Goal: Task Accomplishment & Management: Use online tool/utility

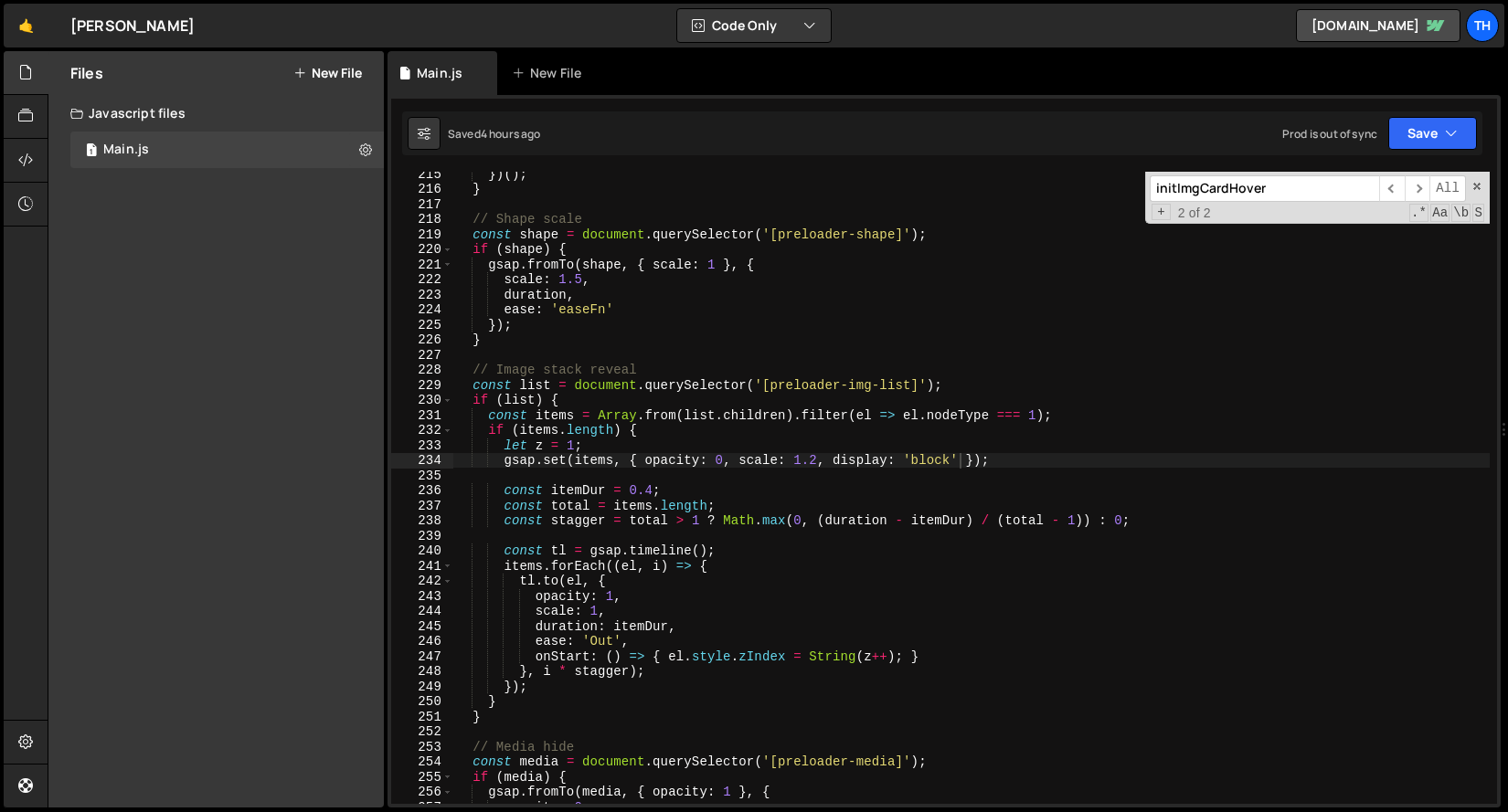
scroll to position [0, 35]
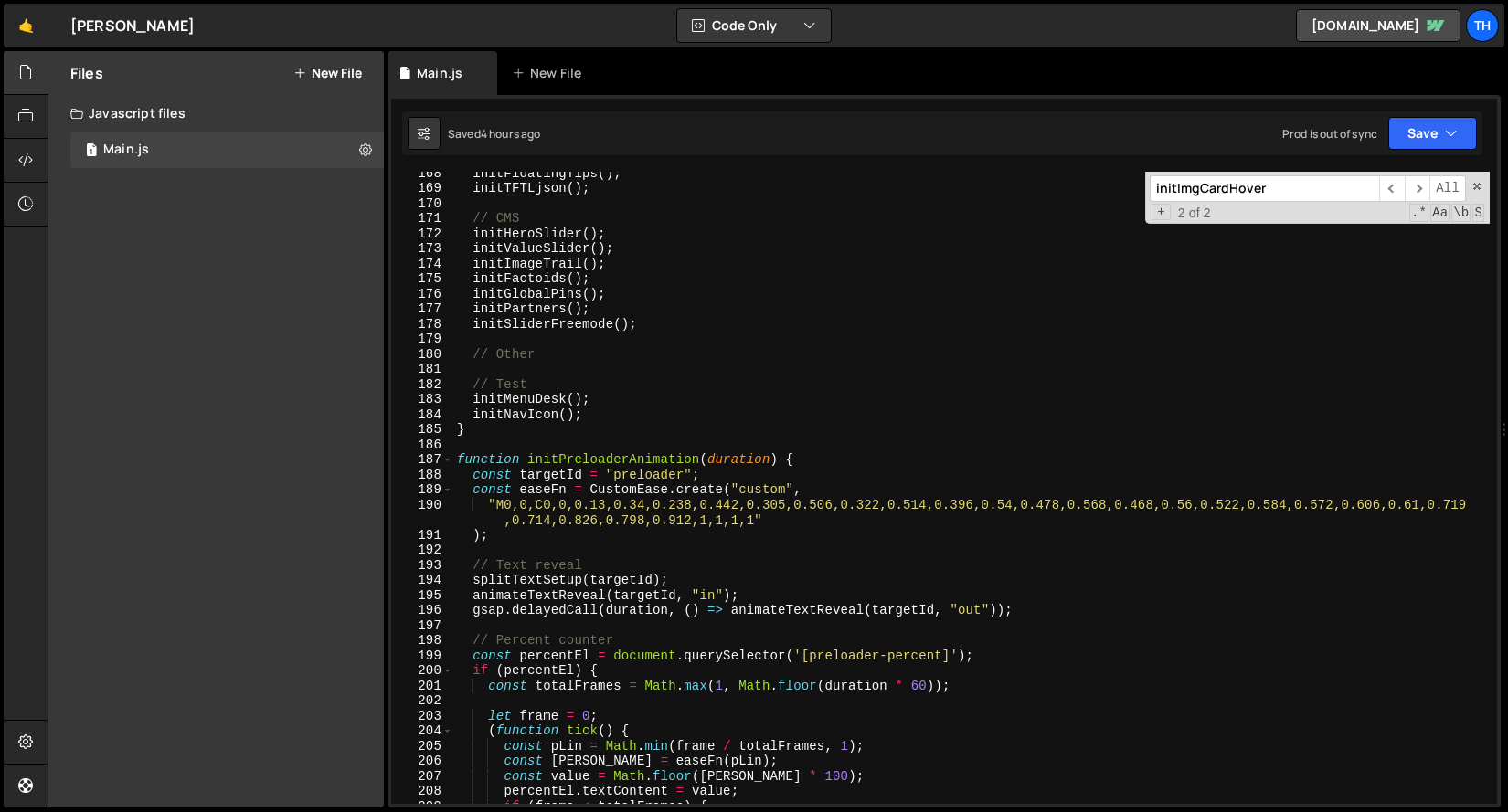
click at [452, 454] on div "187" at bounding box center [422, 460] width 62 height 16
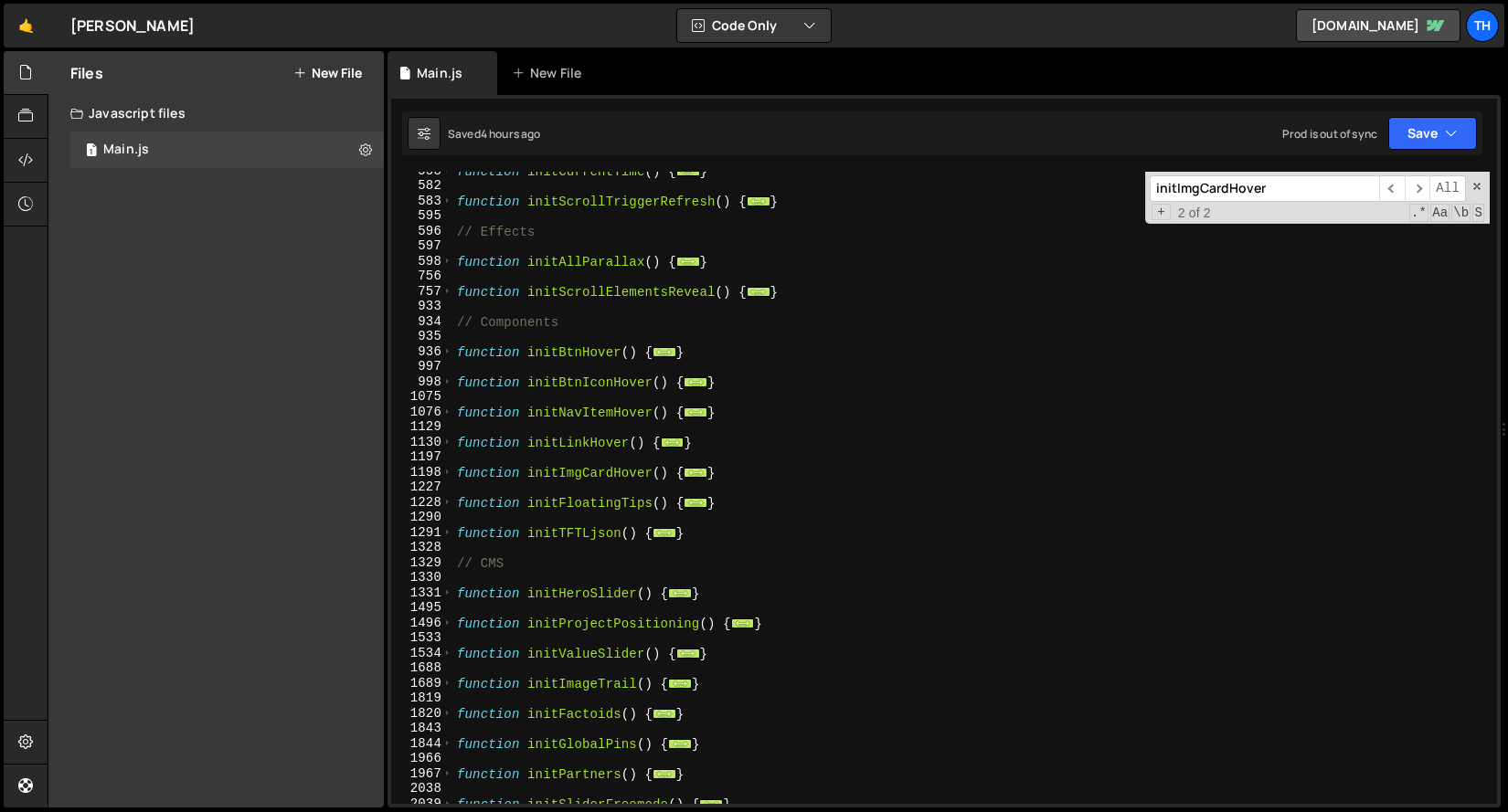
scroll to position [582, 0]
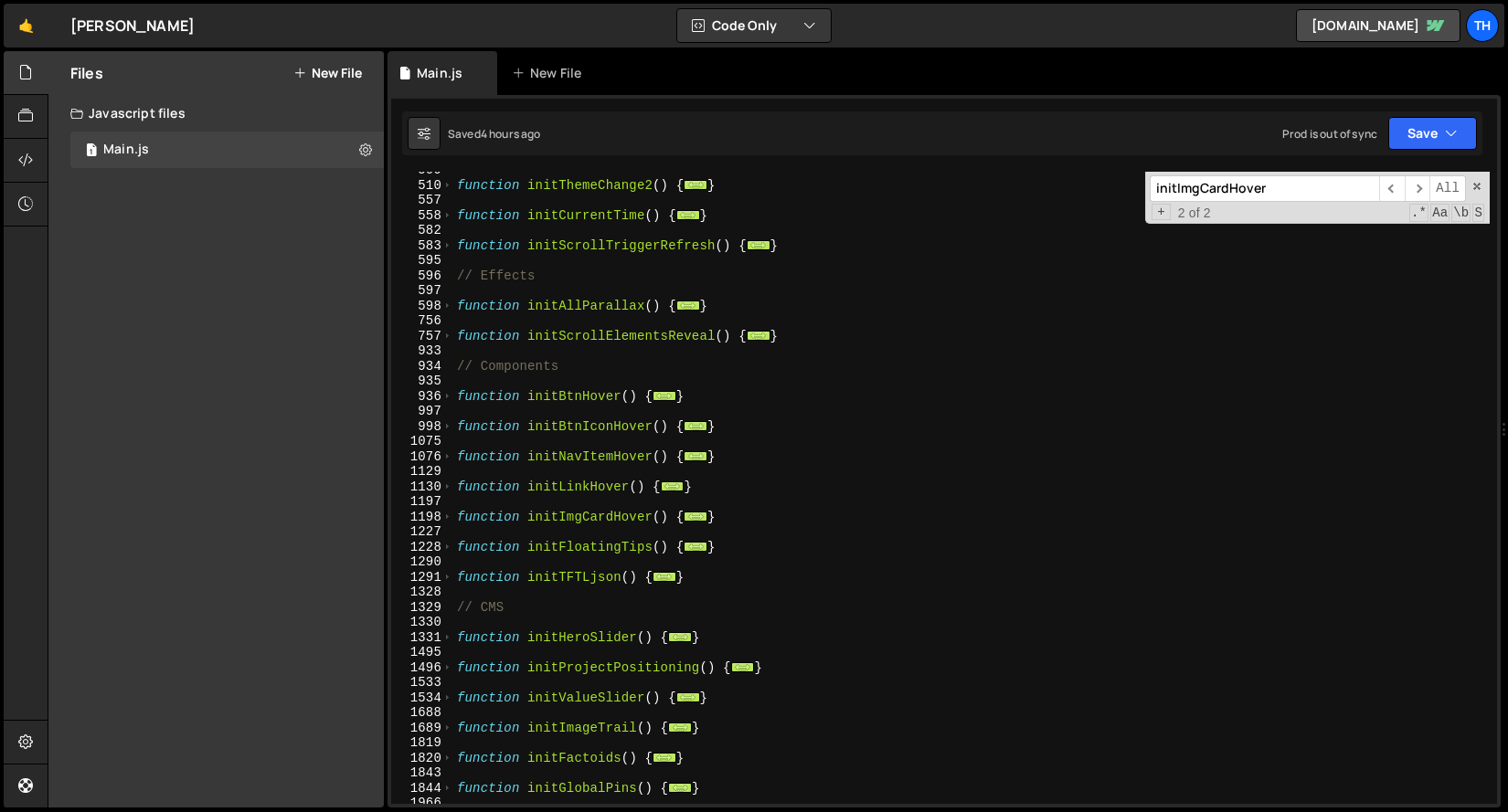
click at [442, 307] on div "598" at bounding box center [422, 306] width 62 height 16
type textarea "function initAllParallax() { // Images parallax"
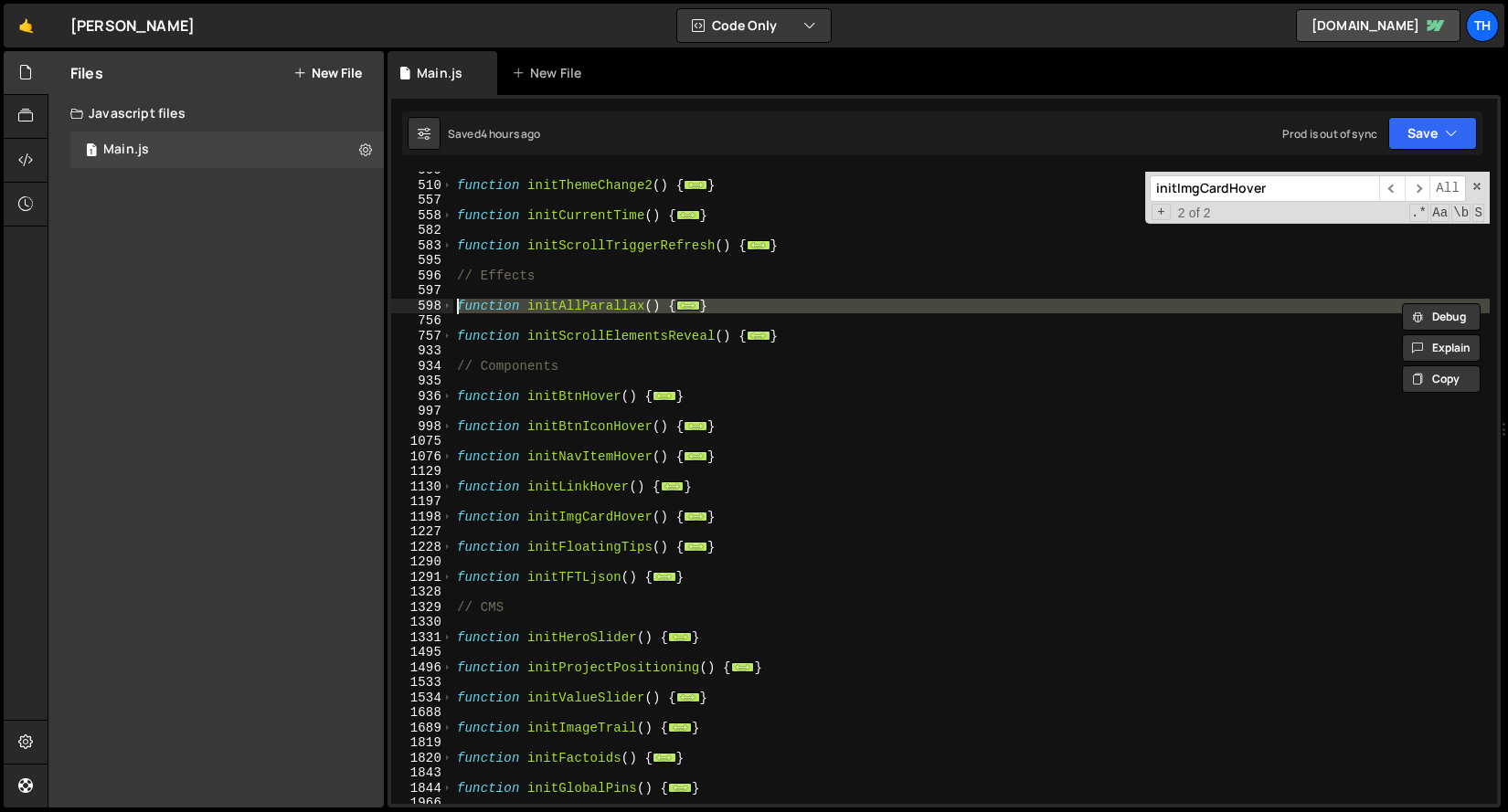
click at [520, 264] on div "function initThemeChange2 ( ) { ... } function initCurrentTime ( ) { ... } func…" at bounding box center [971, 493] width 1036 height 662
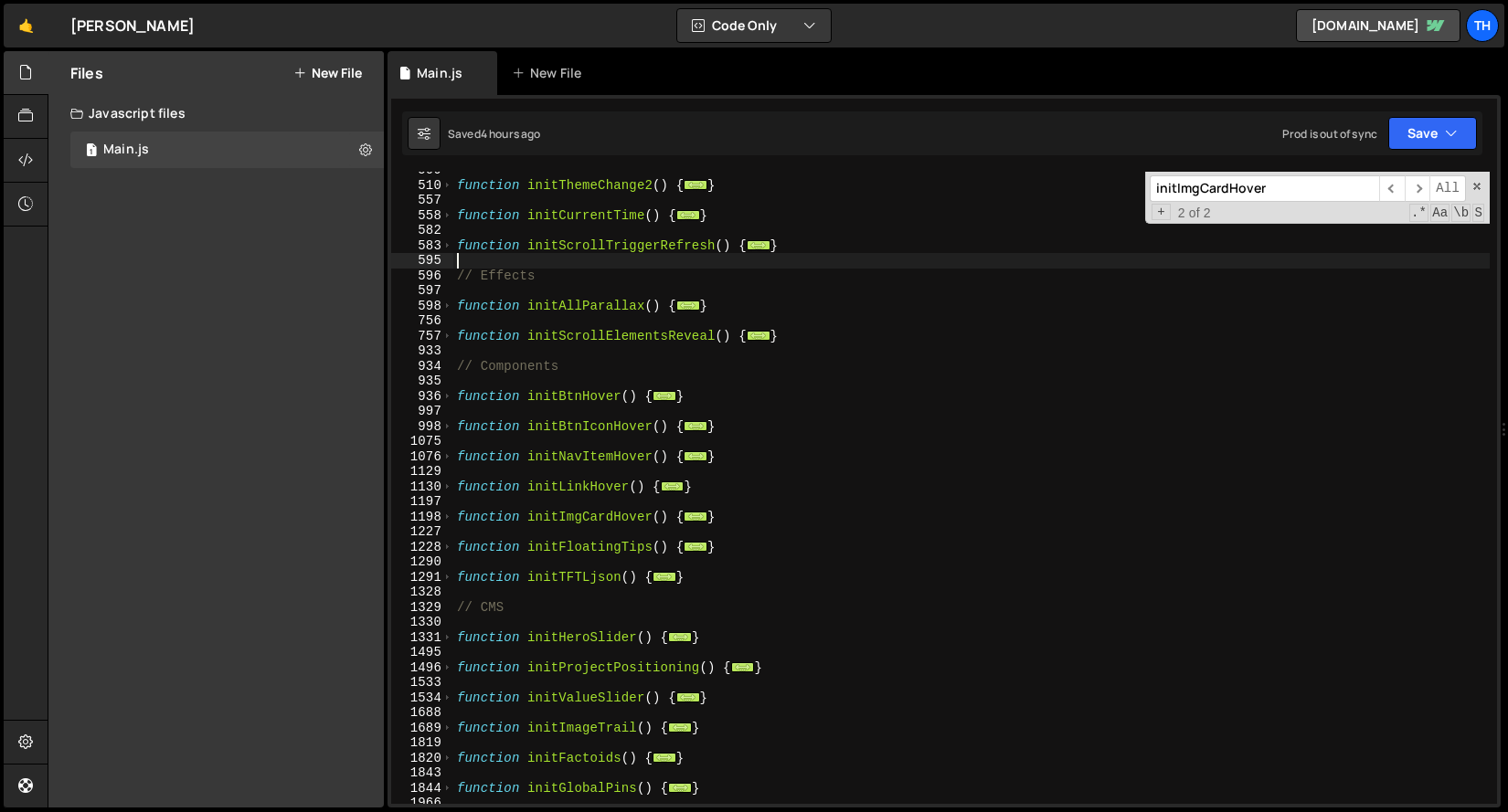
scroll to position [0, 0]
click at [447, 313] on div "756" at bounding box center [422, 321] width 62 height 16
click at [449, 309] on span at bounding box center [448, 306] width 10 height 16
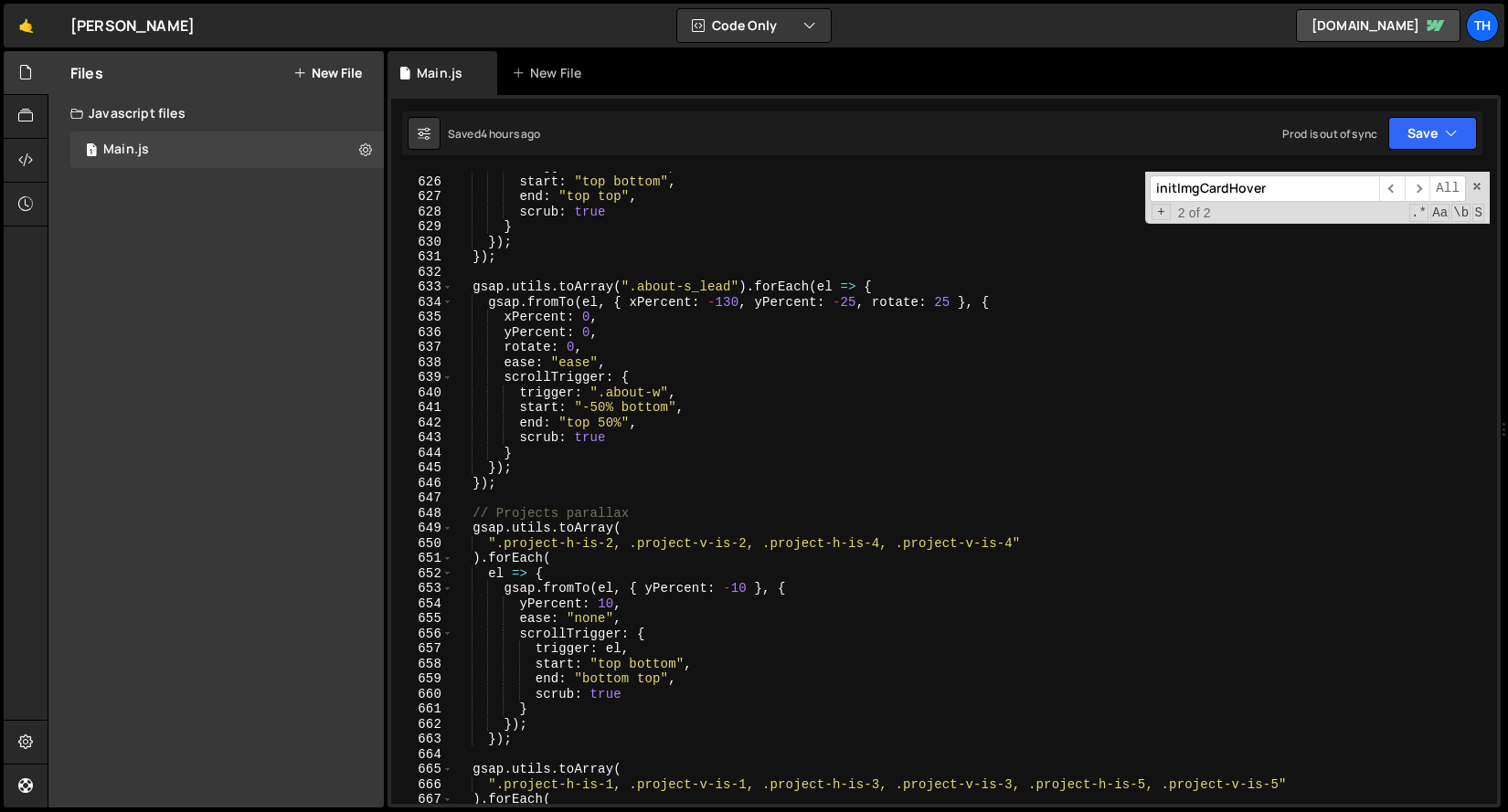
scroll to position [1120, 0]
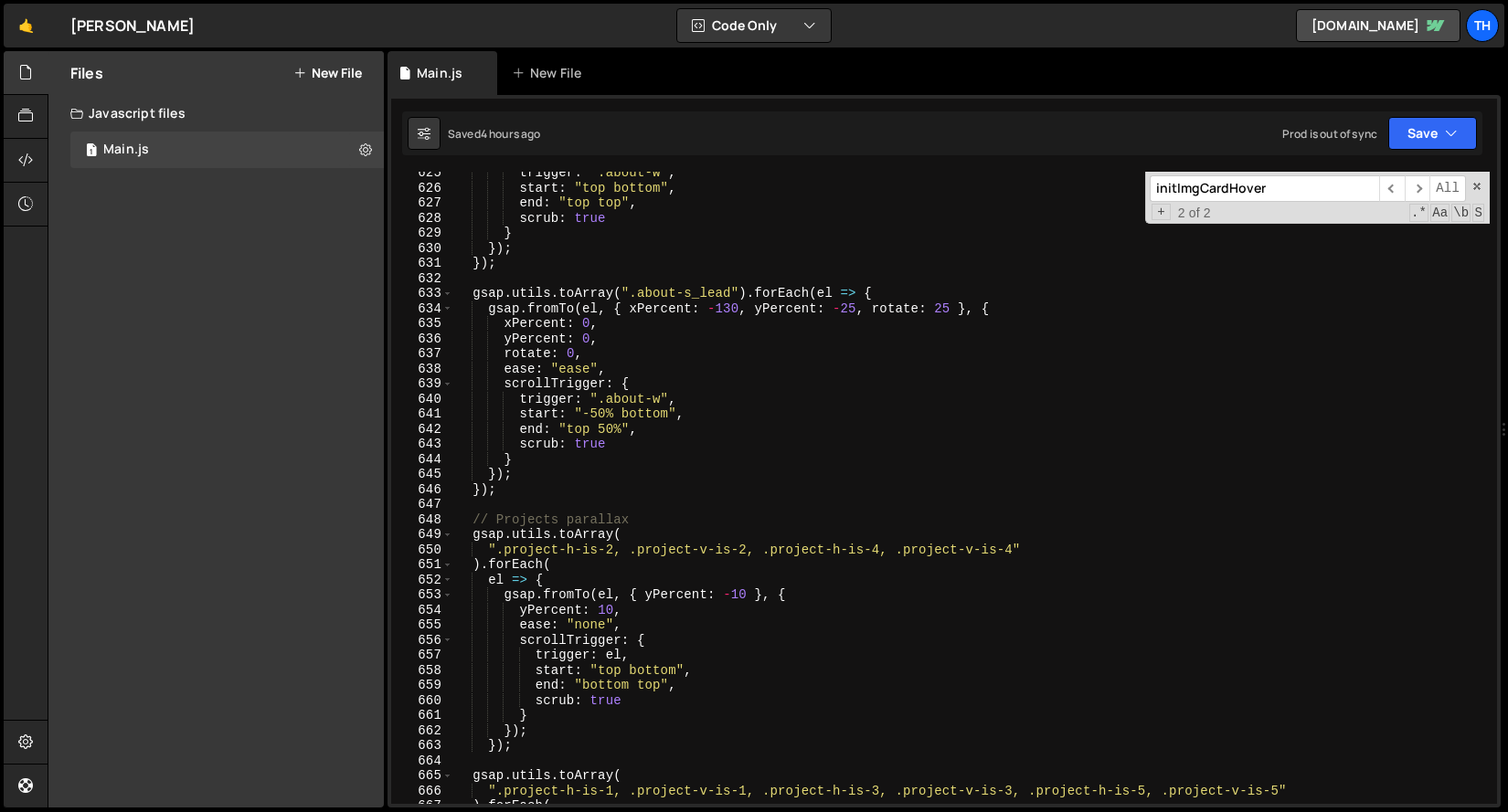
click at [519, 490] on div "trigger : ".about-w" , start : "top bottom" , end : "top top" , scrub : true } …" at bounding box center [971, 496] width 1036 height 662
type textarea "});"
click at [521, 501] on div "trigger : ".about-w" , start : "top bottom" , end : "top top" , scrub : true } …" at bounding box center [971, 496] width 1036 height 662
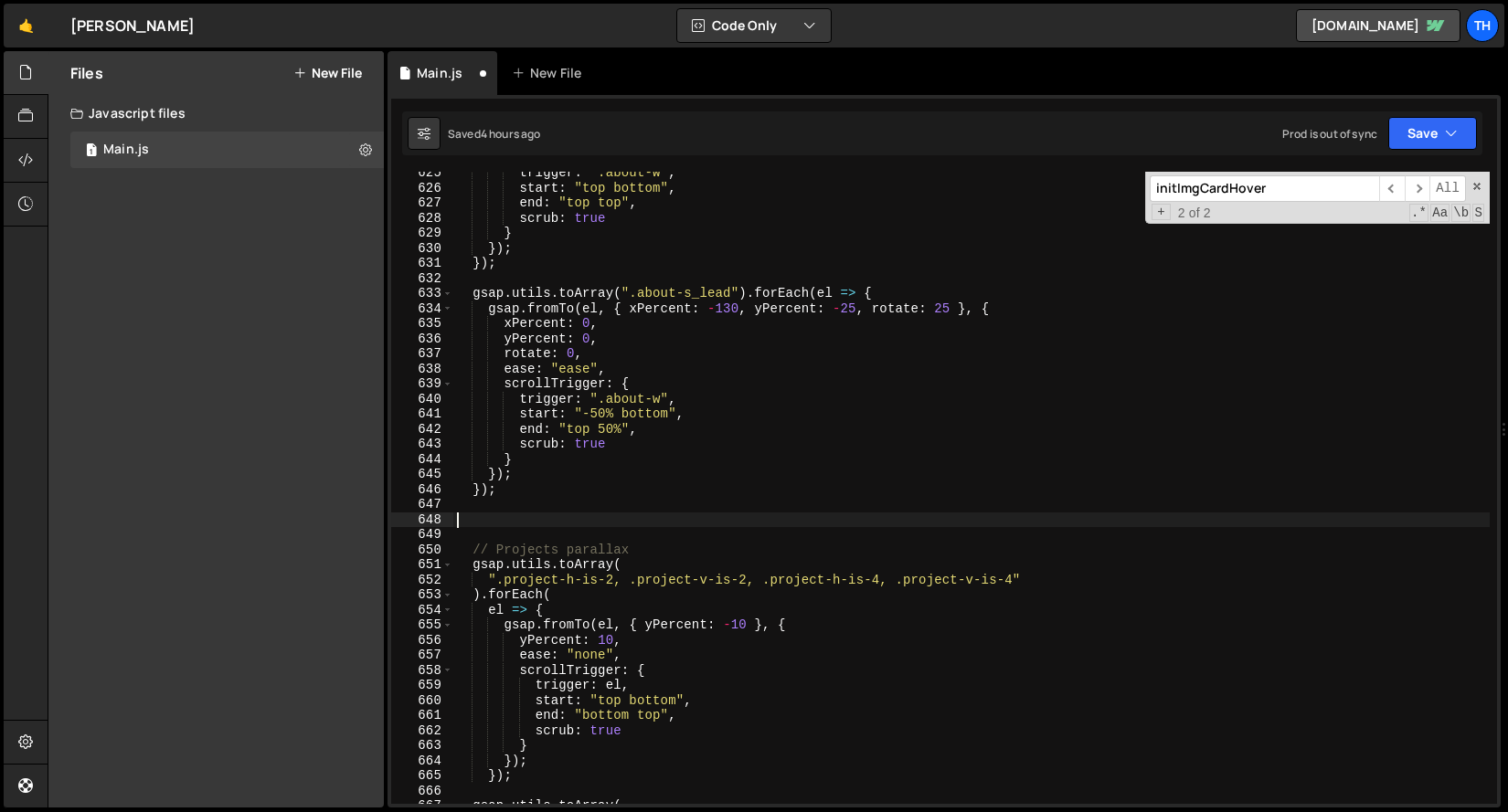
paste textarea "});"
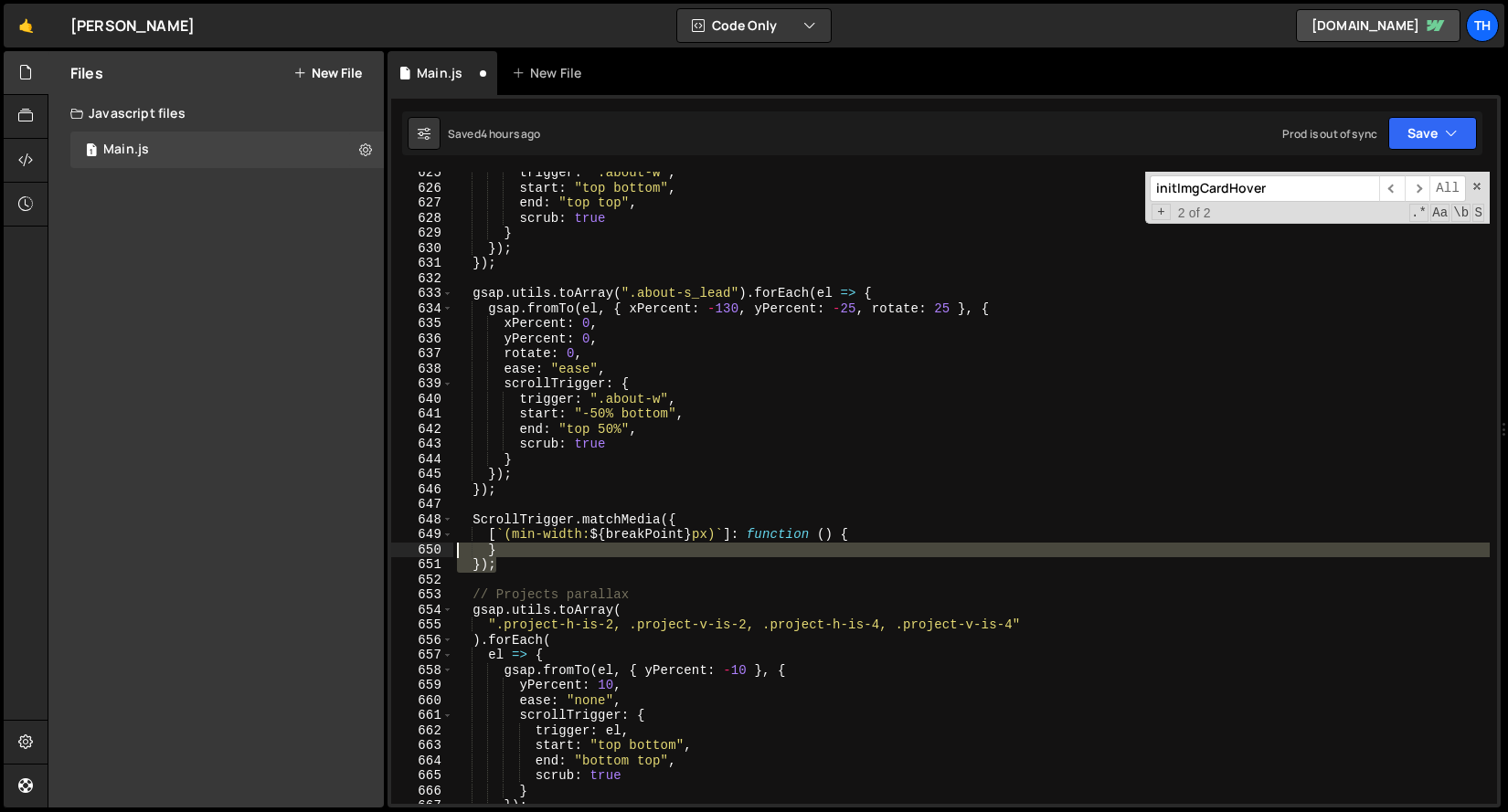
drag, startPoint x: 521, startPoint y: 569, endPoint x: 406, endPoint y: 551, distance: 116.4
click at [406, 551] on div "}); 625 626 627 628 629 630 631 632 633 634 635 636 637 638 639 640 641 642 643…" at bounding box center [944, 488] width 1105 height 632
type textarea "} });"
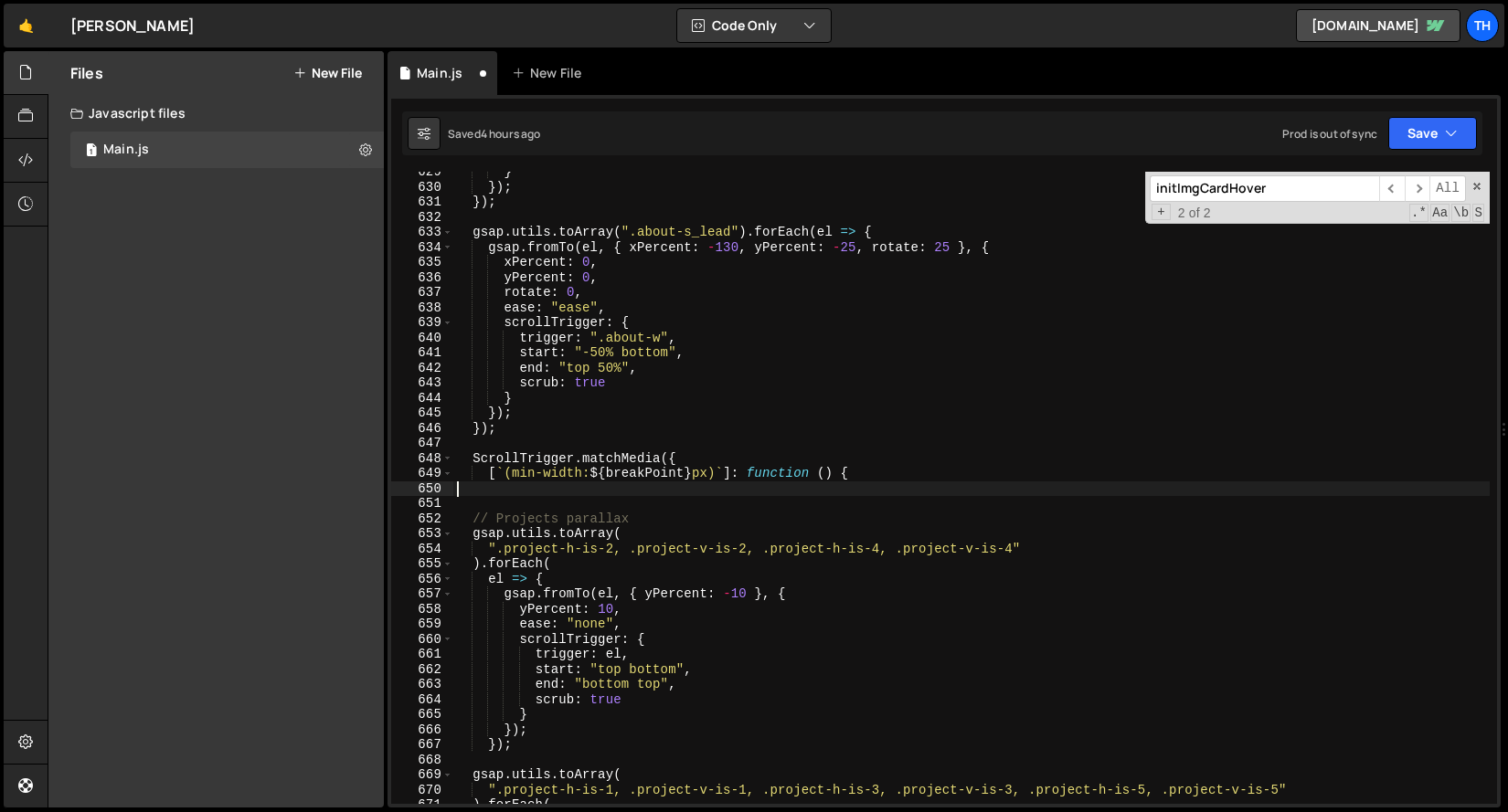
scroll to position [1351, 0]
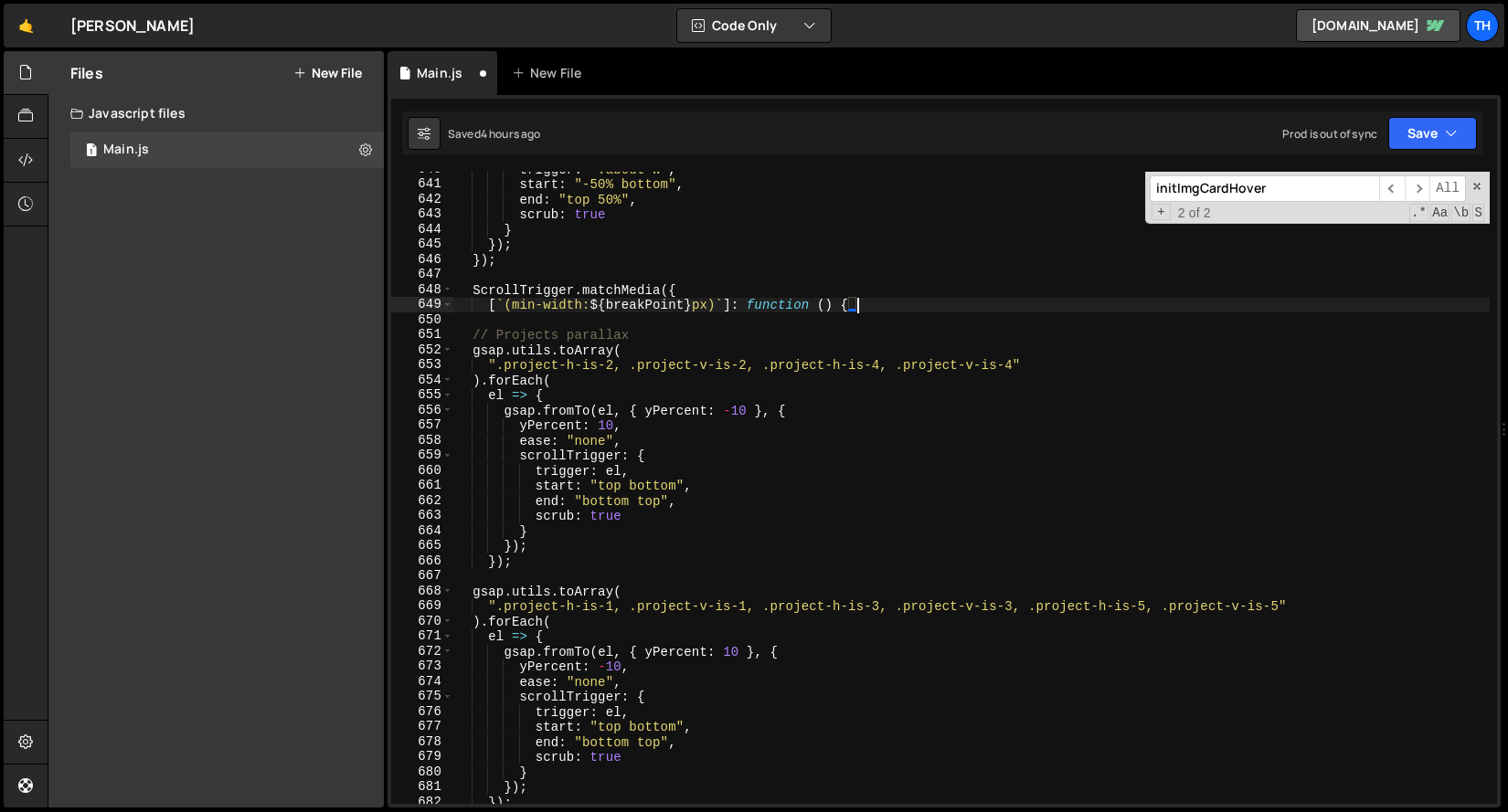
type textarea "[`(min-width: ${breakPoint}px)`]: function () {"
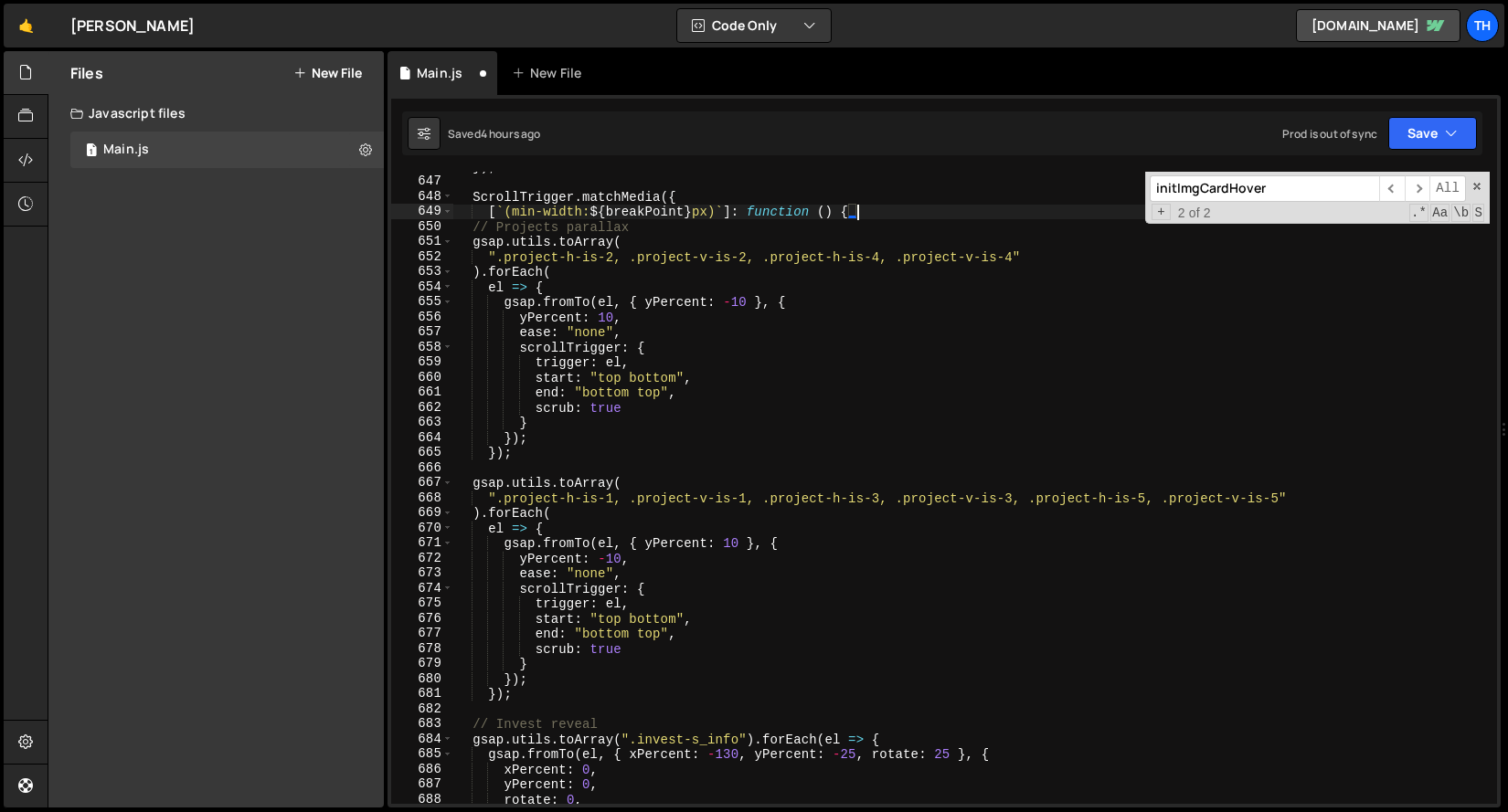
scroll to position [1557, 0]
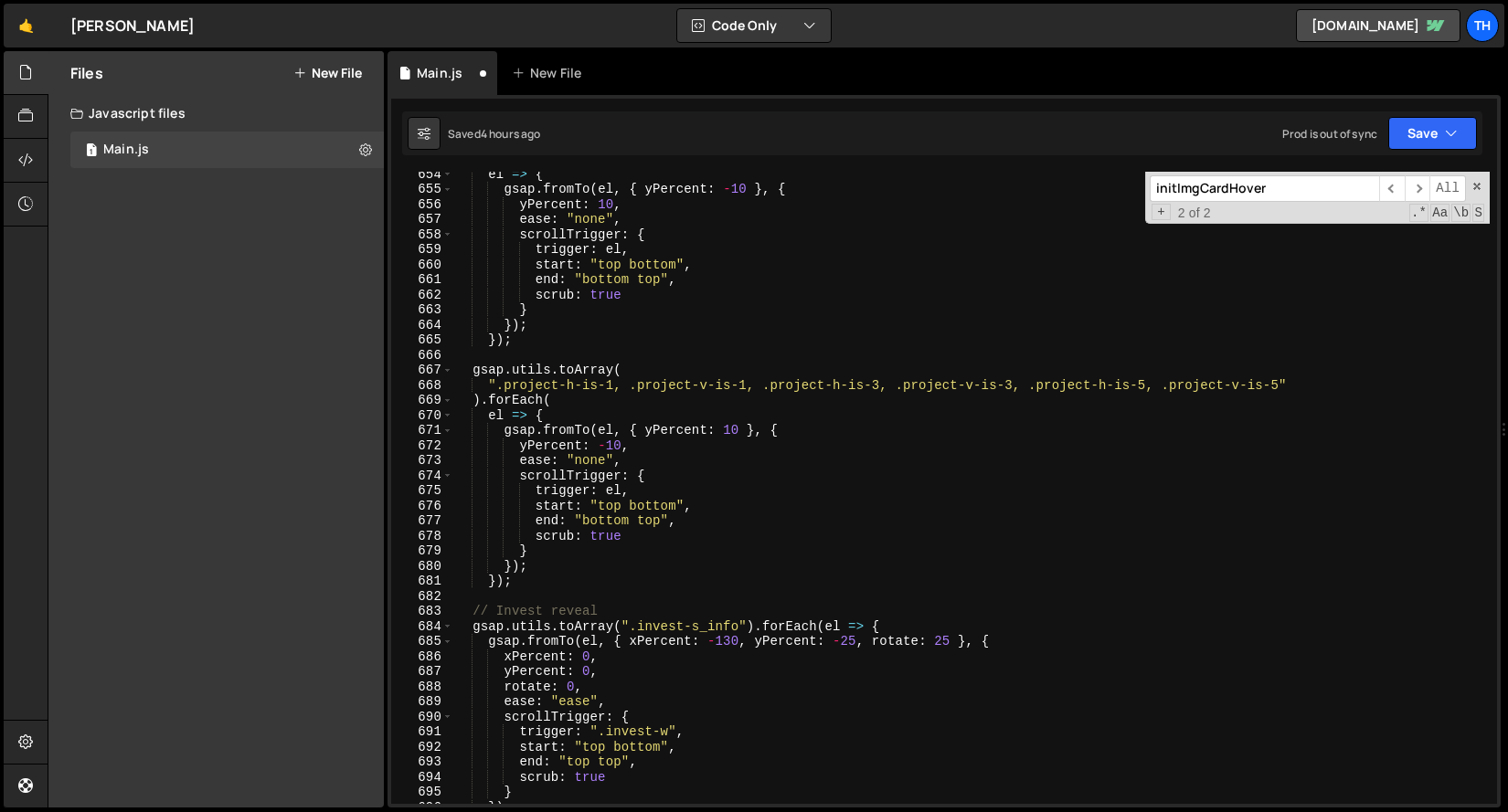
click at [539, 596] on div "el => { gsap . fromTo ( el , { yPercent : - 10 } , { yPercent : 10 , ease : "no…" at bounding box center [971, 497] width 1036 height 662
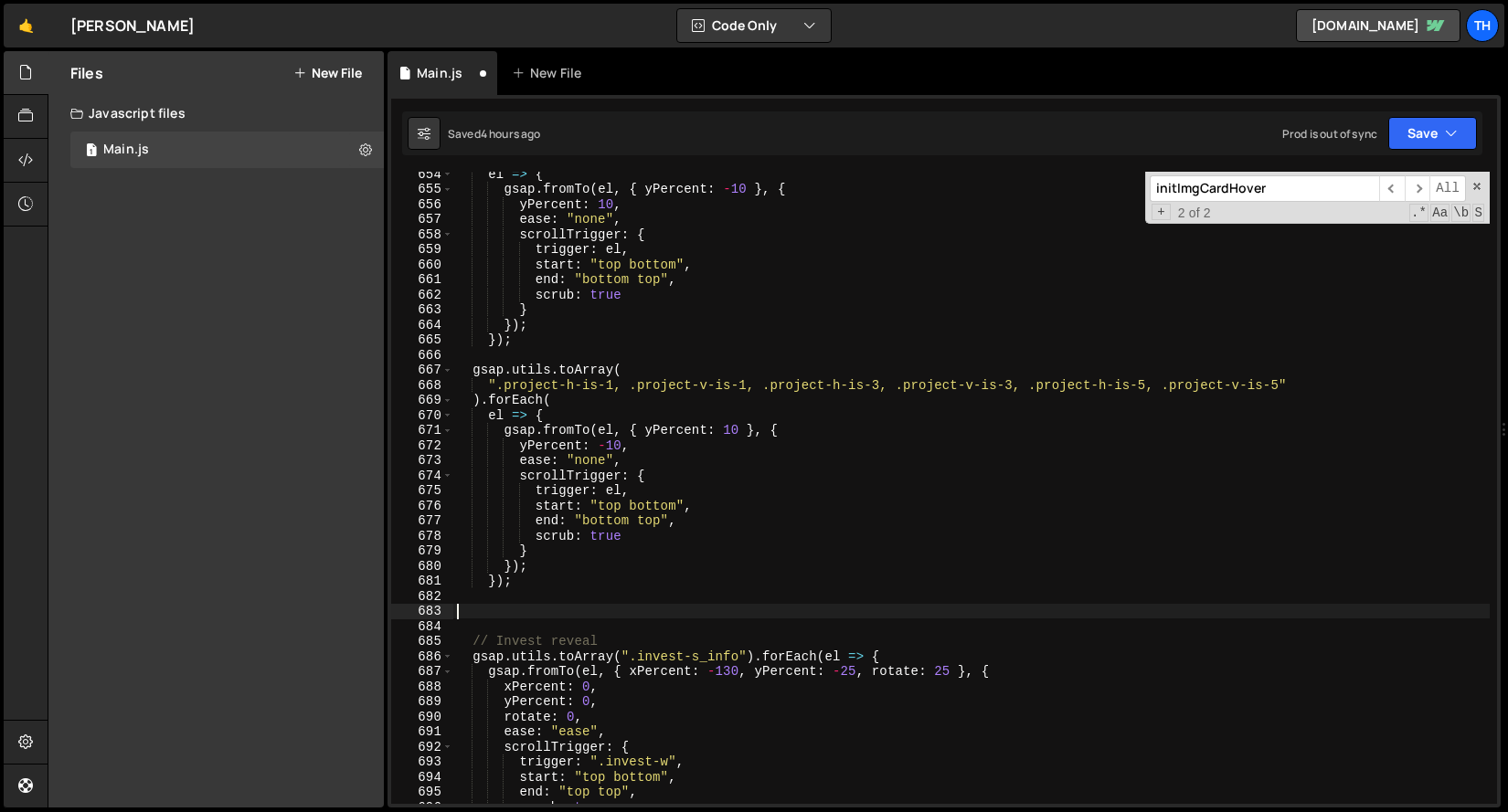
paste textarea "});"
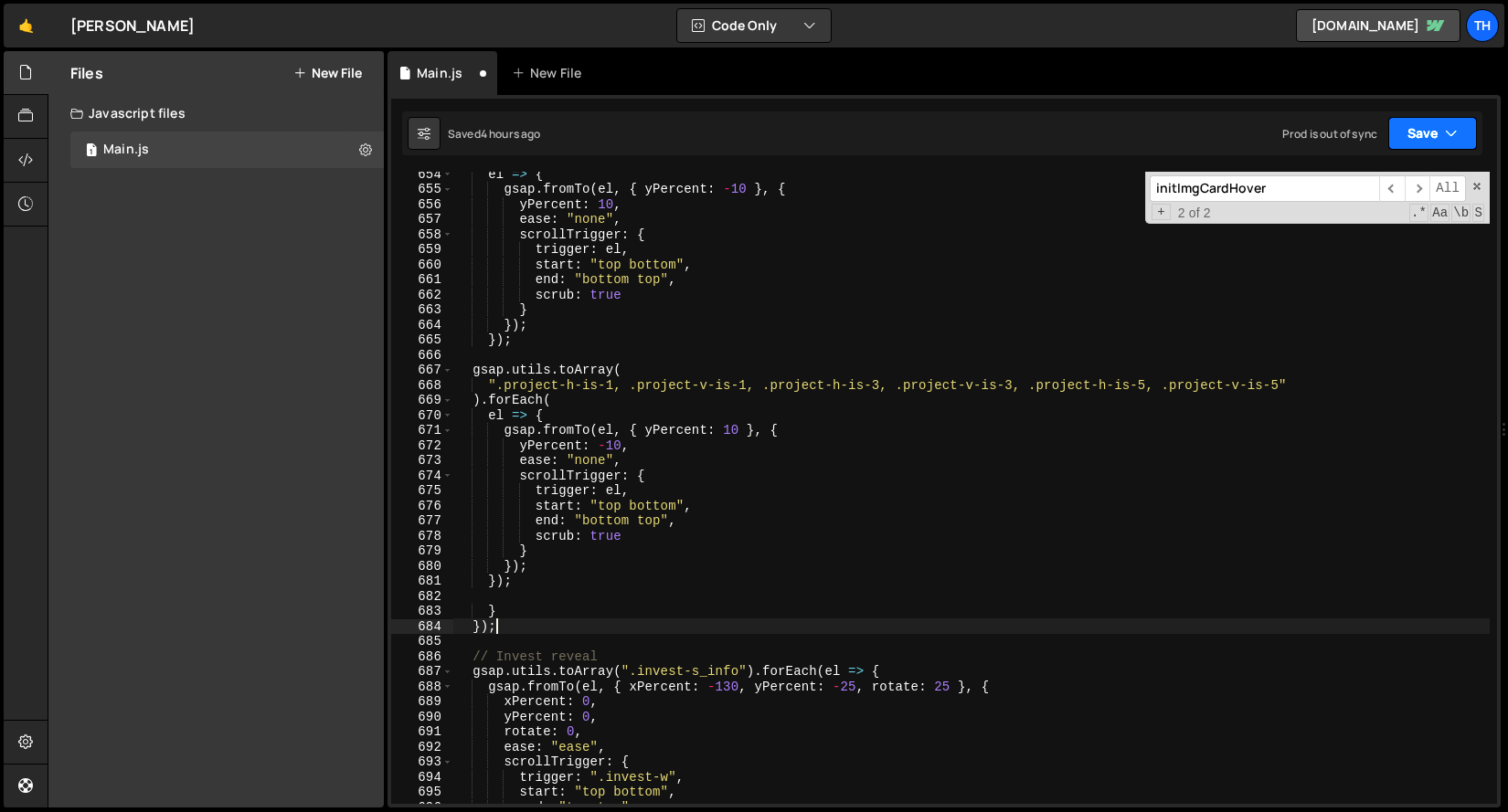
type textarea "});"
click at [1435, 141] on button "Save" at bounding box center [1432, 133] width 89 height 33
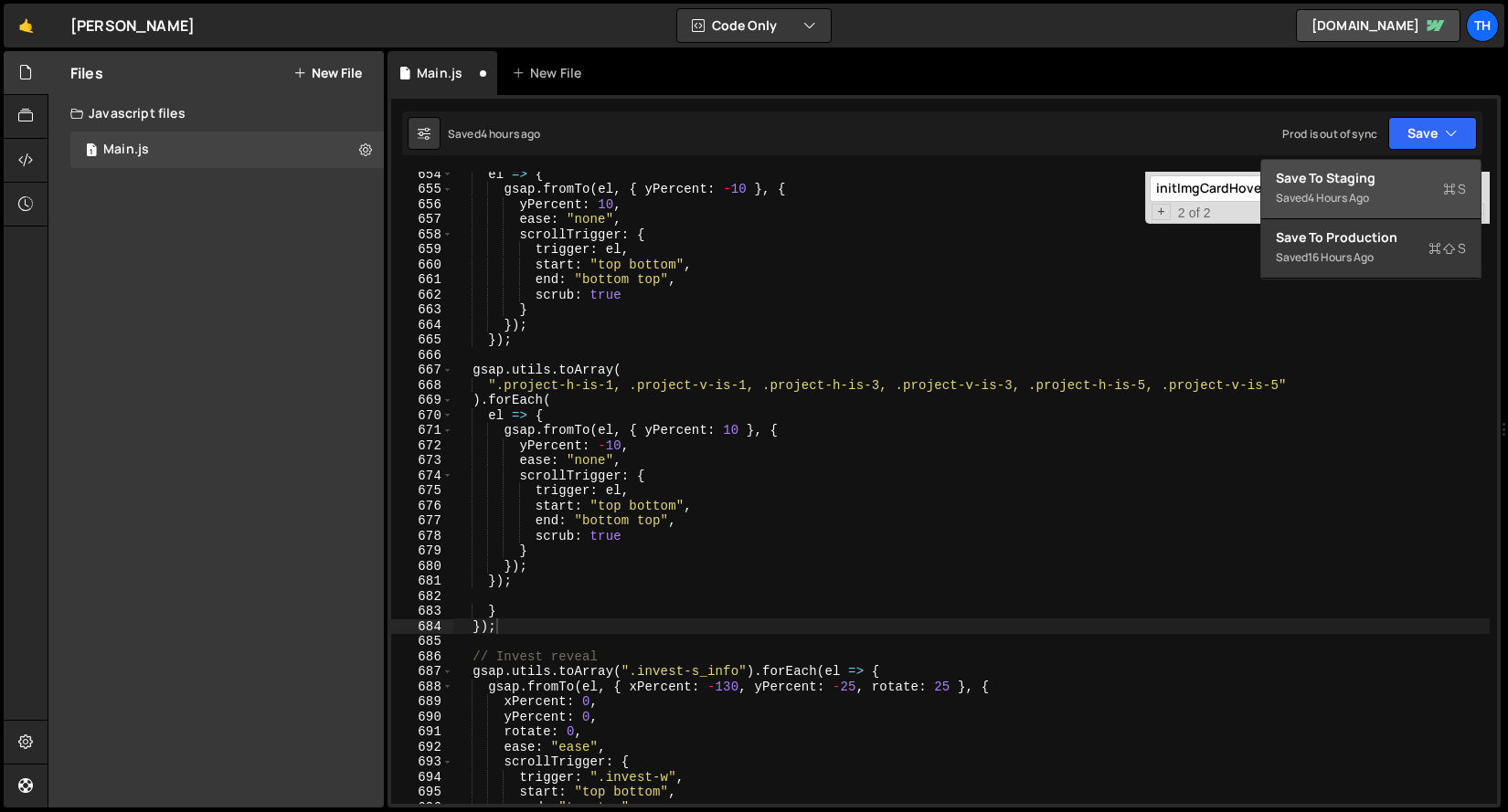
click at [1374, 186] on div "Save to Staging S" at bounding box center [1370, 178] width 190 height 18
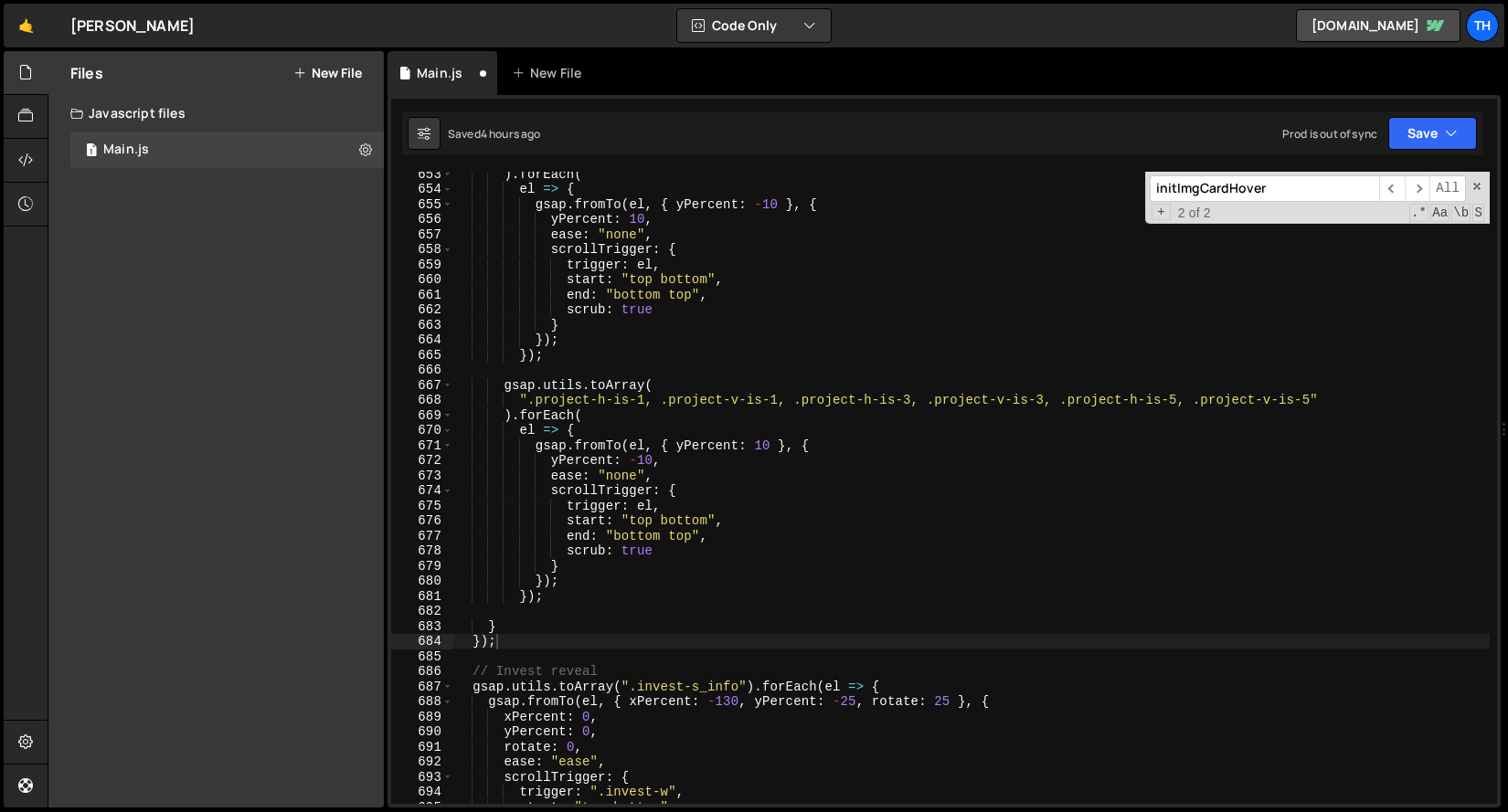
scroll to position [8712, 0]
click at [587, 618] on div ") . forEach ( el => { gsap . fromTo ( el , { yPercent : - 10 } , { yPercent : 1…" at bounding box center [971, 497] width 1036 height 662
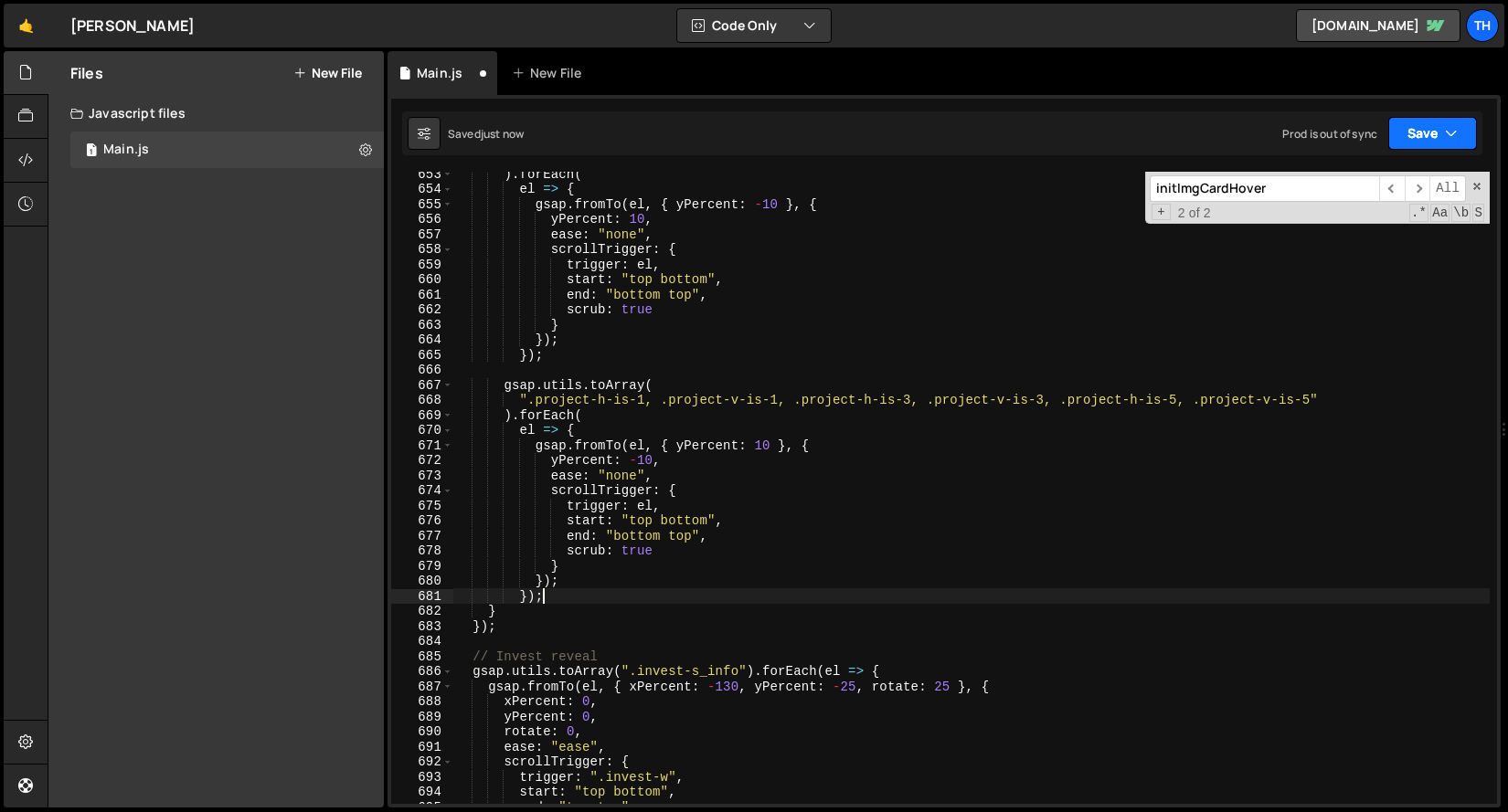
click at [1460, 131] on button "Save" at bounding box center [1432, 133] width 89 height 33
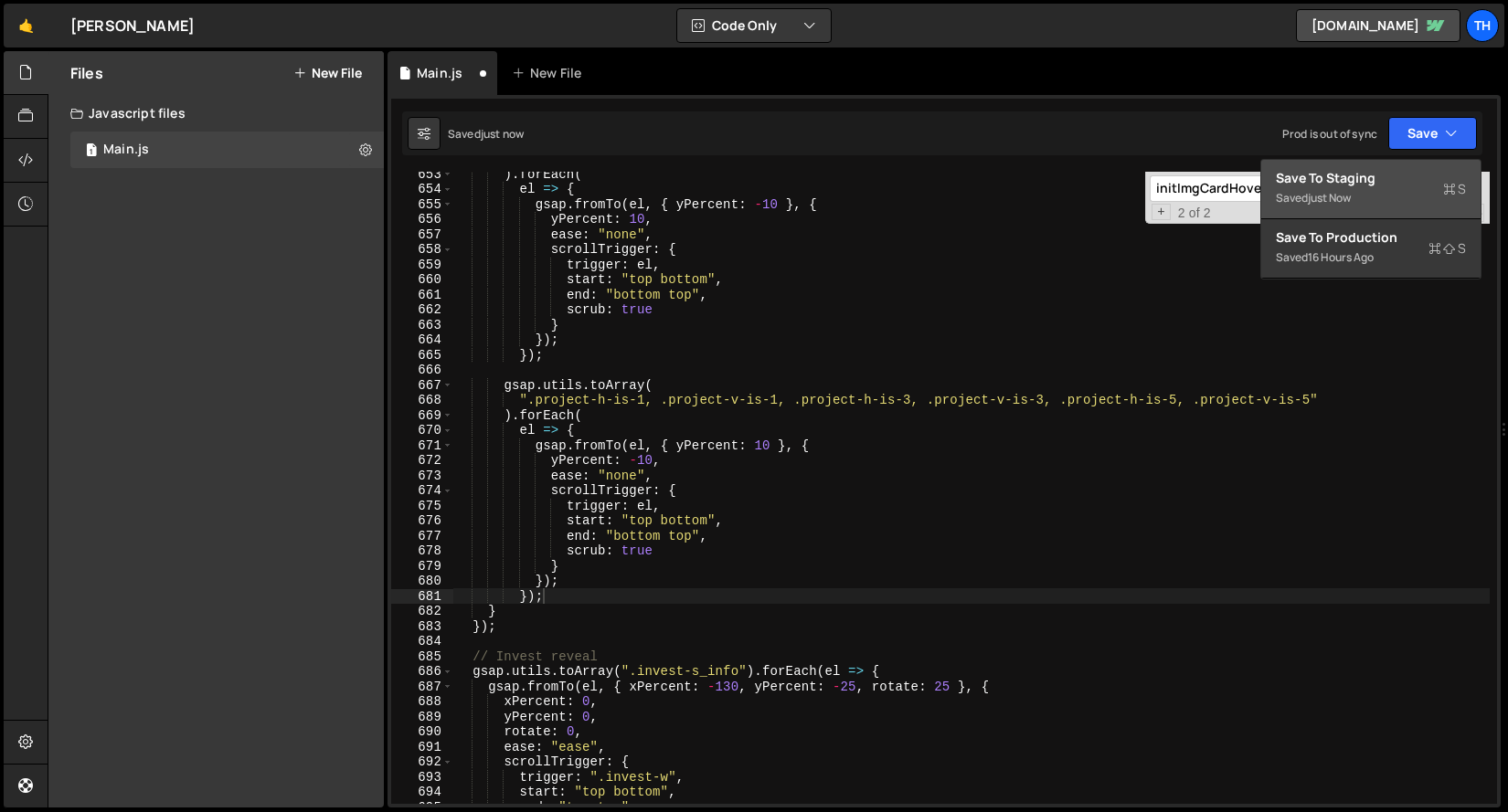
click at [1380, 181] on div "Save to Staging S" at bounding box center [1370, 178] width 190 height 18
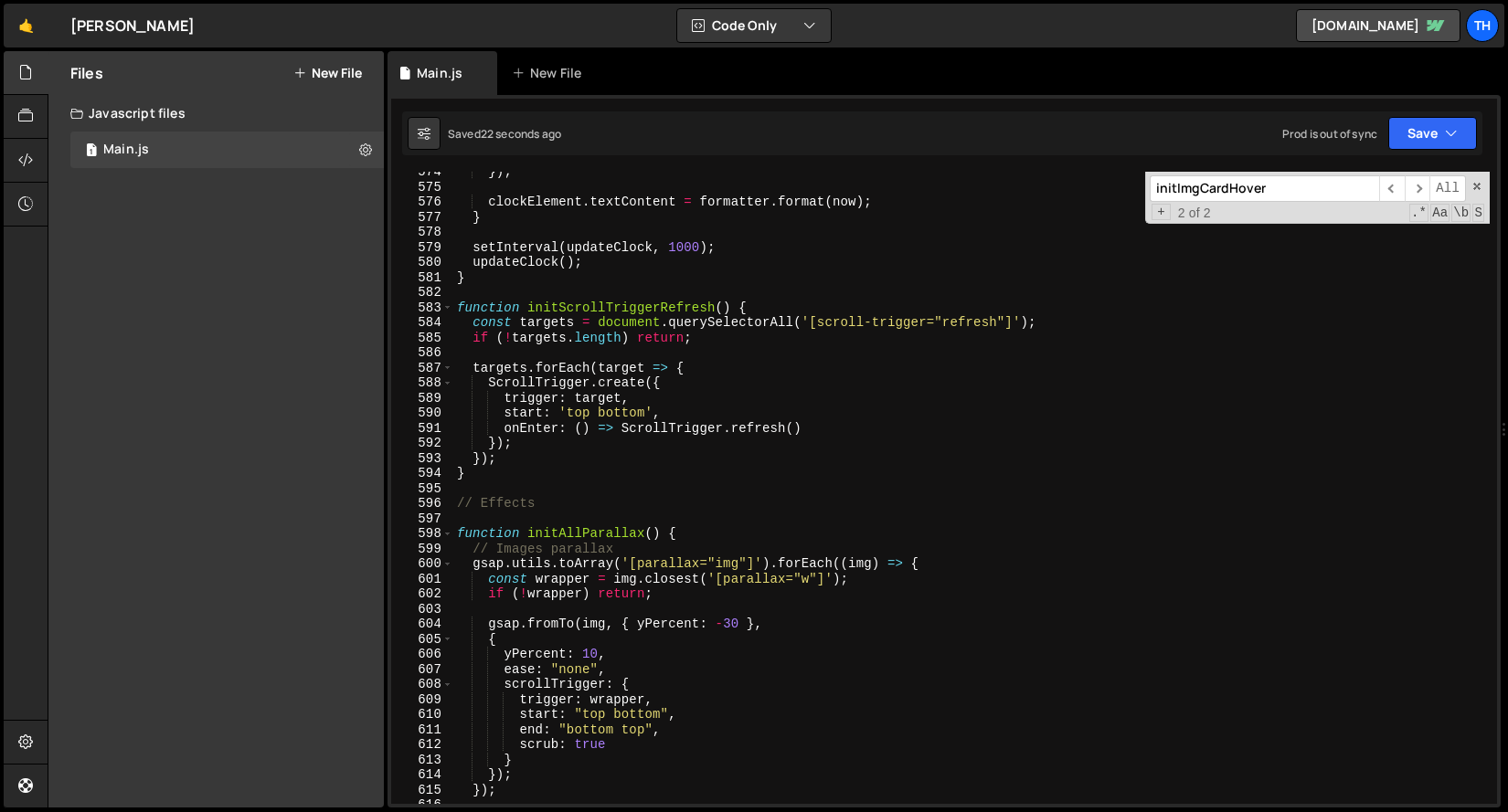
scroll to position [7615, 0]
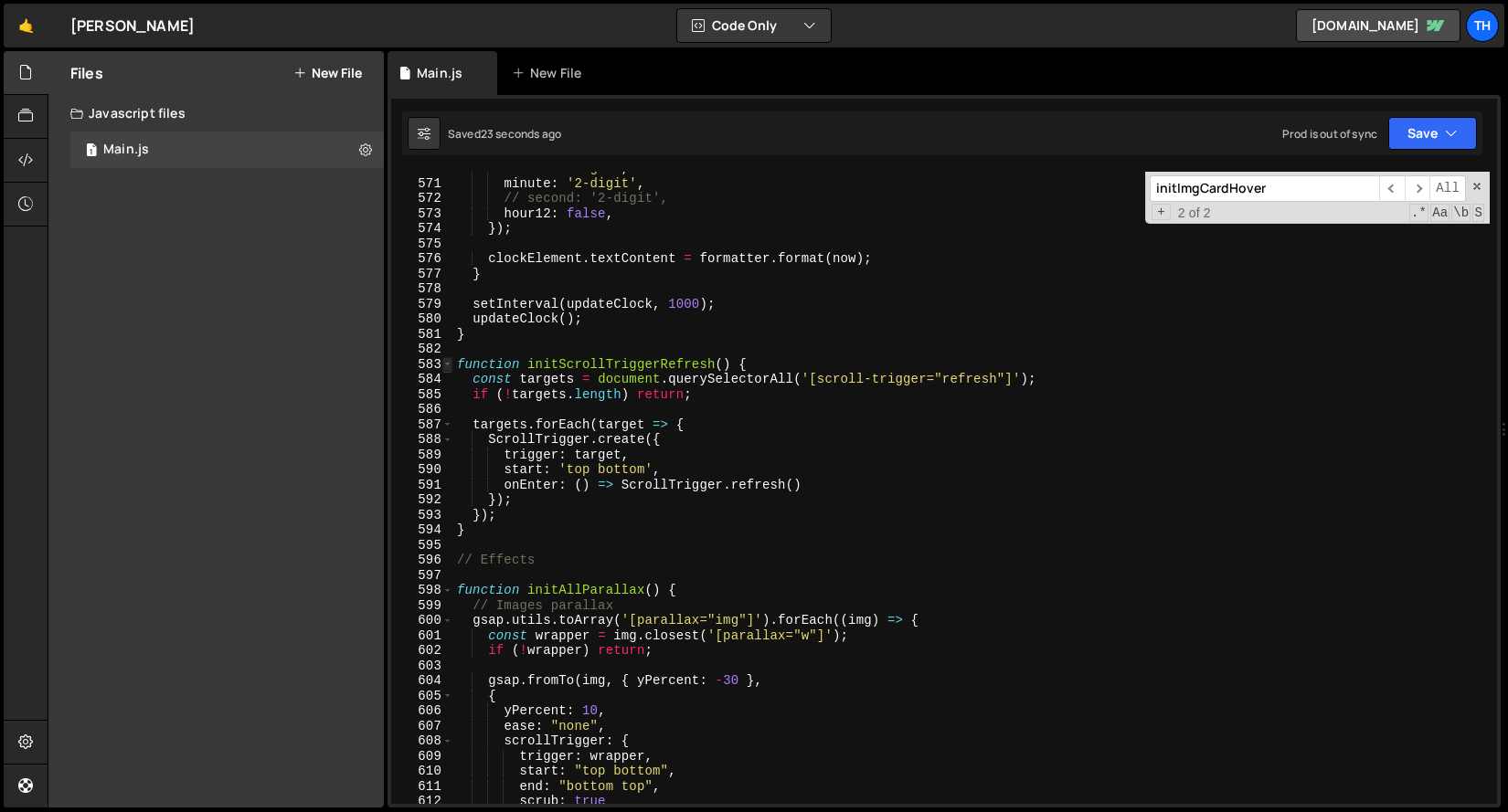
click at [450, 366] on span at bounding box center [448, 365] width 10 height 16
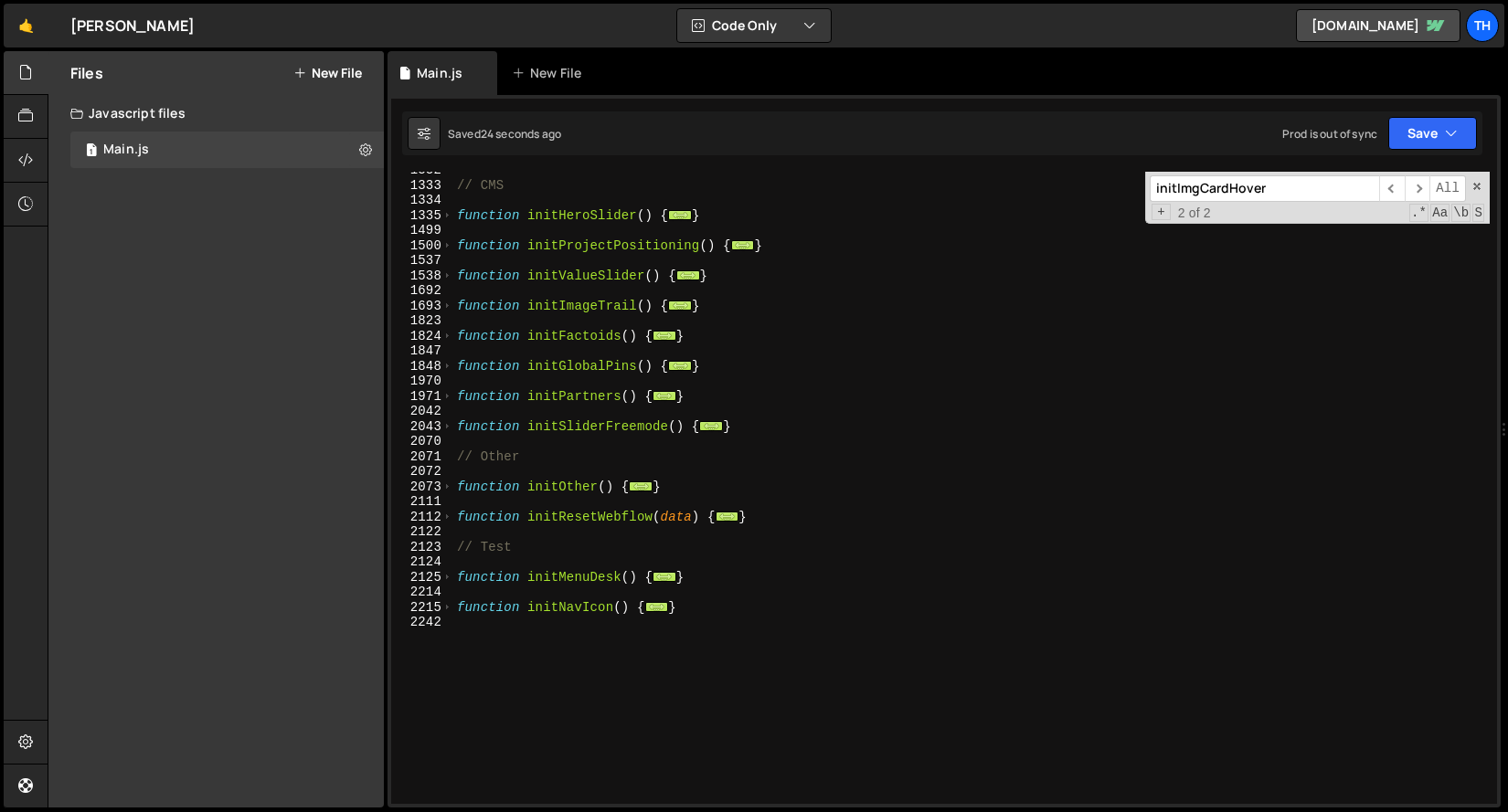
scroll to position [947, 0]
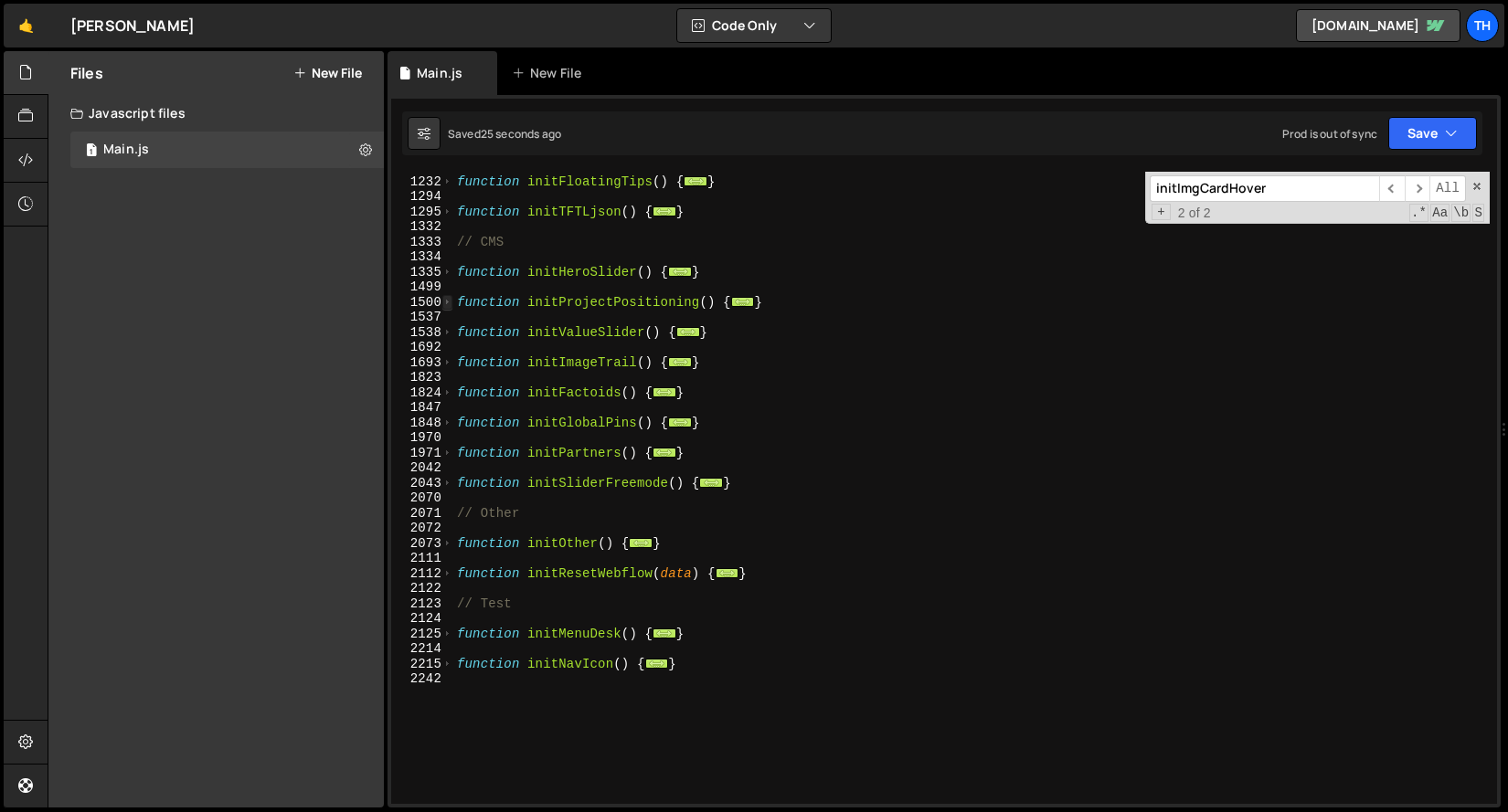
click at [450, 301] on span at bounding box center [448, 302] width 10 height 16
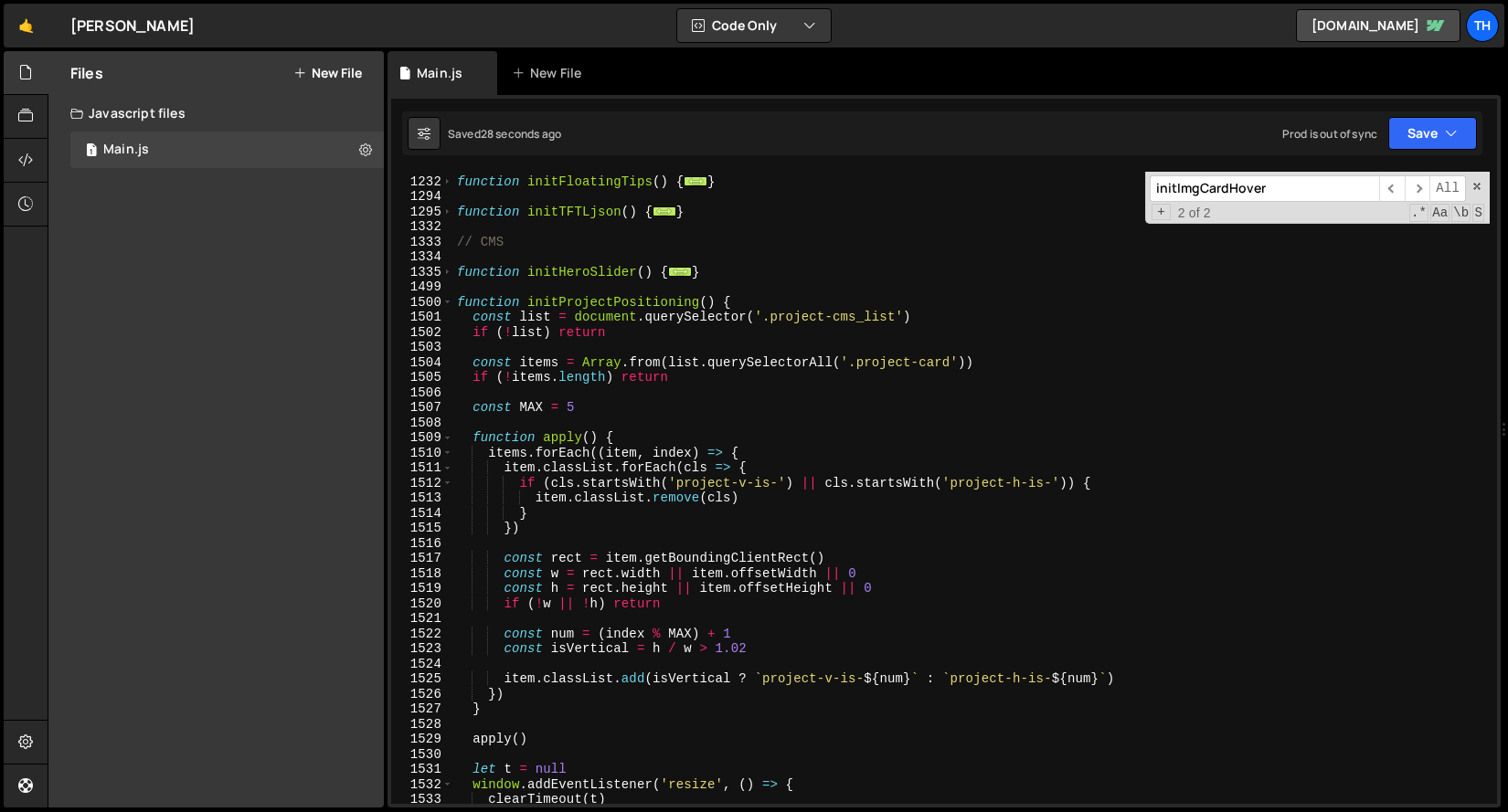
click at [828, 305] on div "function initFloatingTips ( ) { ... } function initTFTLjson ( ) { ... } // CMS …" at bounding box center [971, 489] width 1036 height 662
type textarea "function initProjectPositioning() {"
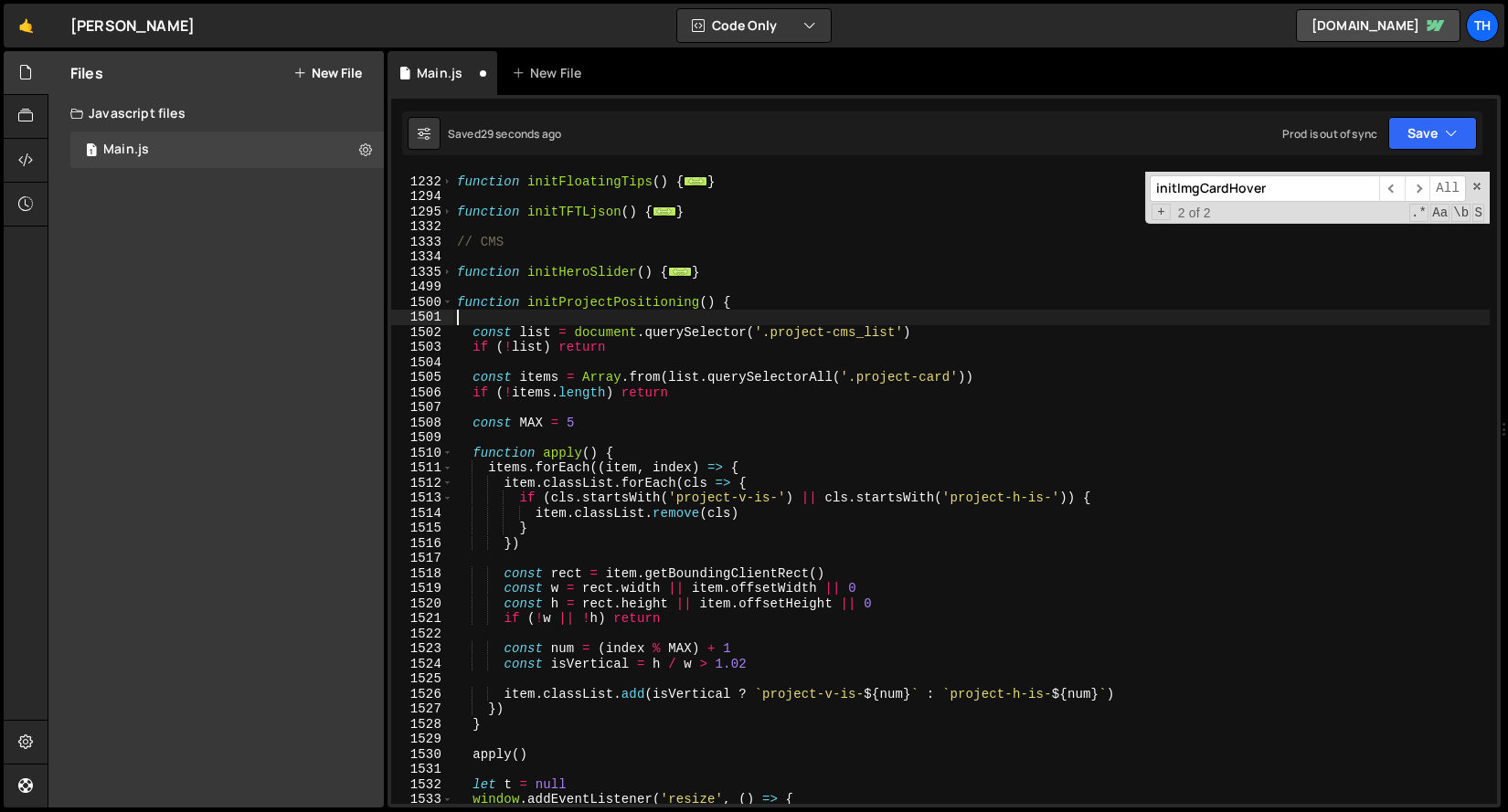
paste textarea "});"
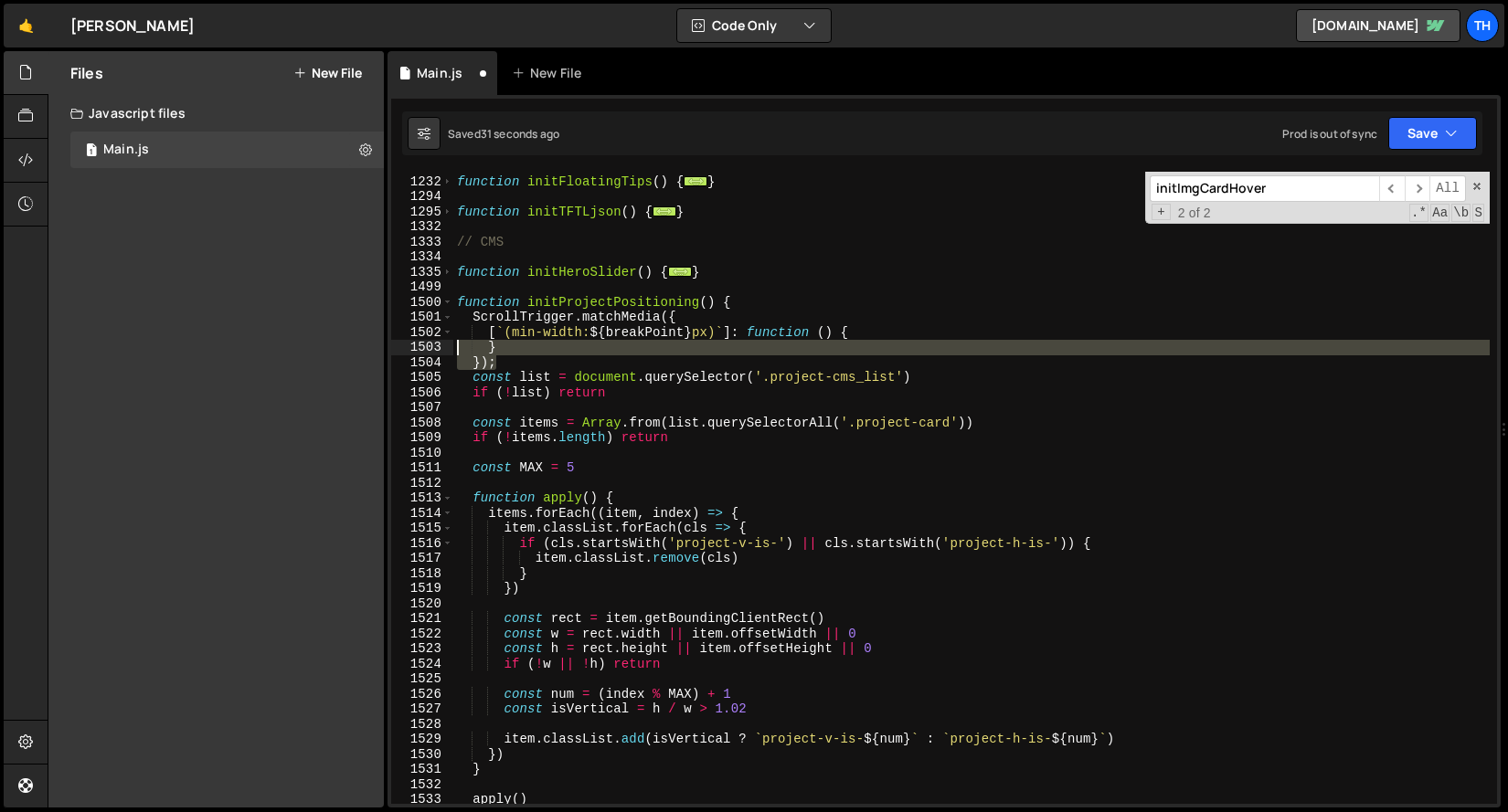
drag, startPoint x: 554, startPoint y: 355, endPoint x: 429, endPoint y: 341, distance: 125.8
click at [429, 341] on div "}); 1231 1232 1294 1295 1332 1333 1334 1335 1499 1500 1501 1502 1503 1504 1505 …" at bounding box center [944, 488] width 1105 height 632
type textarea "} });"
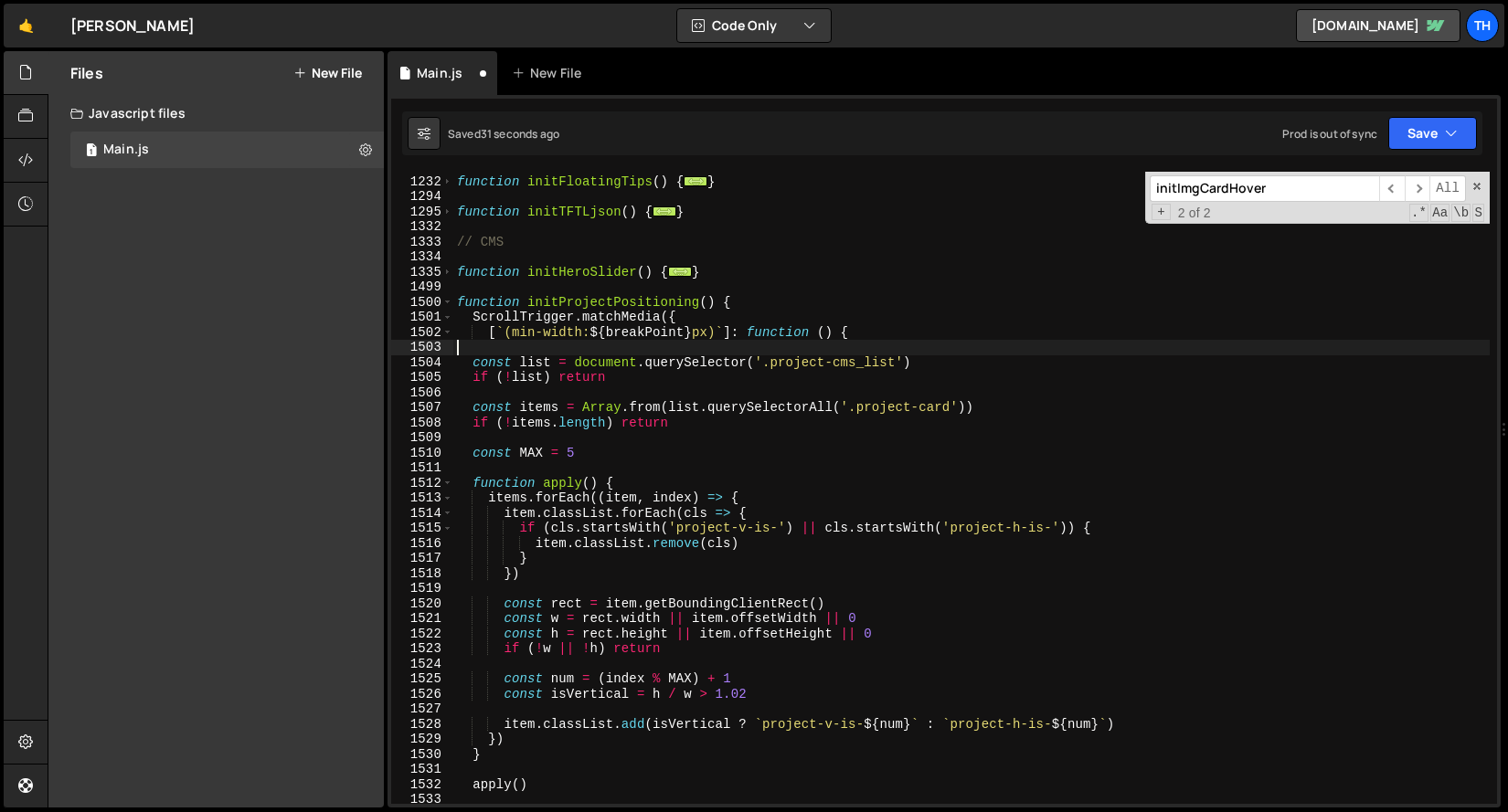
scroll to position [1106, 0]
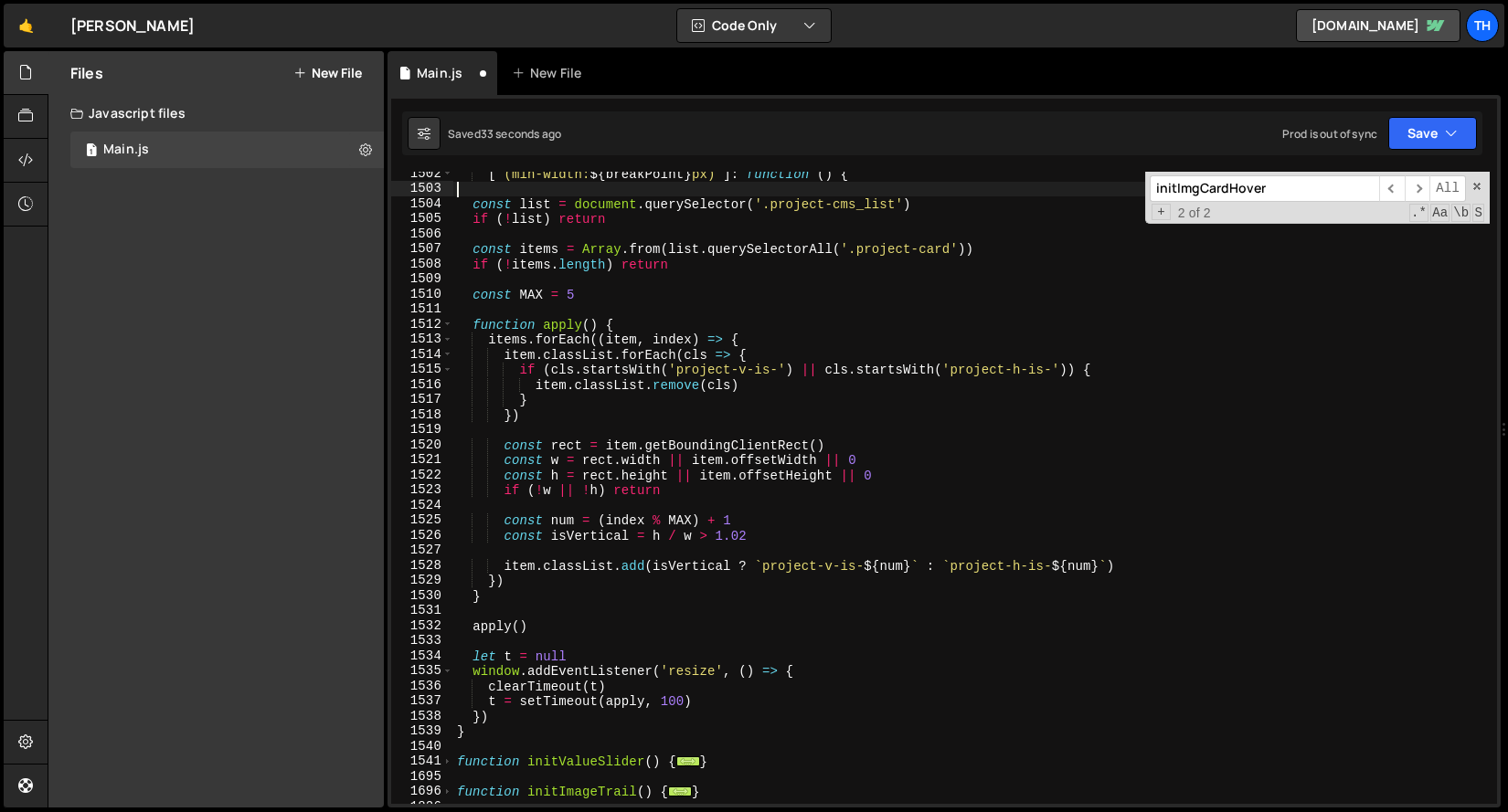
click at [496, 720] on div "[ ` (min-width: ${ breakPoint } px) ` ] : function ( ) { const list = document …" at bounding box center [971, 497] width 1036 height 662
type textarea "})"
paste textarea "});"
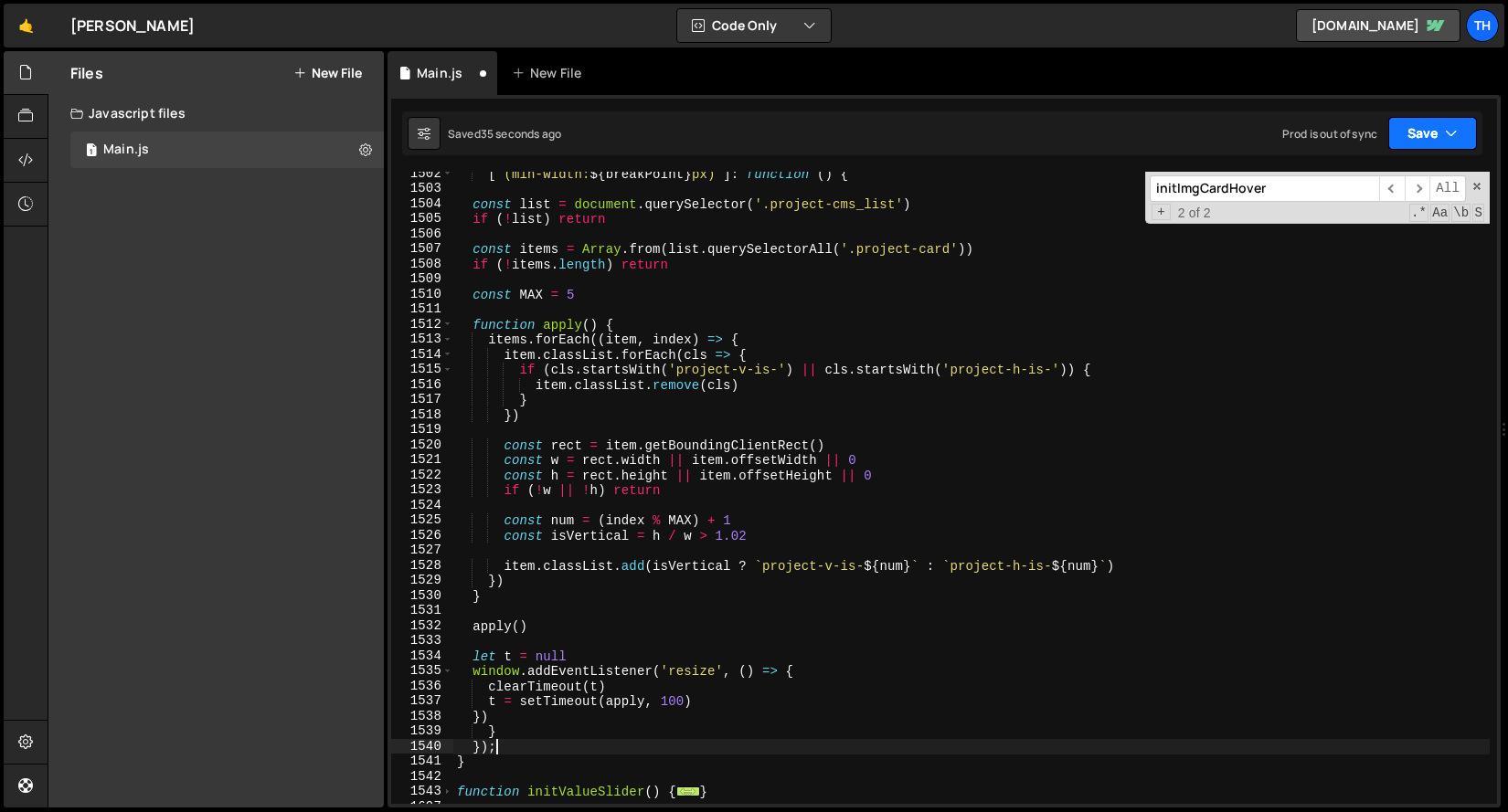
click at [1458, 133] on button "Save" at bounding box center [1432, 133] width 89 height 33
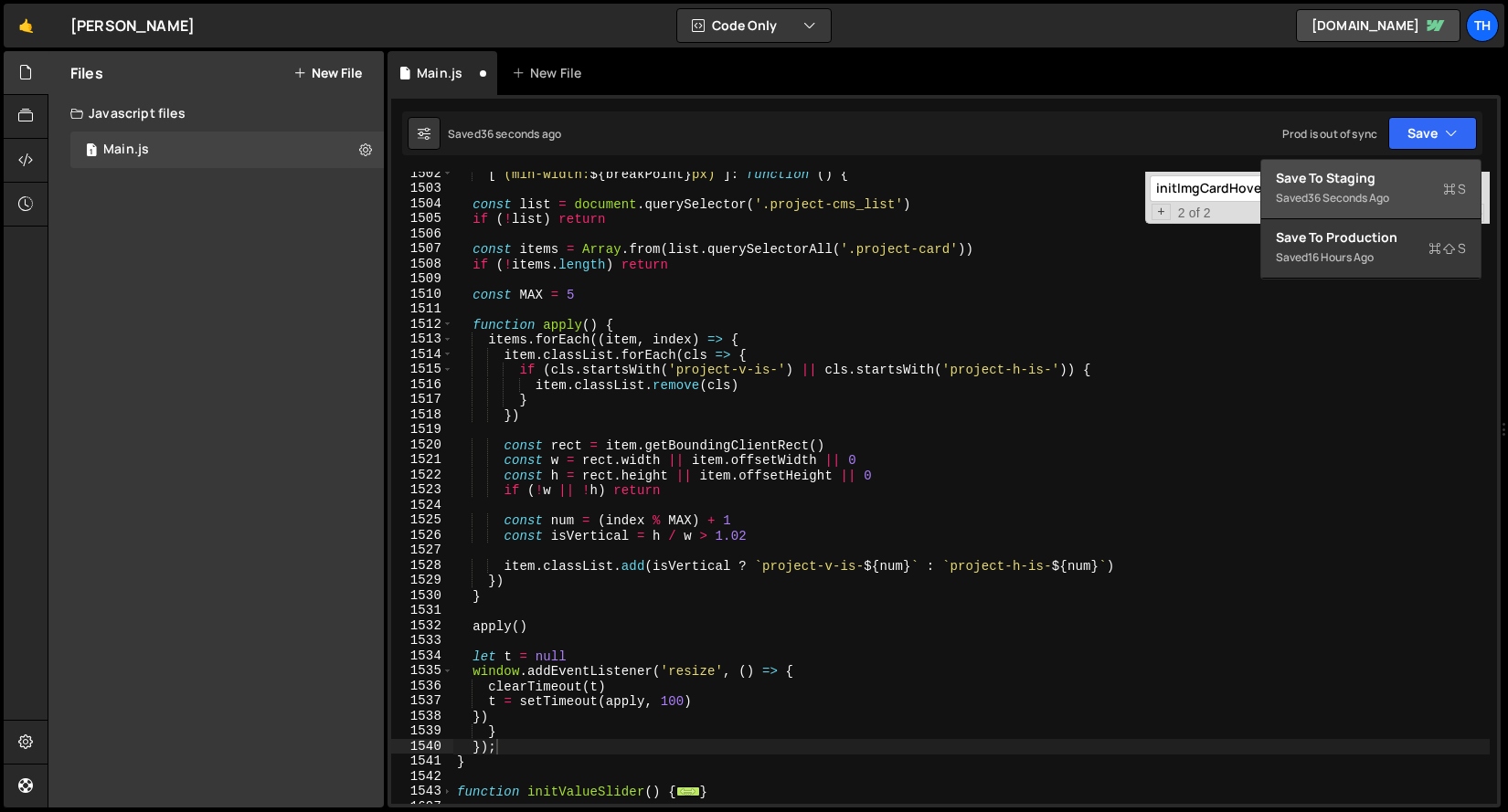
click at [1403, 181] on div "Save to Staging S" at bounding box center [1370, 178] width 190 height 18
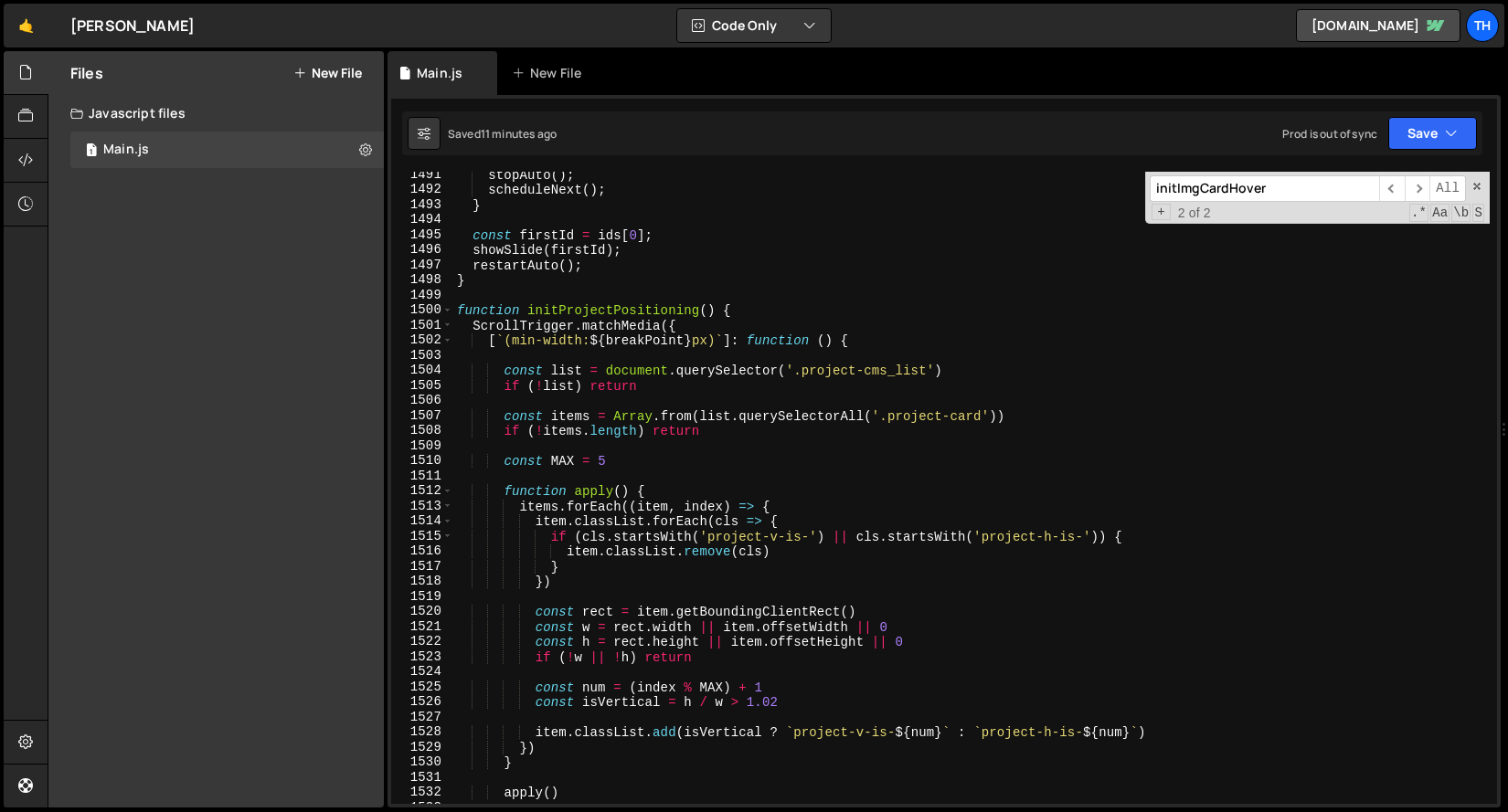
scroll to position [19803, 0]
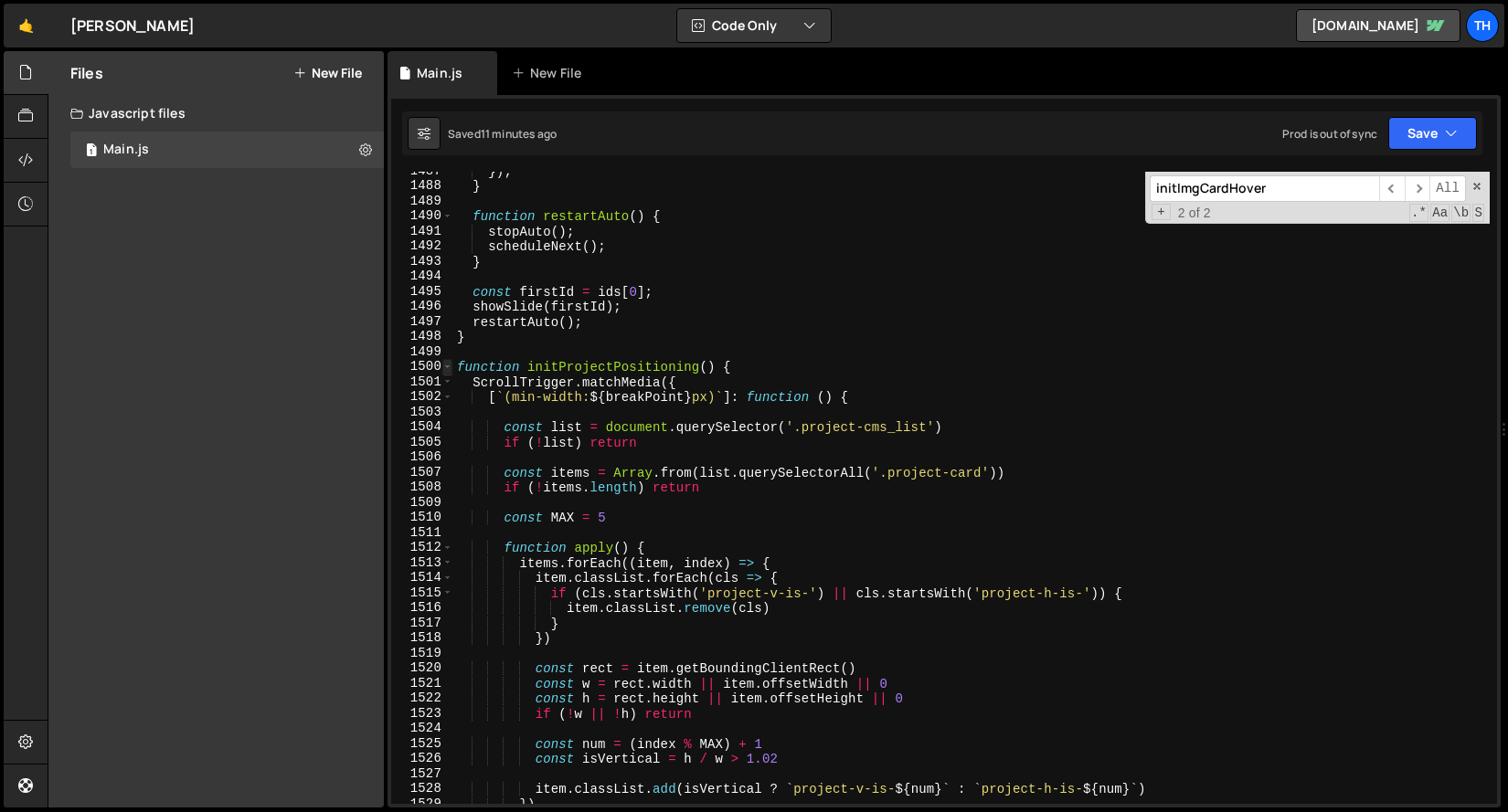
click at [448, 363] on span at bounding box center [448, 367] width 10 height 16
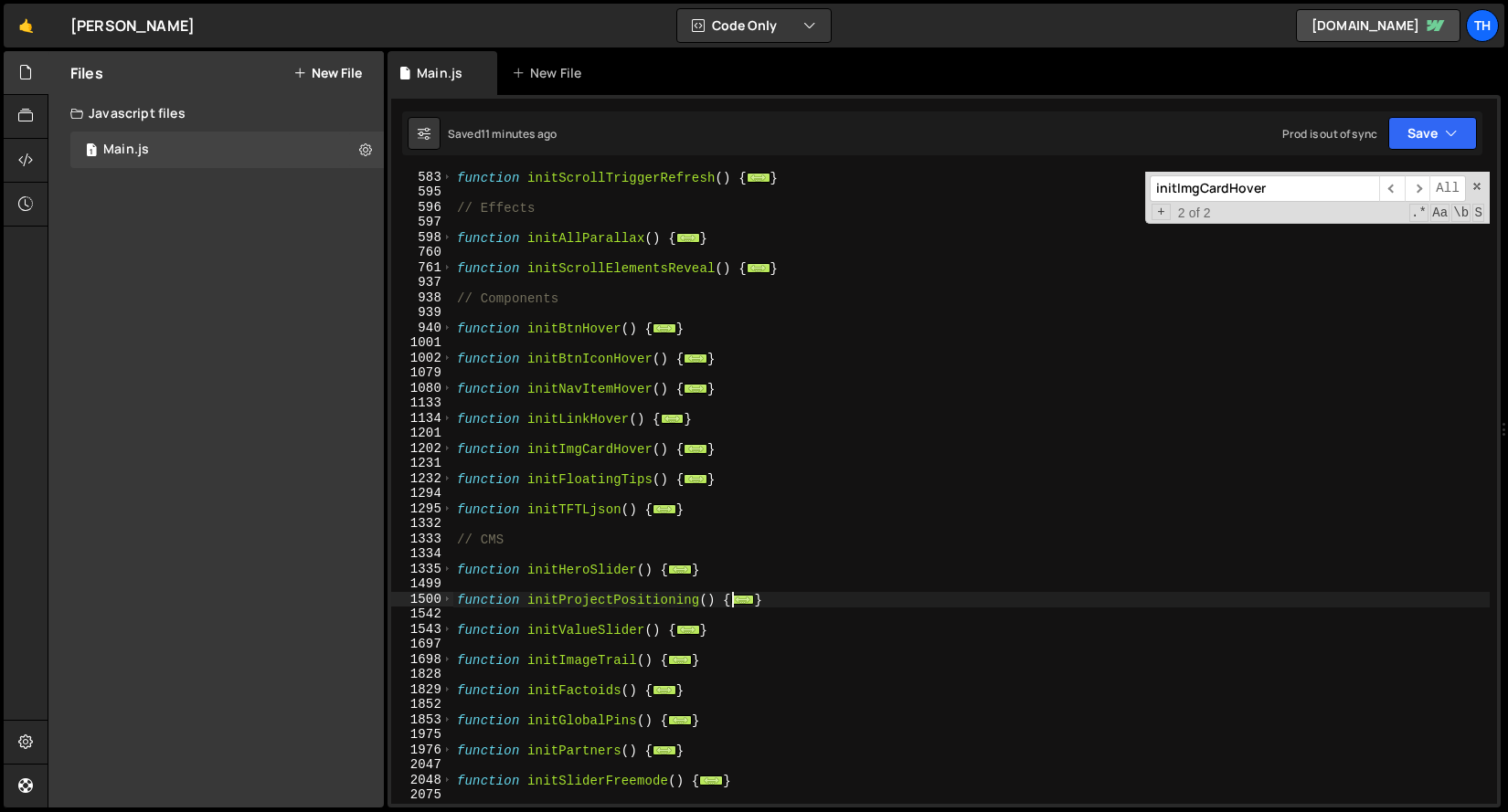
scroll to position [525, 0]
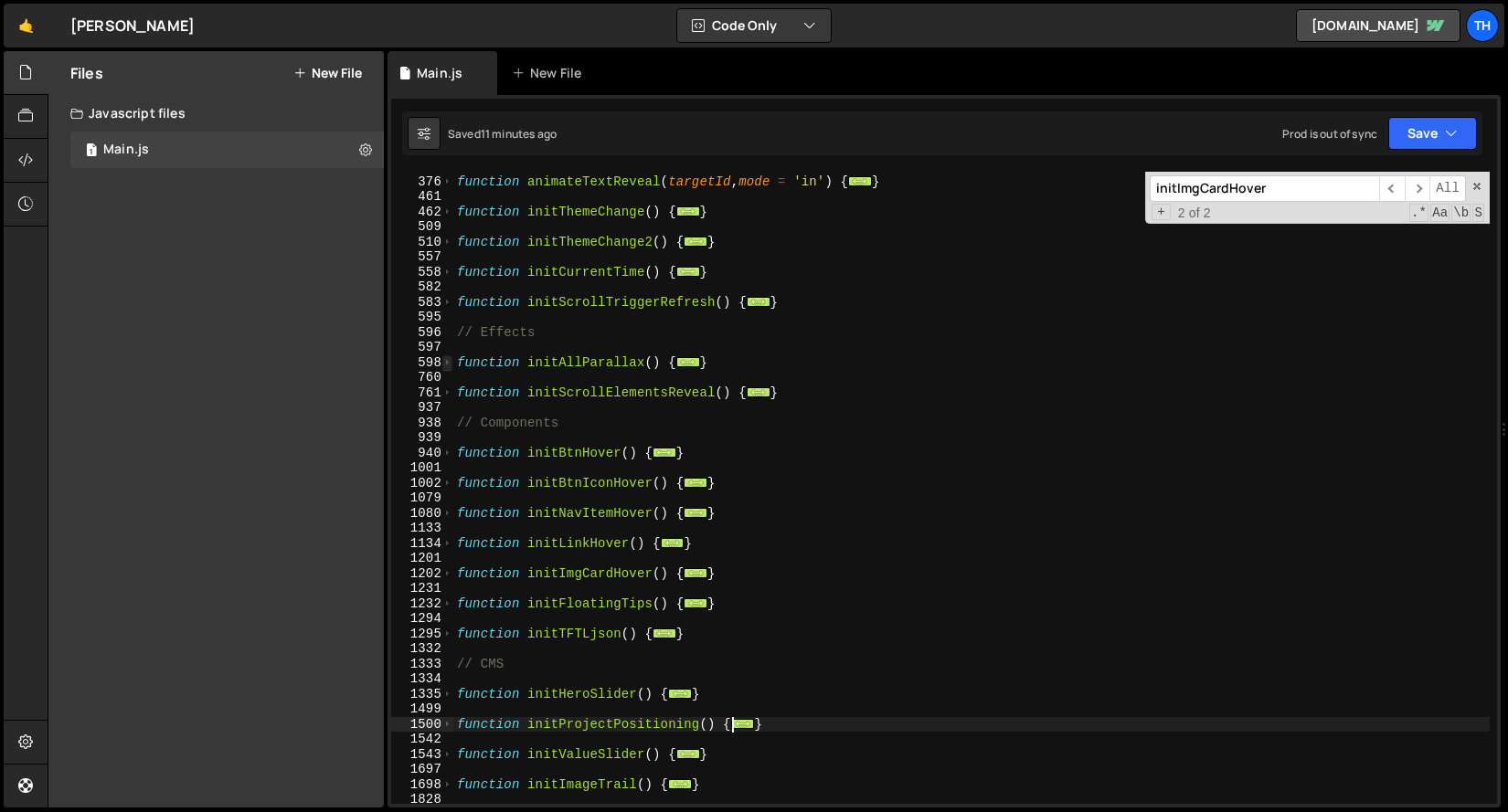
click at [449, 359] on span at bounding box center [448, 363] width 10 height 16
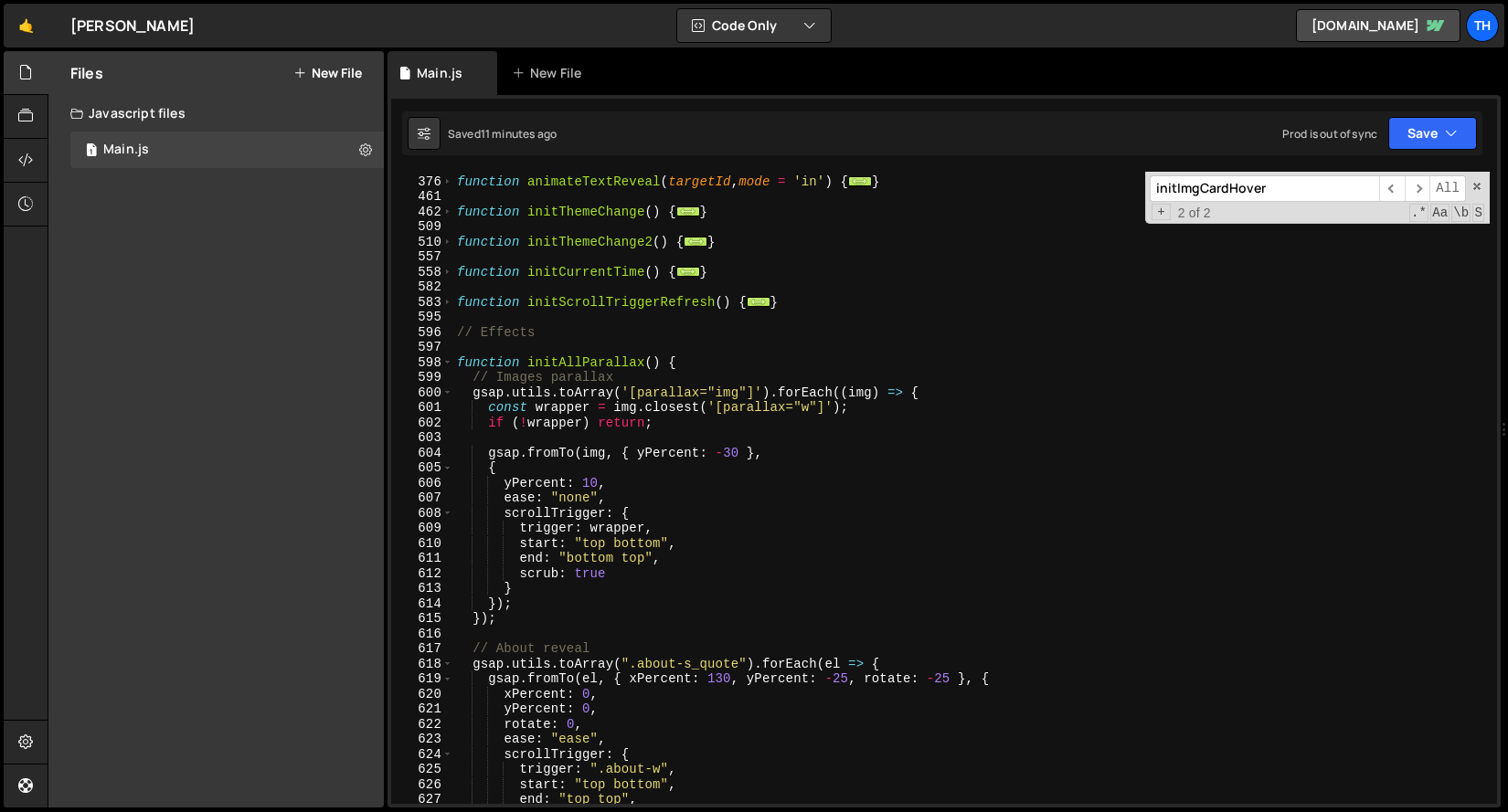
click at [690, 369] on div "function animateTextReveal ( targetId , mode = 'in' ) { ... } function initThem…" at bounding box center [971, 489] width 1036 height 662
type textarea "function initAllParallax() {"
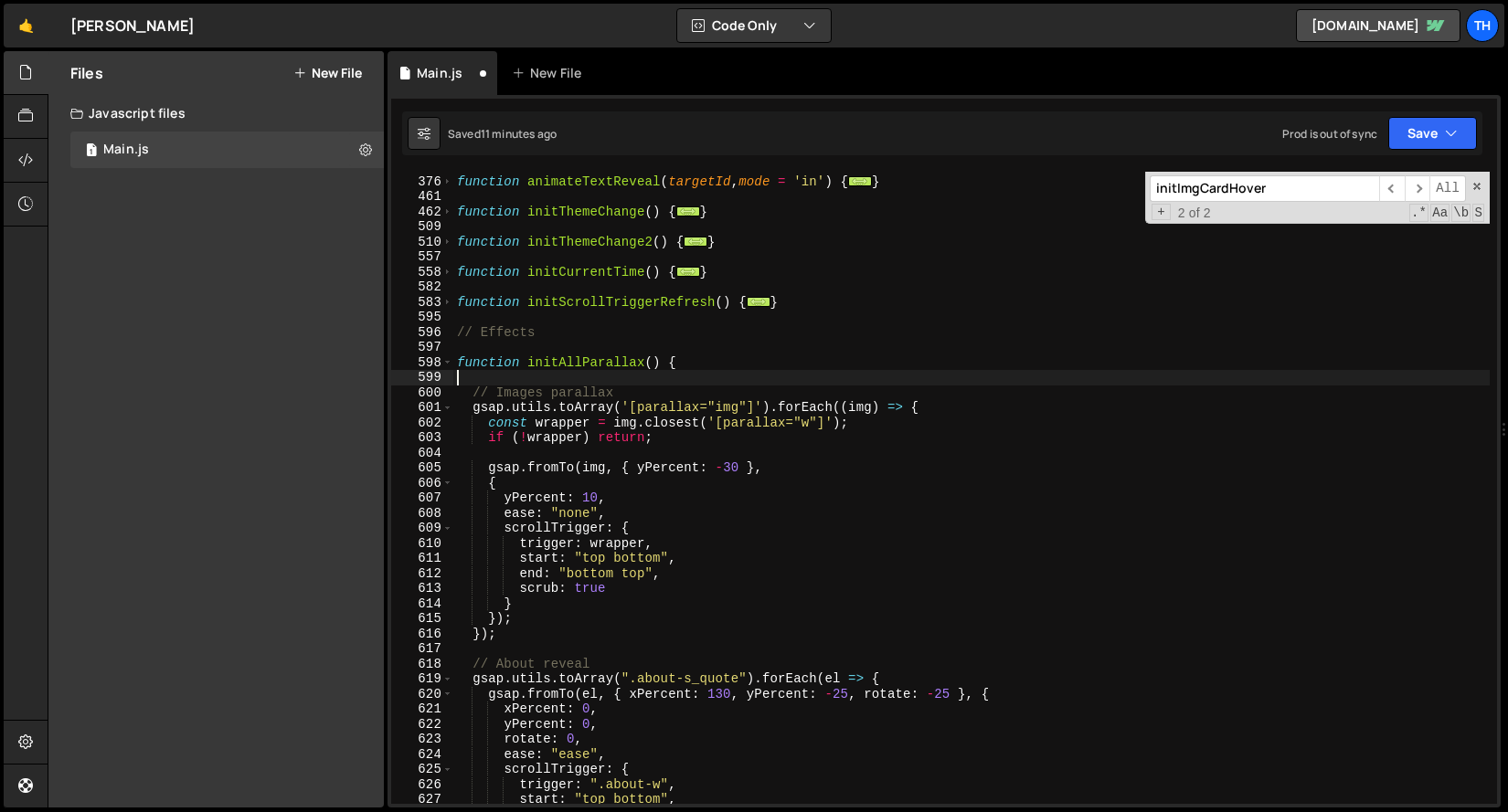
paste textarea "});"
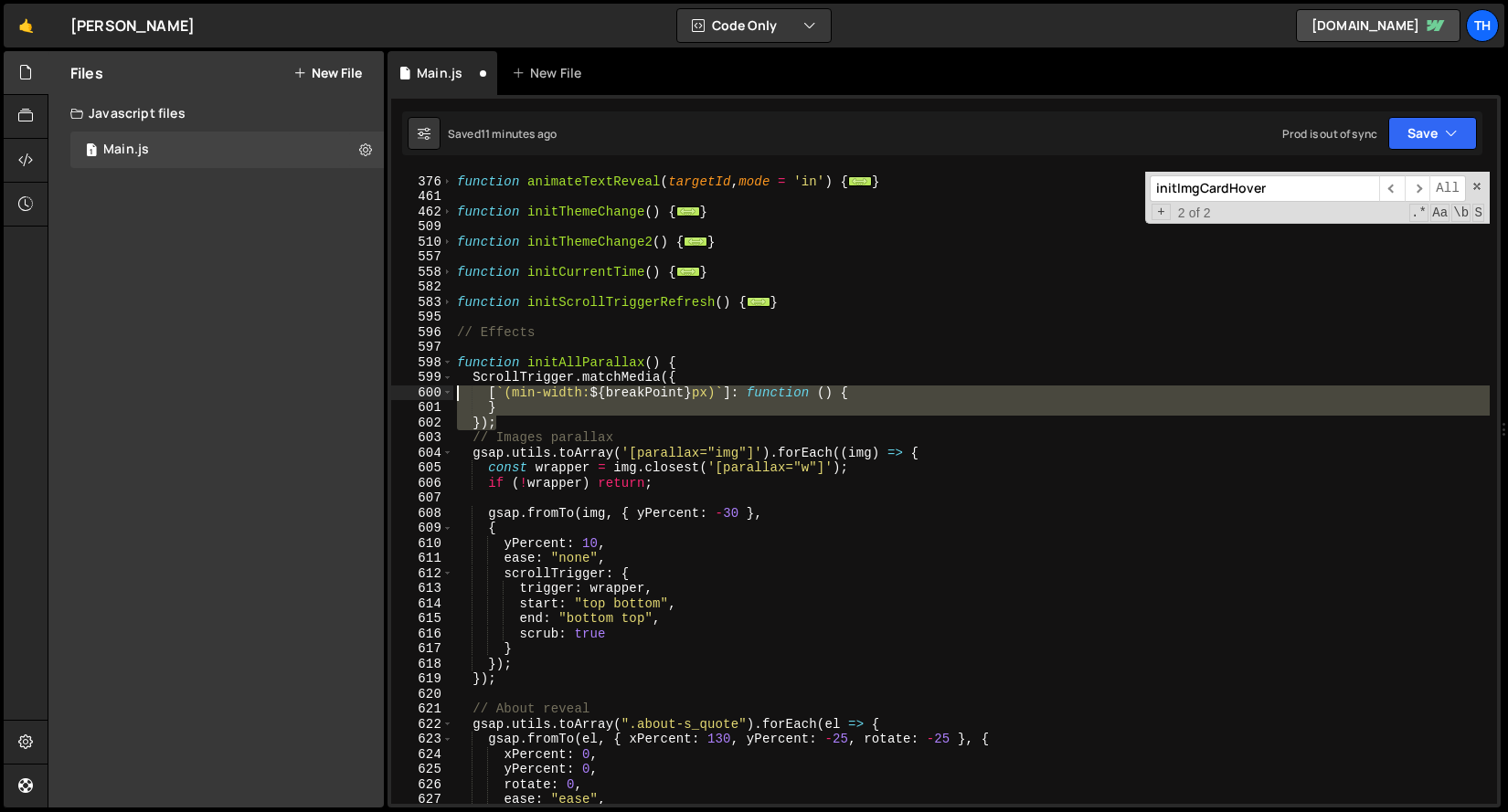
drag, startPoint x: 513, startPoint y: 419, endPoint x: 427, endPoint y: 400, distance: 88.1
click at [427, 400] on div "}); 375 376 461 462 509 510 557 558 582 583 595 596 597 598 599 600 601 602 603…" at bounding box center [944, 488] width 1105 height 632
click at [447, 407] on div "601" at bounding box center [422, 407] width 62 height 16
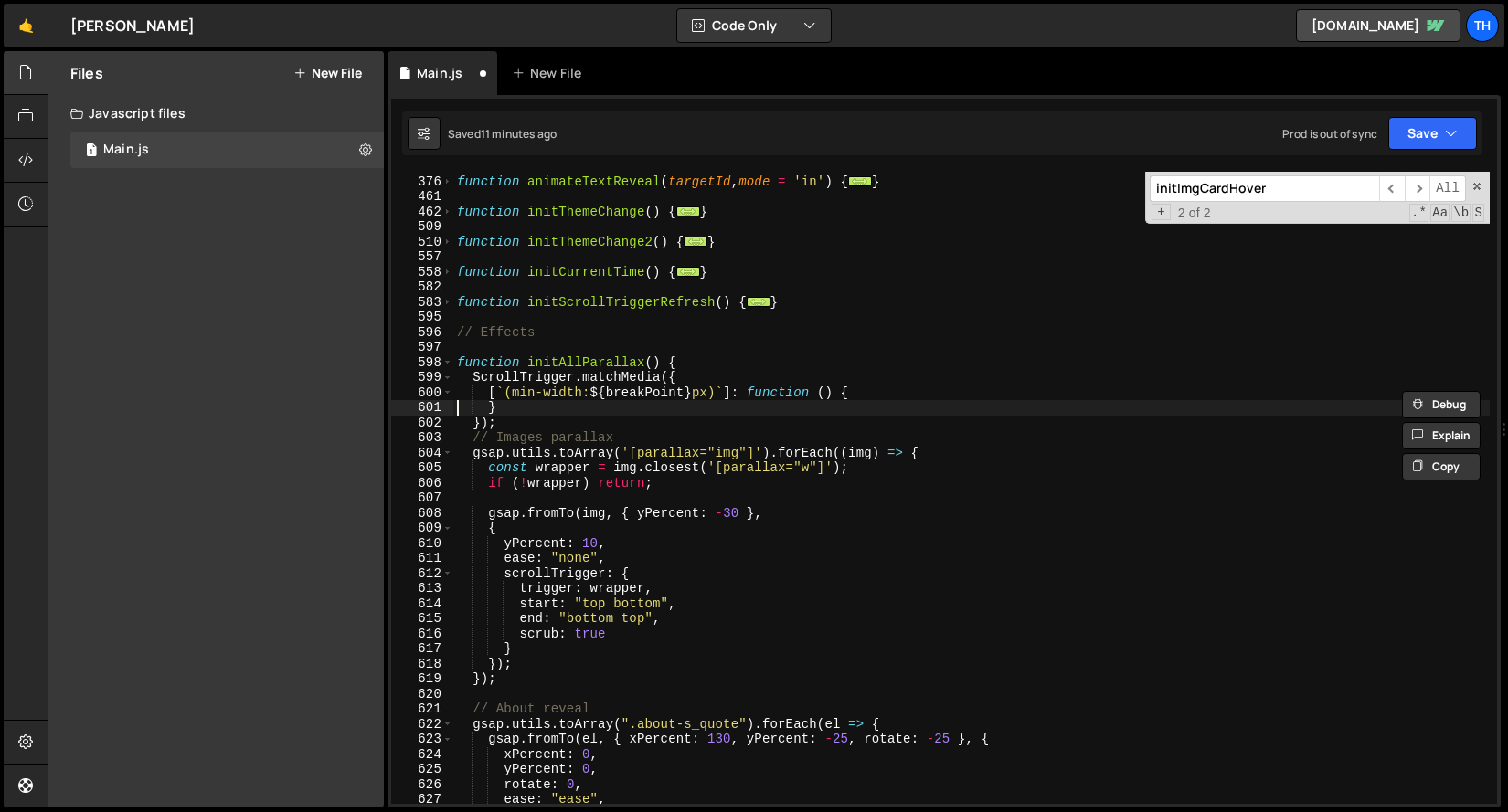
drag, startPoint x: 494, startPoint y: 416, endPoint x: 535, endPoint y: 421, distance: 41.3
click at [495, 416] on div "function animateTextReveal ( targetId , mode = 'in' ) { ... } function initThem…" at bounding box center [971, 489] width 1036 height 662
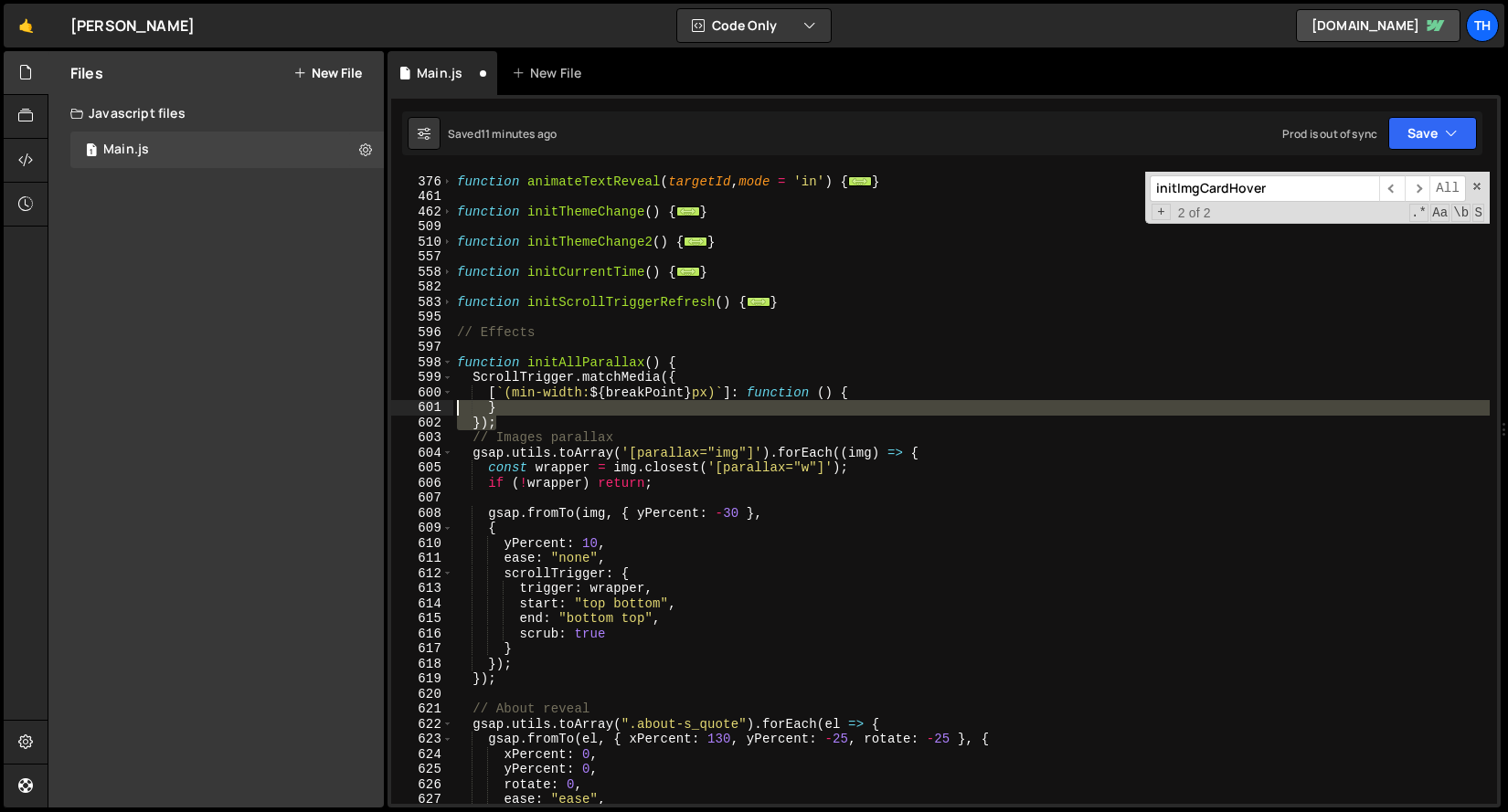
drag, startPoint x: 548, startPoint y: 421, endPoint x: 374, endPoint y: 411, distance: 174.3
click at [374, 411] on div "Files New File Javascript files 1 Main.js 0 CSS files Copy share link Edit File…" at bounding box center [777, 430] width 1460 height 758
type textarea "} });"
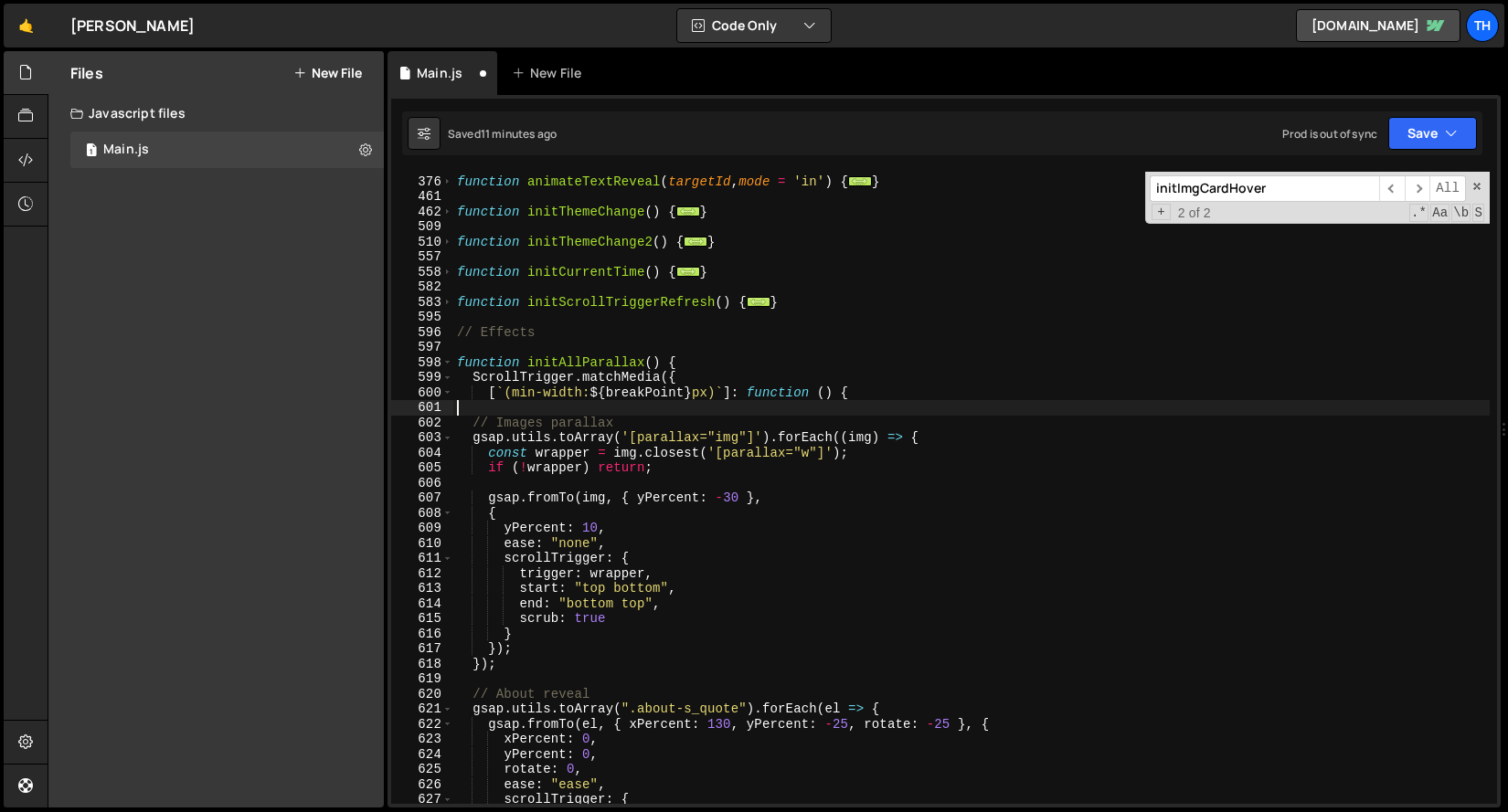
click at [507, 676] on div "function animateTextReveal ( targetId , mode = 'in' ) { ... } function initThem…" at bounding box center [971, 489] width 1036 height 662
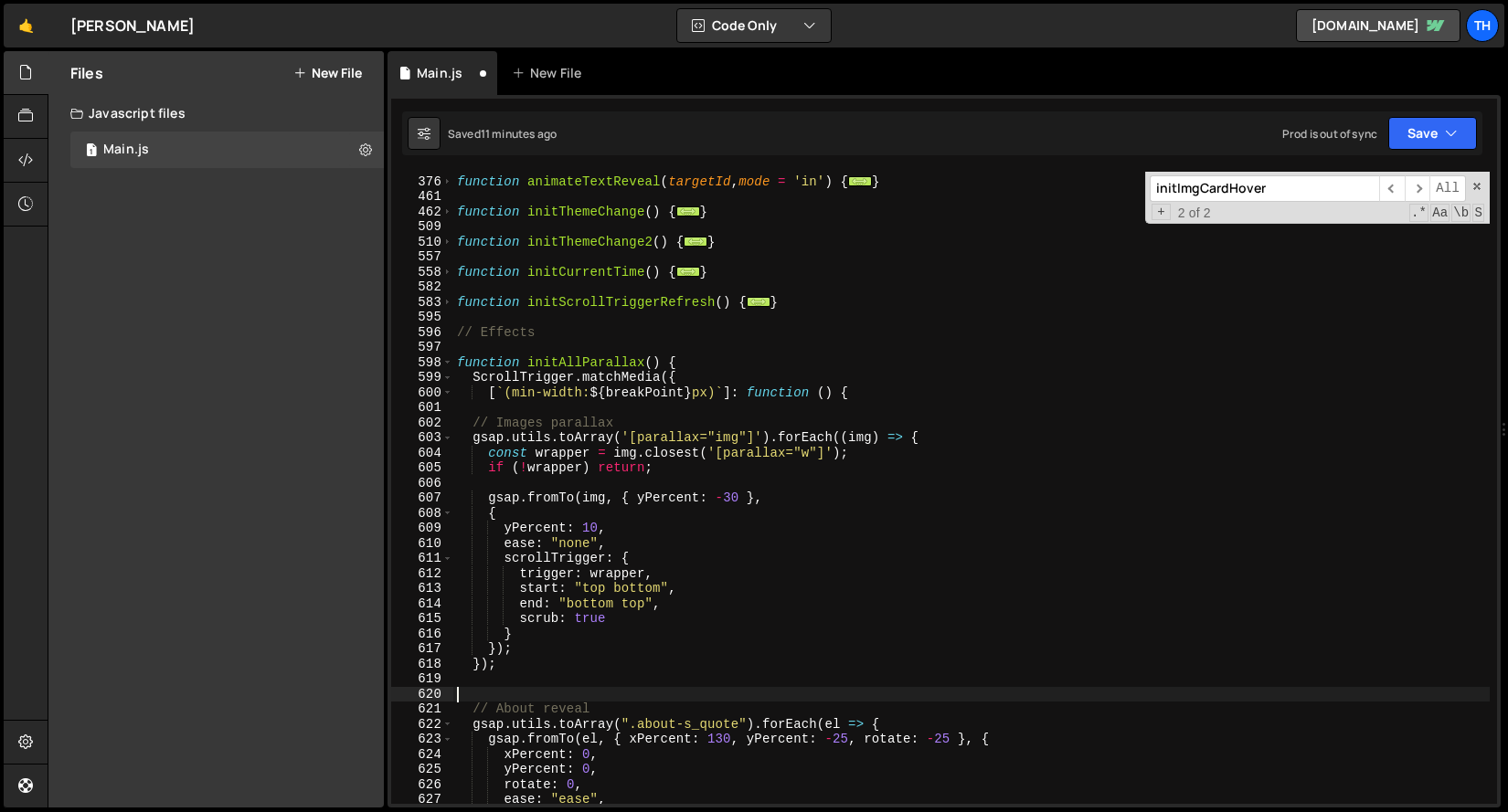
paste textarea "});"
type textarea "});"
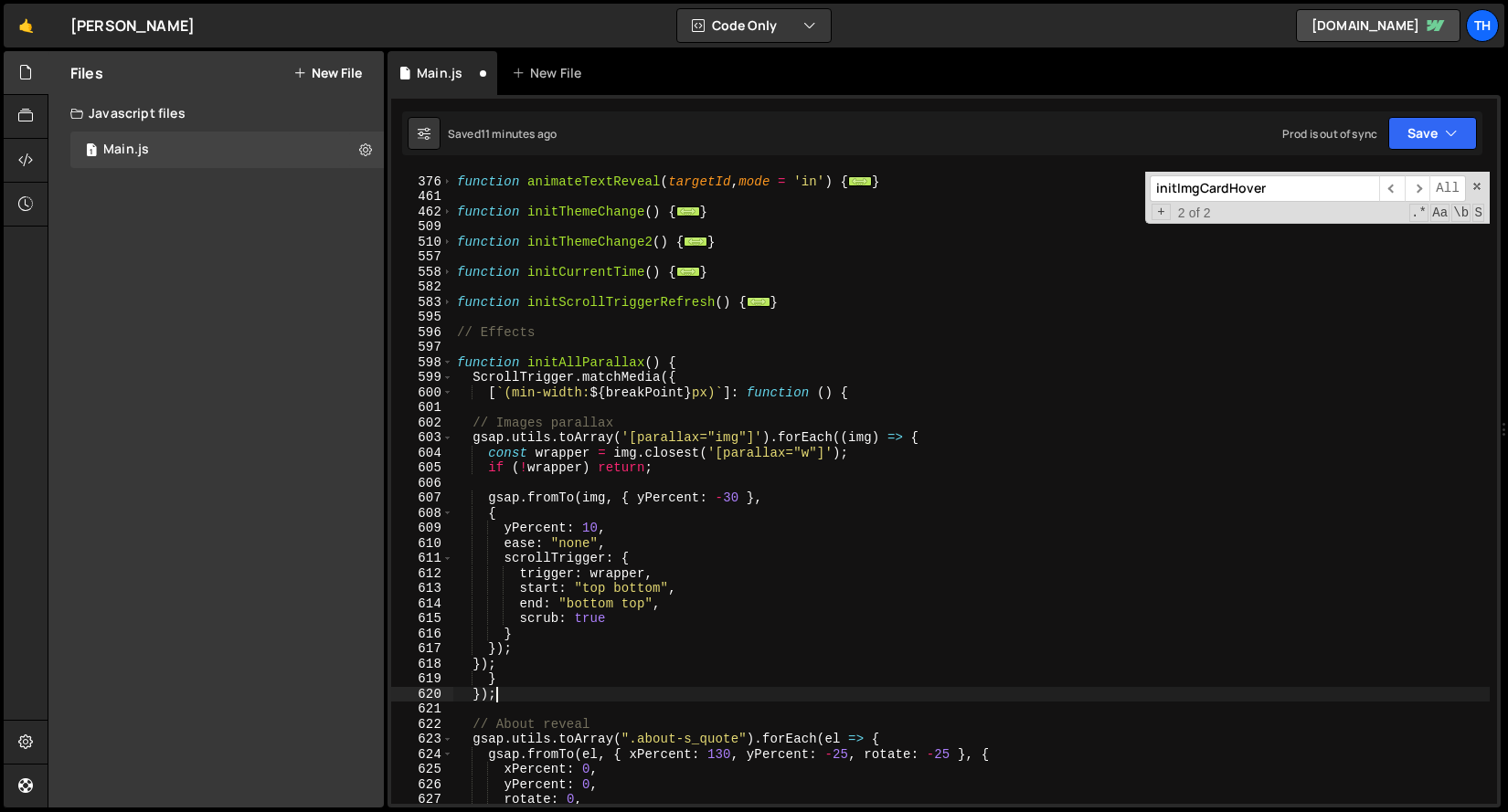
click at [488, 411] on div "function animateTextReveal ( targetId , mode = 'in' ) { ... } function initThem…" at bounding box center [971, 489] width 1036 height 662
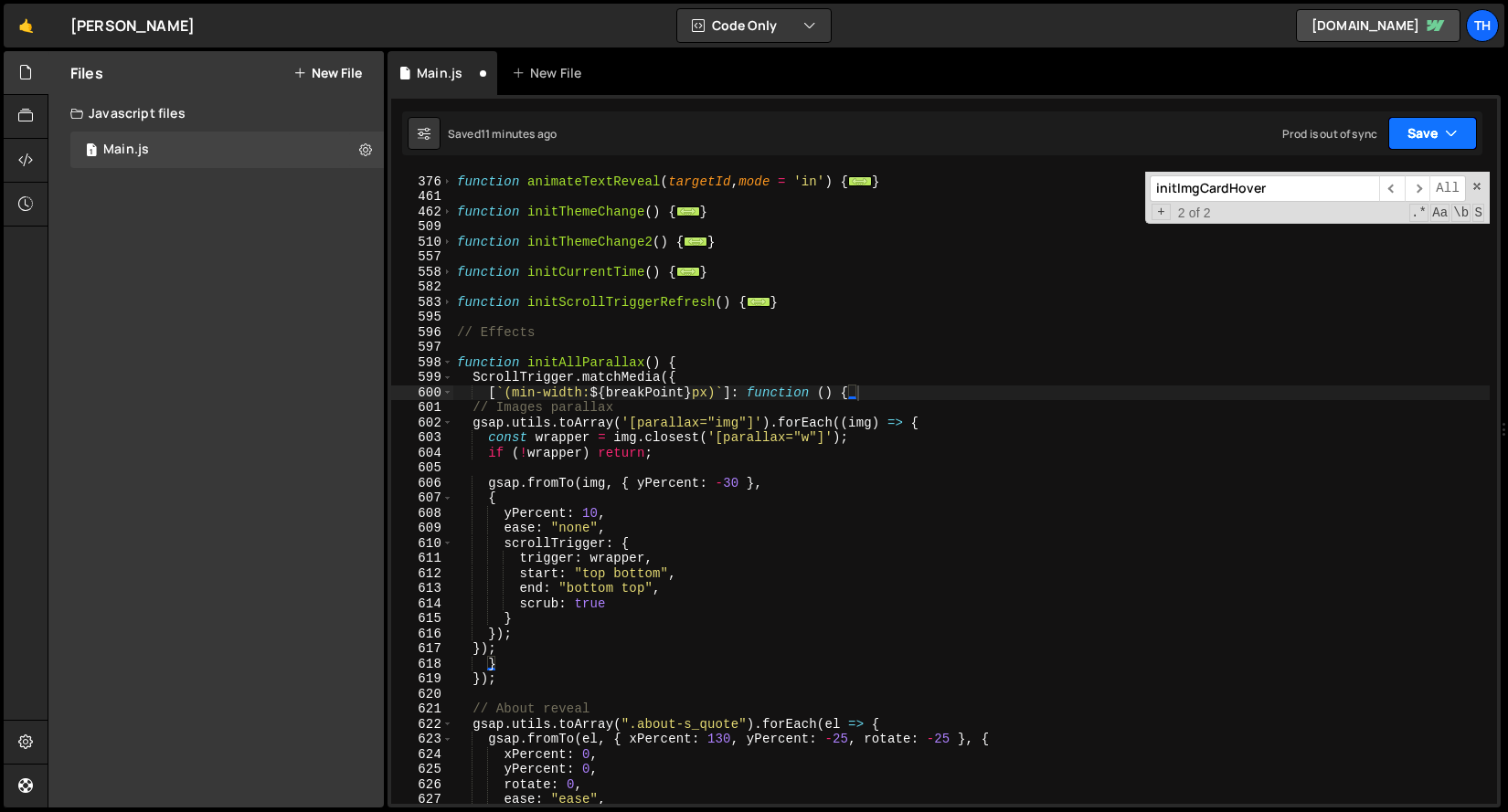
click at [1448, 131] on icon "button" at bounding box center [1451, 133] width 13 height 18
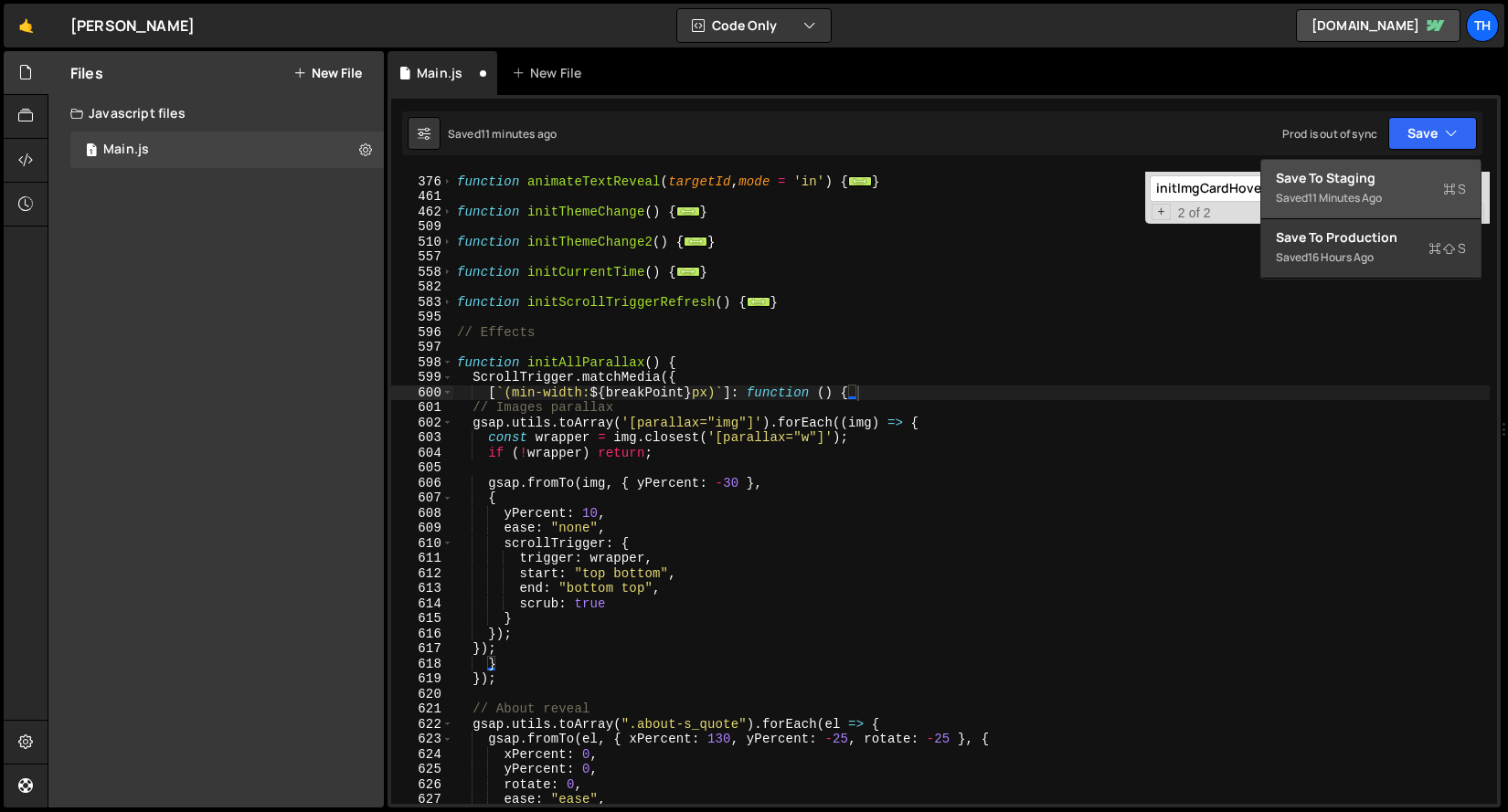
click at [1421, 172] on div "Save to Staging S" at bounding box center [1370, 178] width 190 height 18
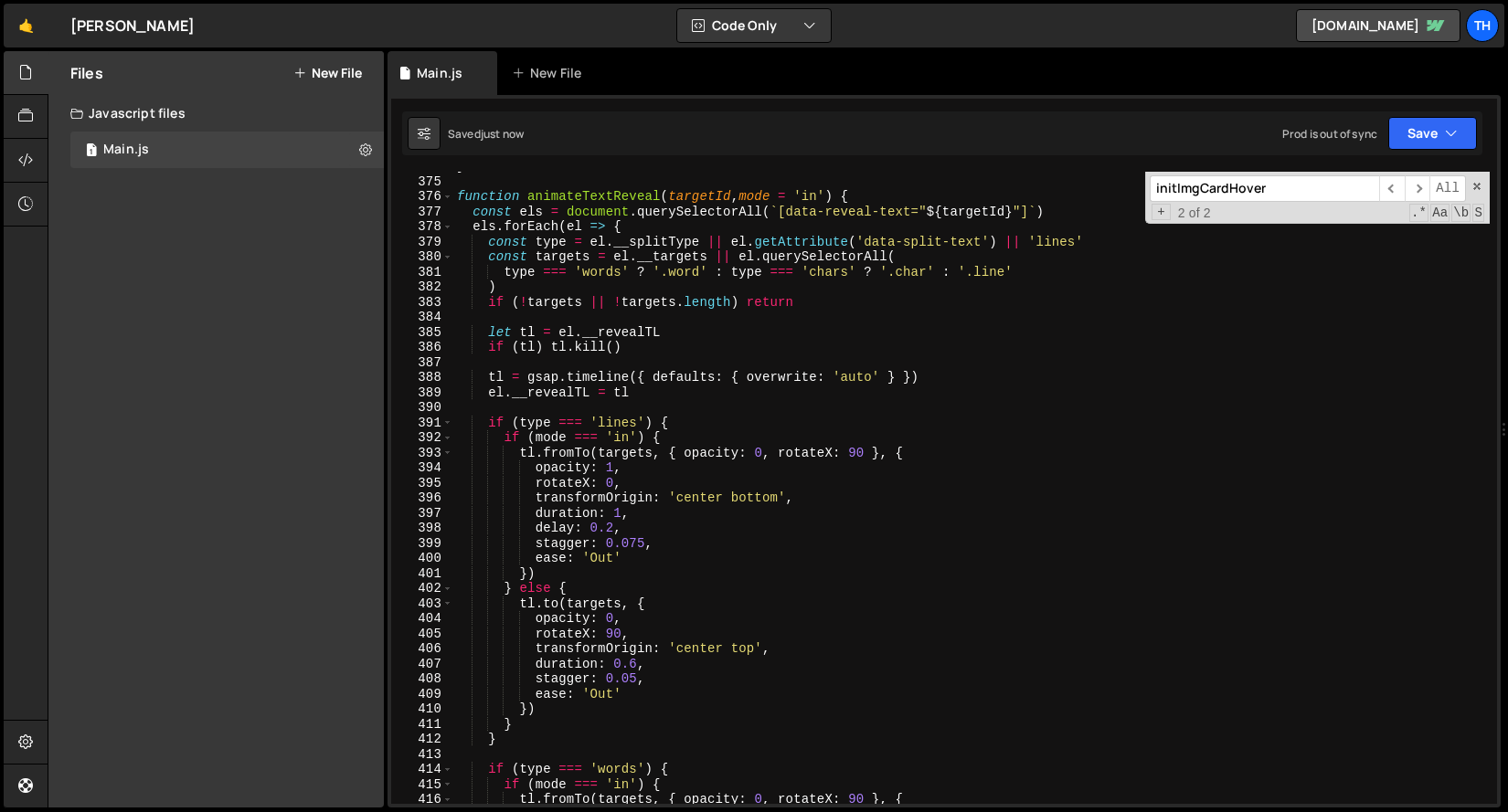
click at [1381, 126] on div "Prod is out of sync Upgrade to Edit Save Save to Staging S Saved just now Save …" at bounding box center [1380, 133] width 195 height 33
click at [1402, 136] on button "Save" at bounding box center [1432, 133] width 89 height 33
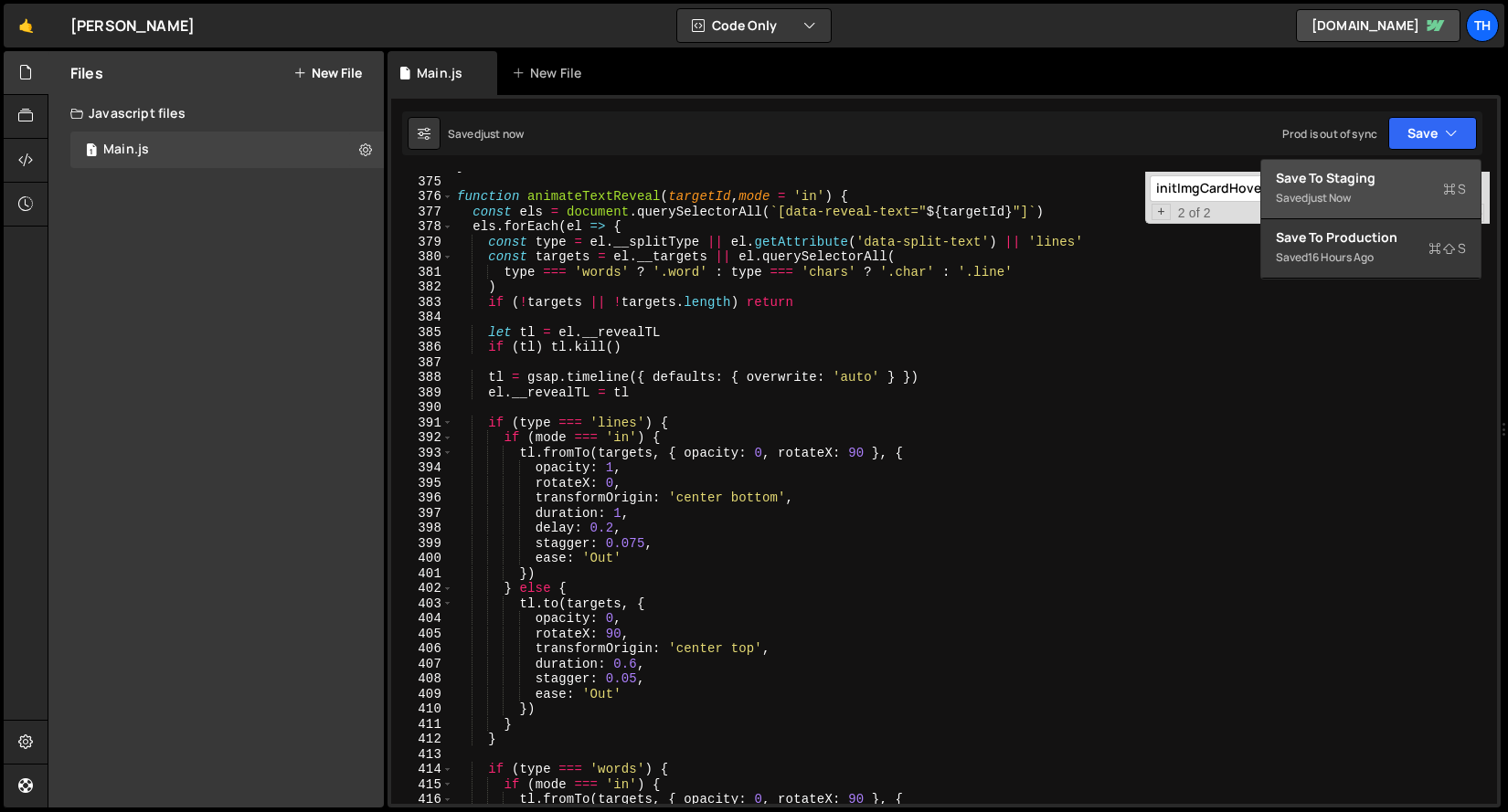
click at [1384, 181] on div "Save to Staging S" at bounding box center [1370, 178] width 190 height 18
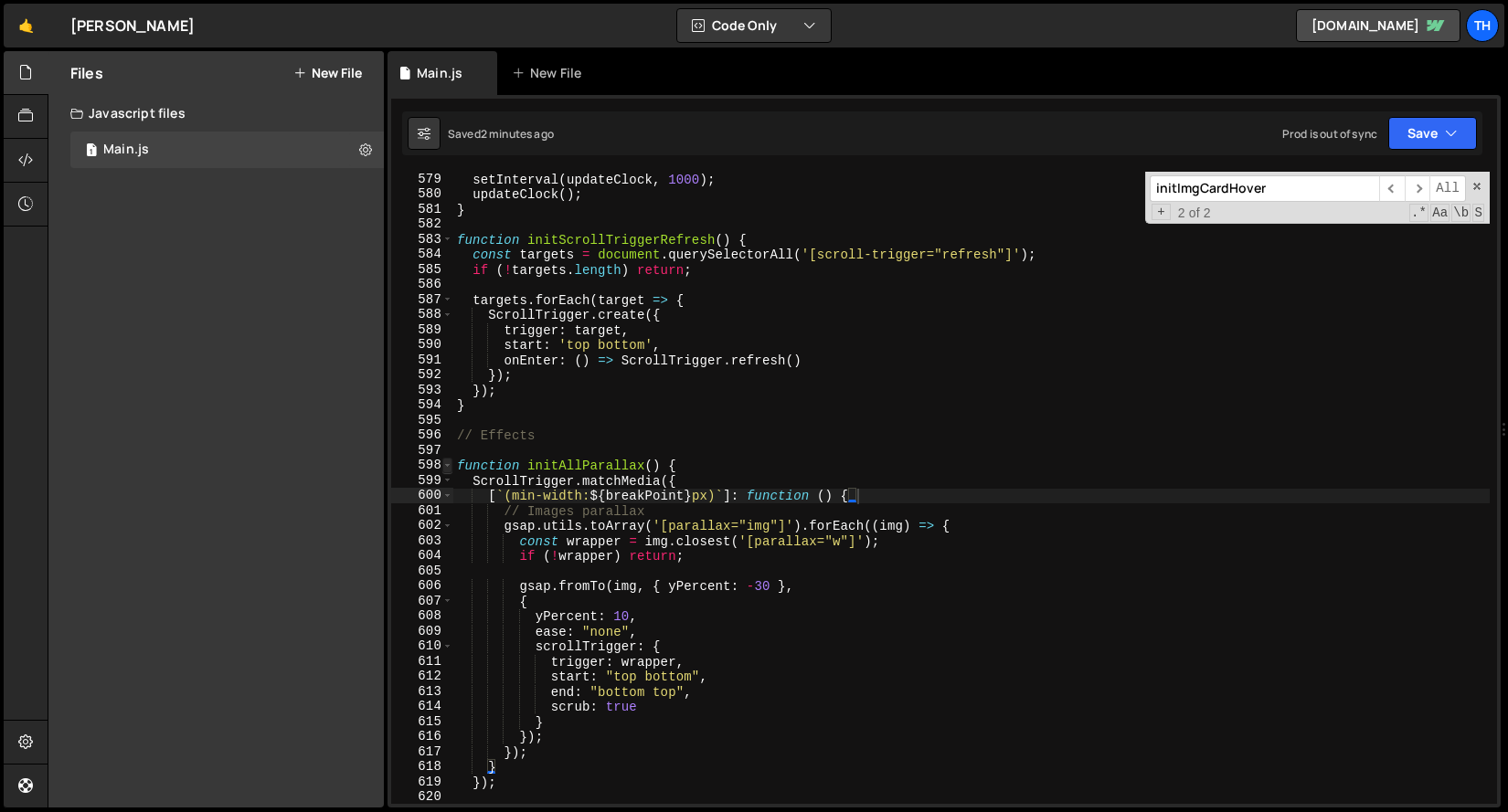
click at [447, 465] on span at bounding box center [448, 466] width 10 height 16
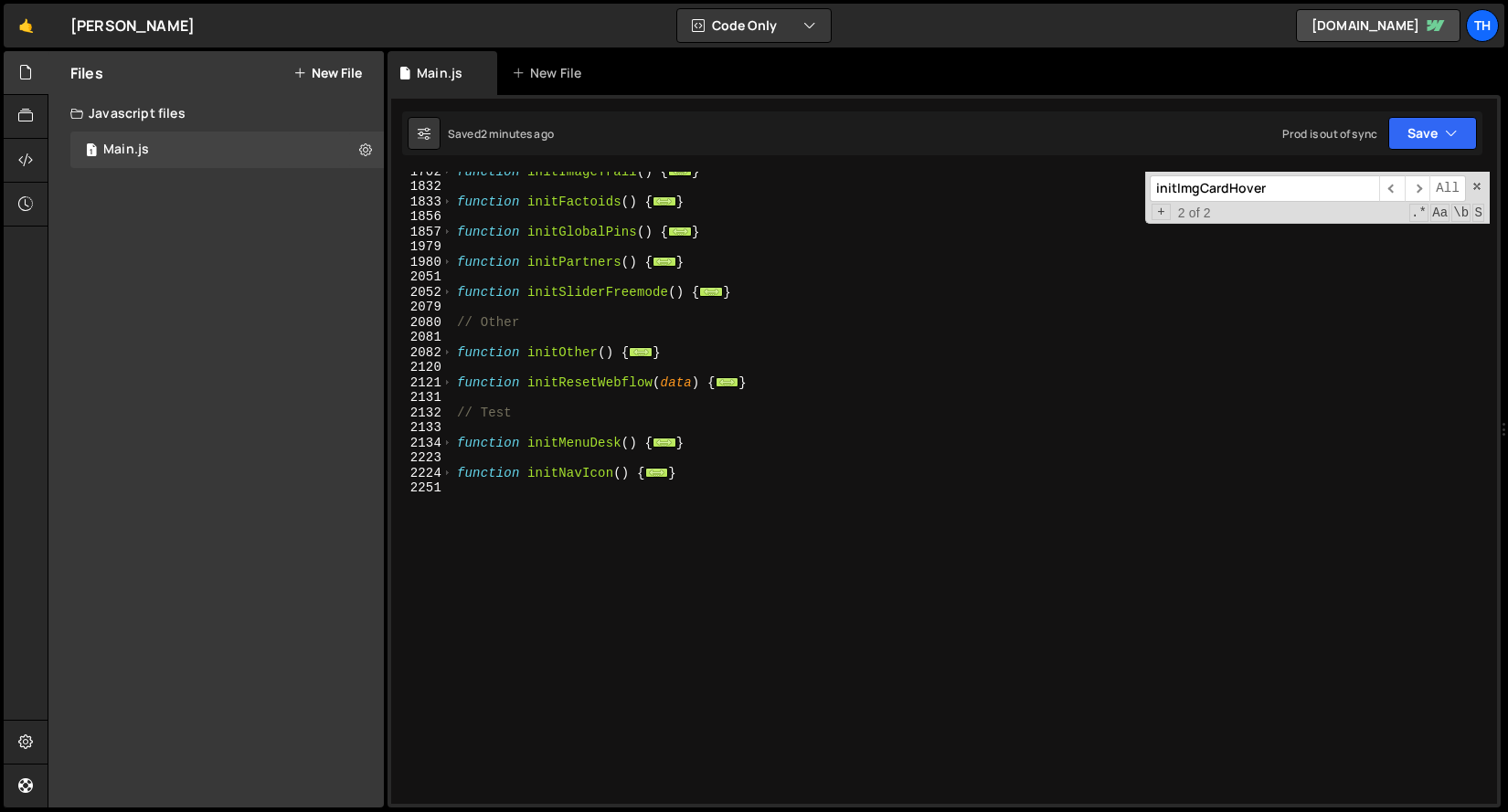
scroll to position [1138, 0]
click at [444, 473] on span at bounding box center [448, 474] width 10 height 16
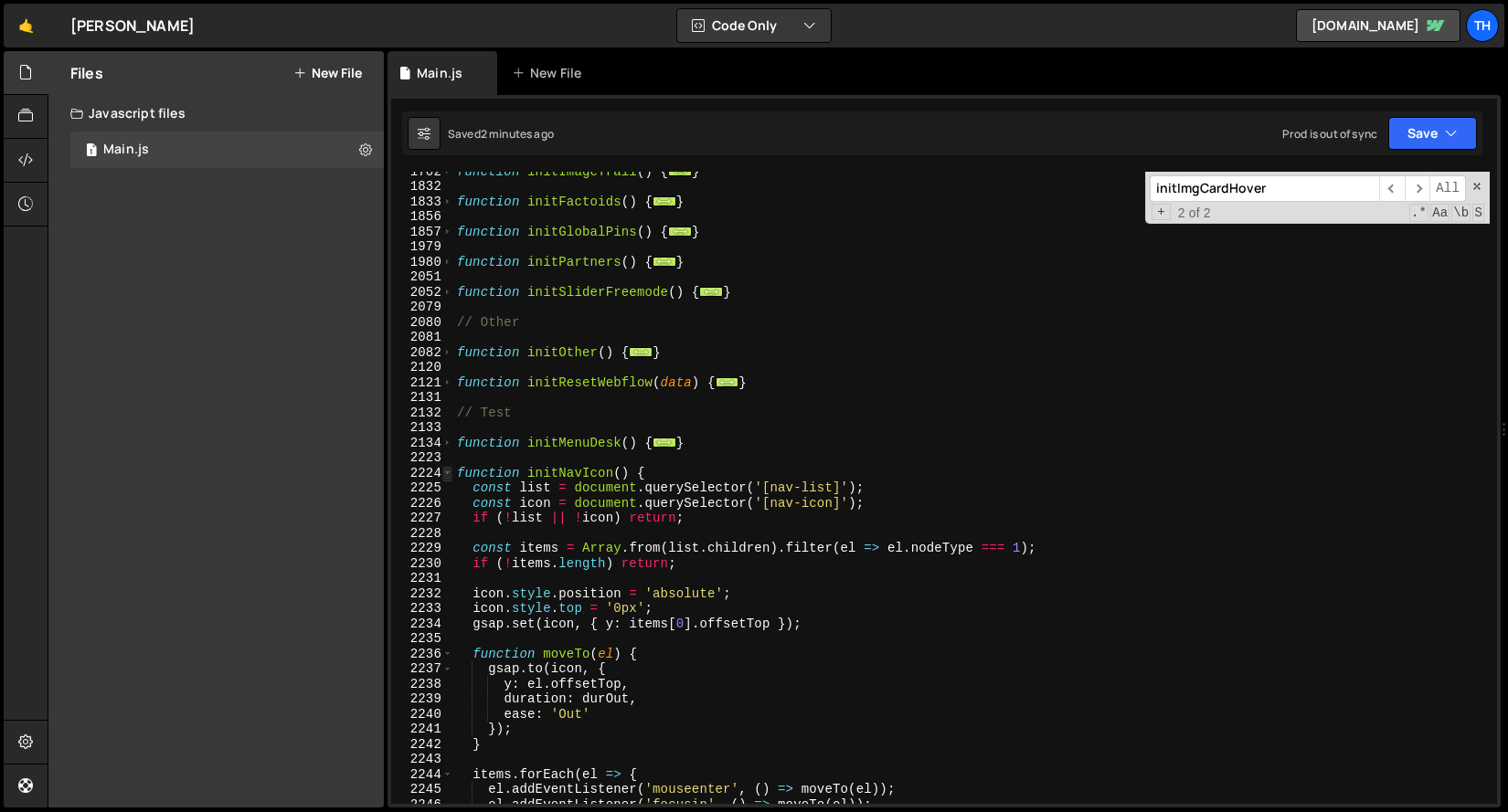
click at [444, 473] on span at bounding box center [448, 474] width 10 height 16
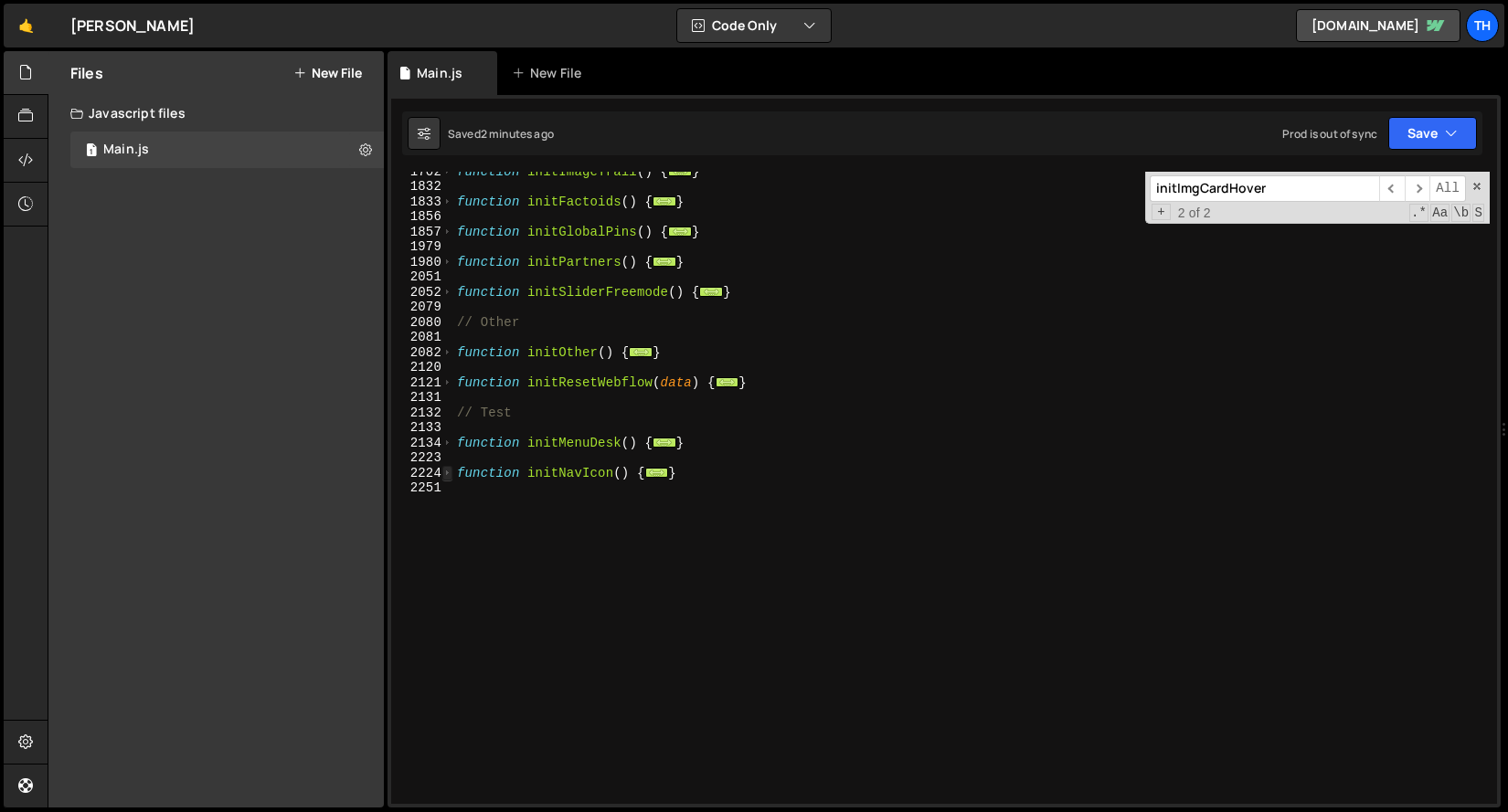
click at [444, 473] on span at bounding box center [448, 474] width 10 height 16
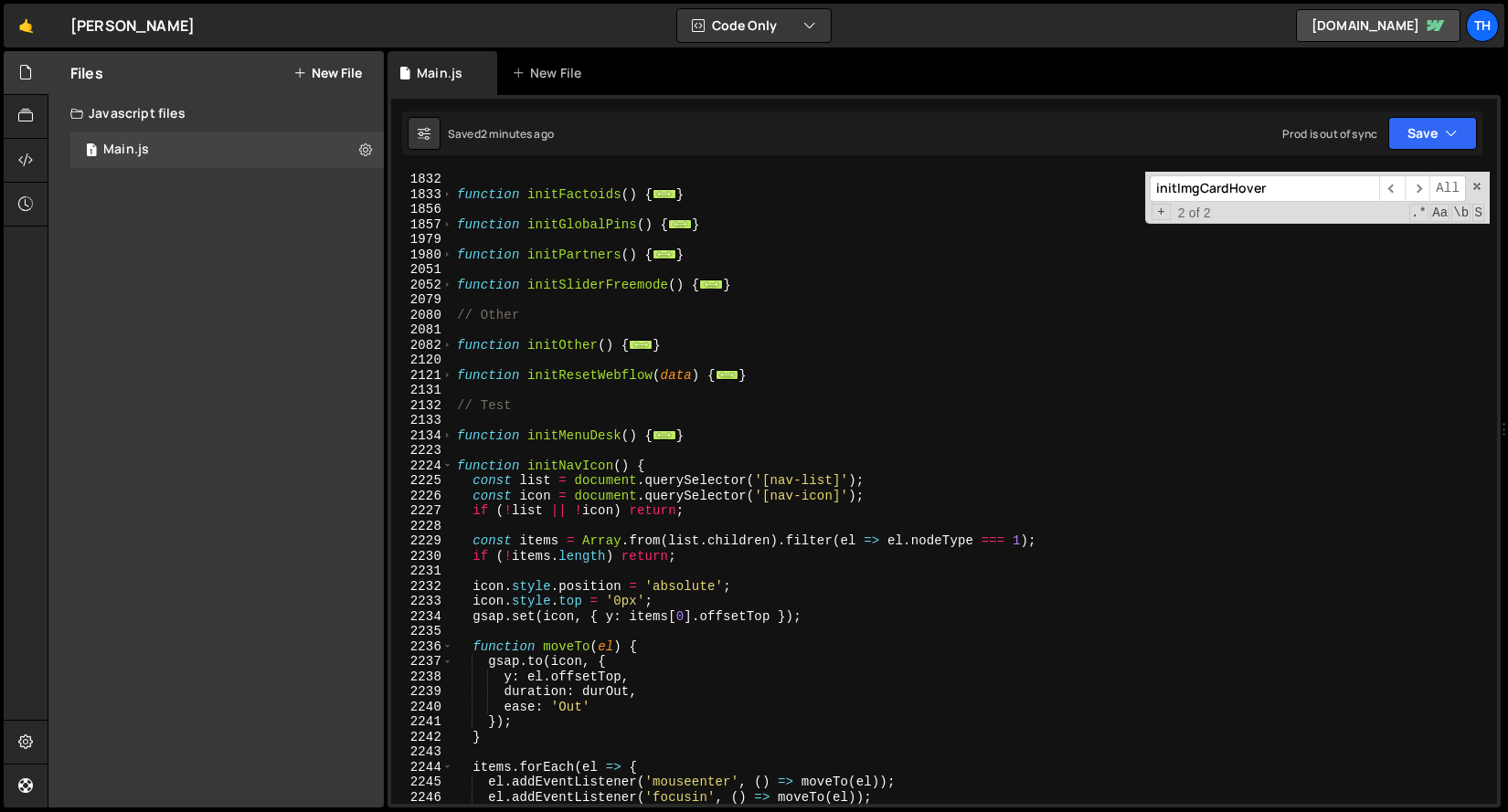
scroll to position [1353, 0]
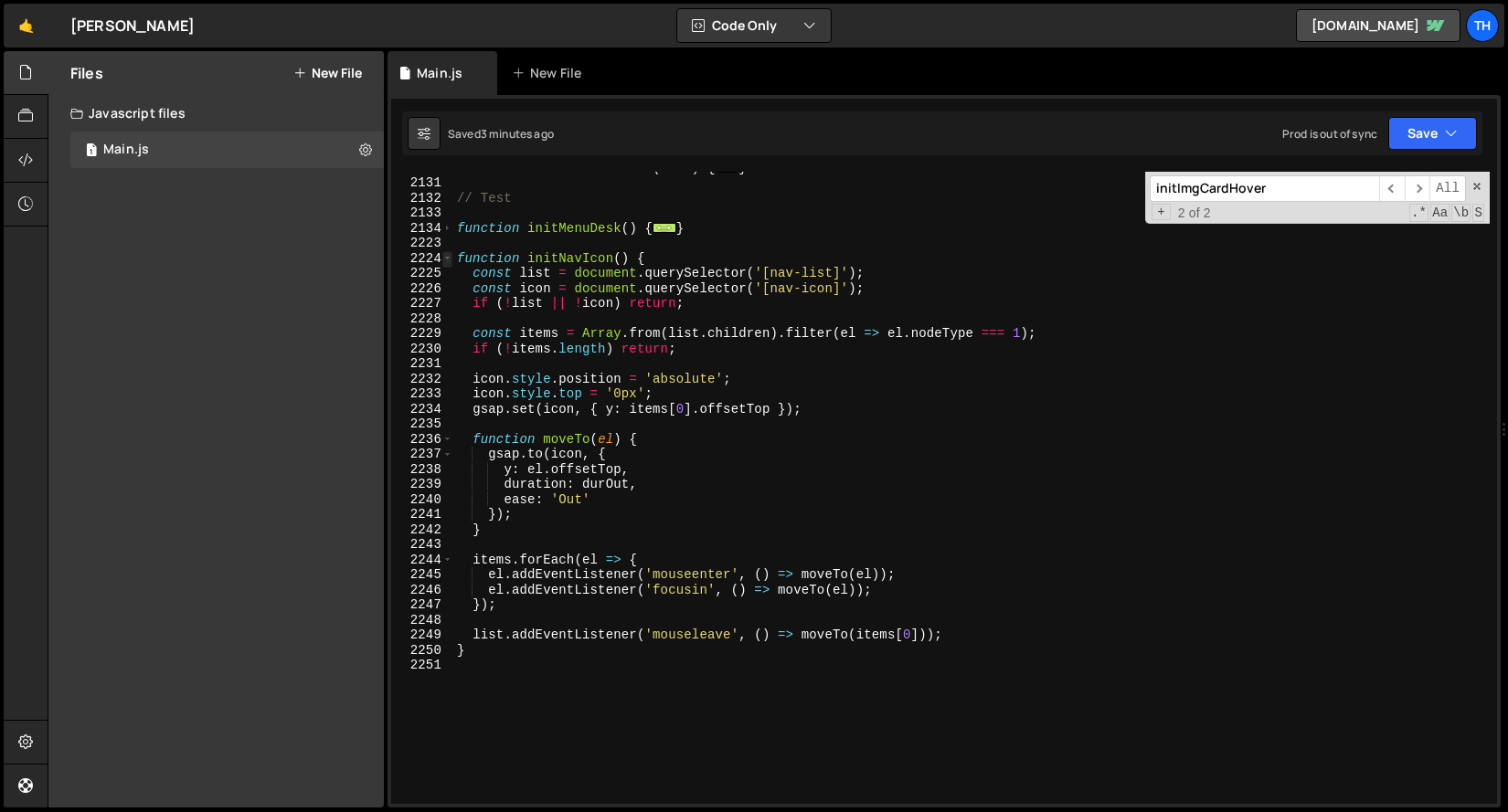
click at [449, 256] on span at bounding box center [448, 259] width 10 height 16
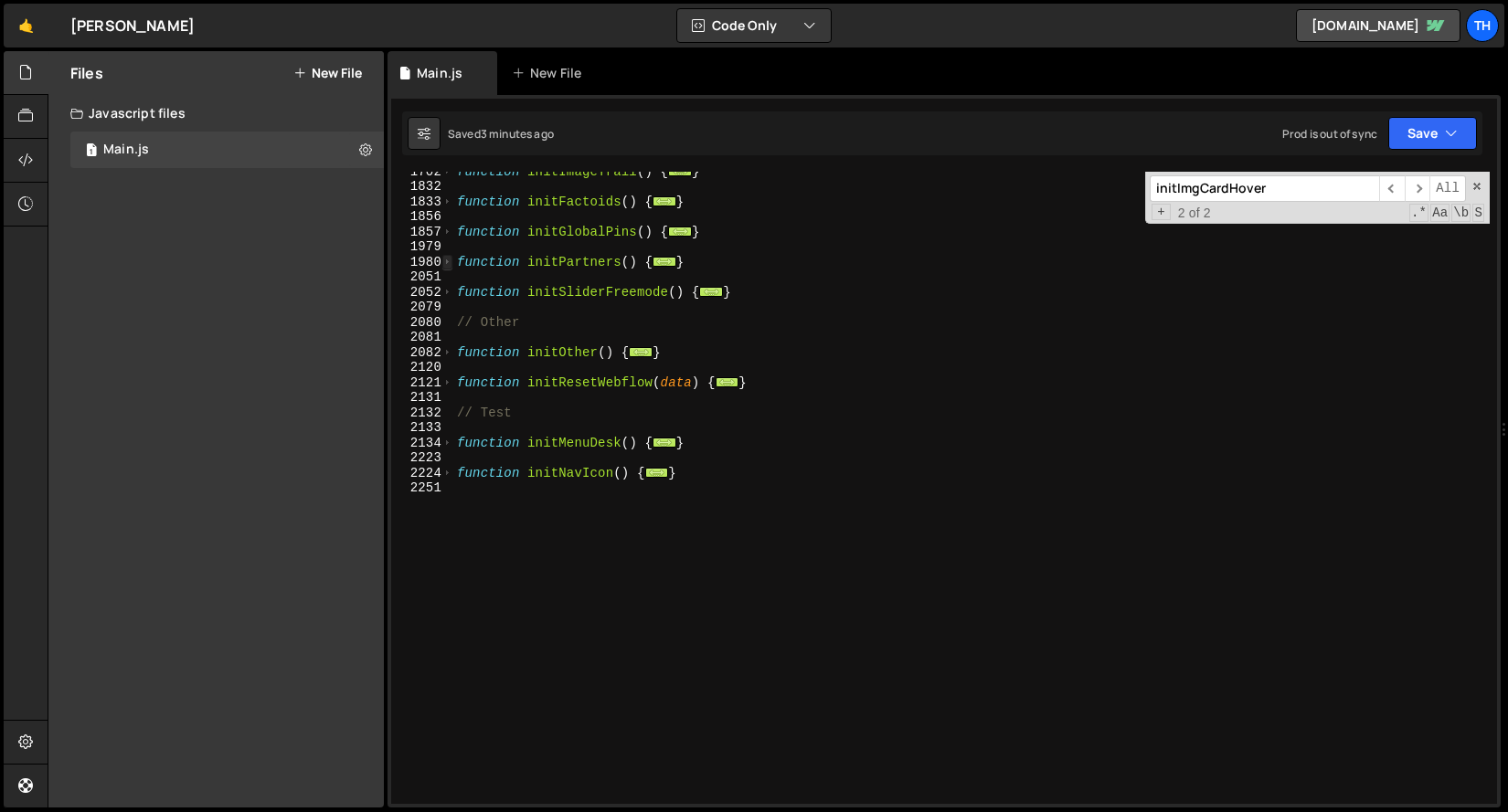
scroll to position [1138, 0]
click at [453, 474] on div "function initImageTrail ( ) { ... } function initFactoids ( ) { ... } function …" at bounding box center [971, 494] width 1036 height 662
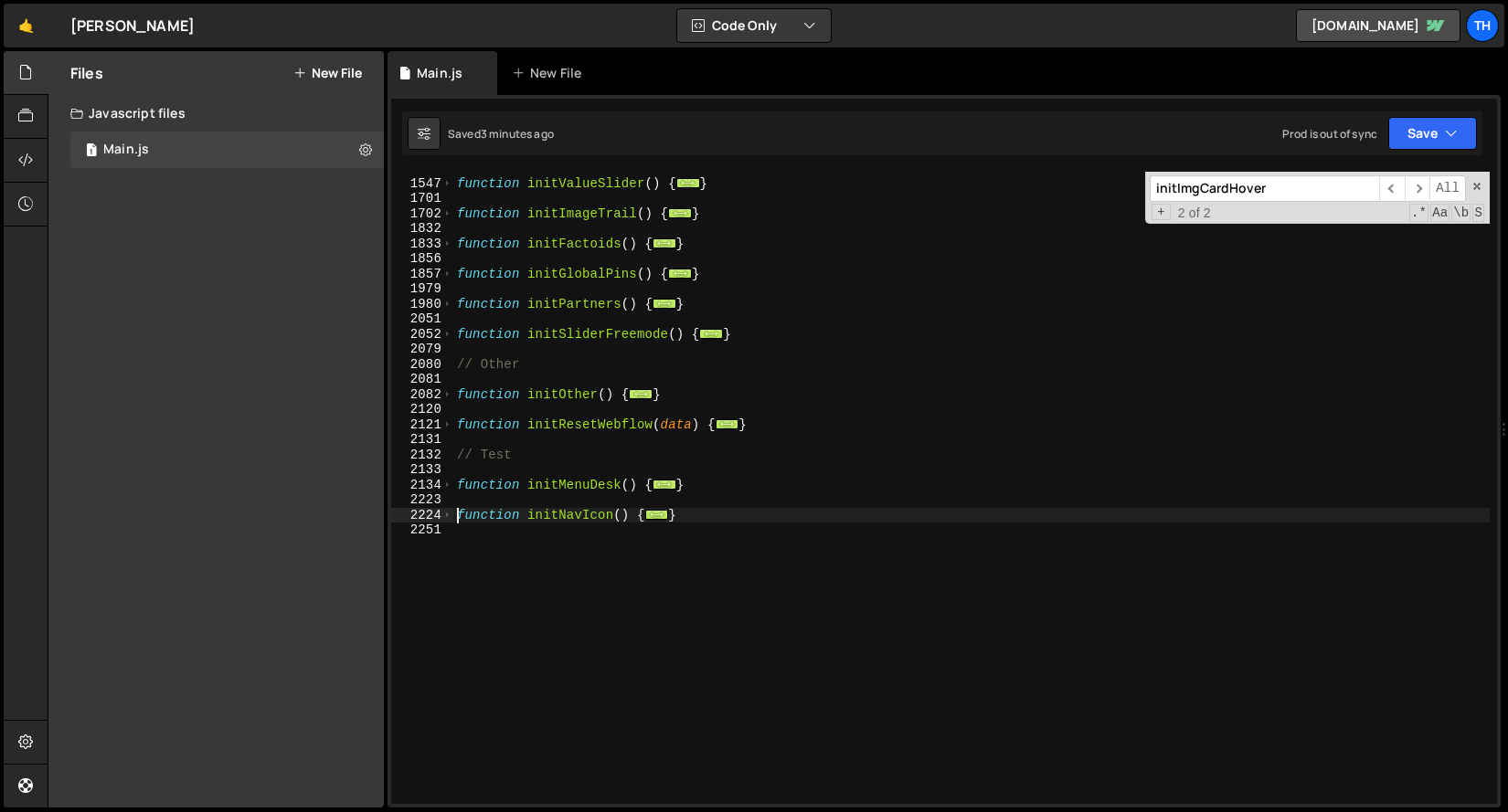
scroll to position [1051, 0]
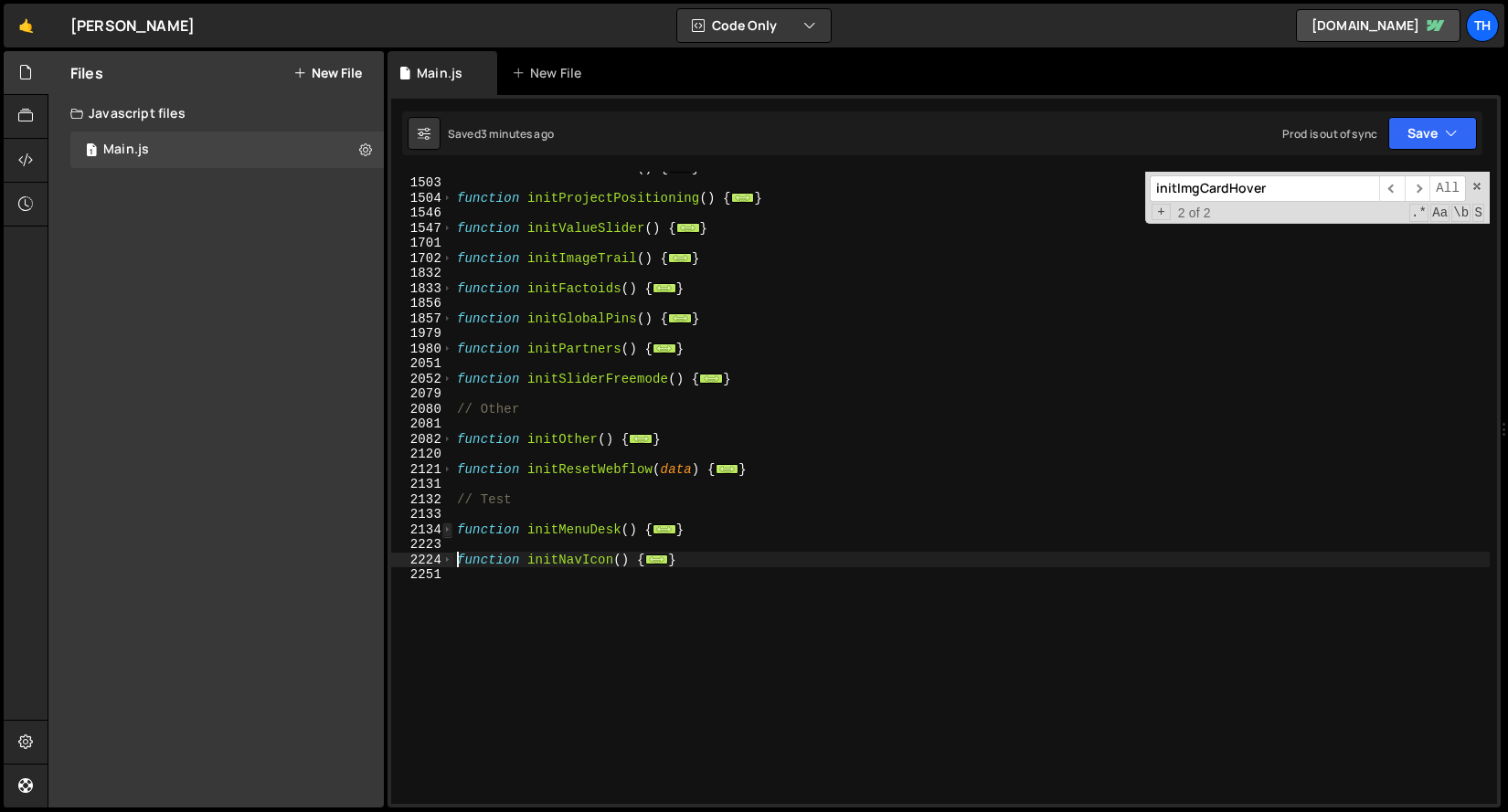
click at [449, 529] on span at bounding box center [448, 530] width 10 height 16
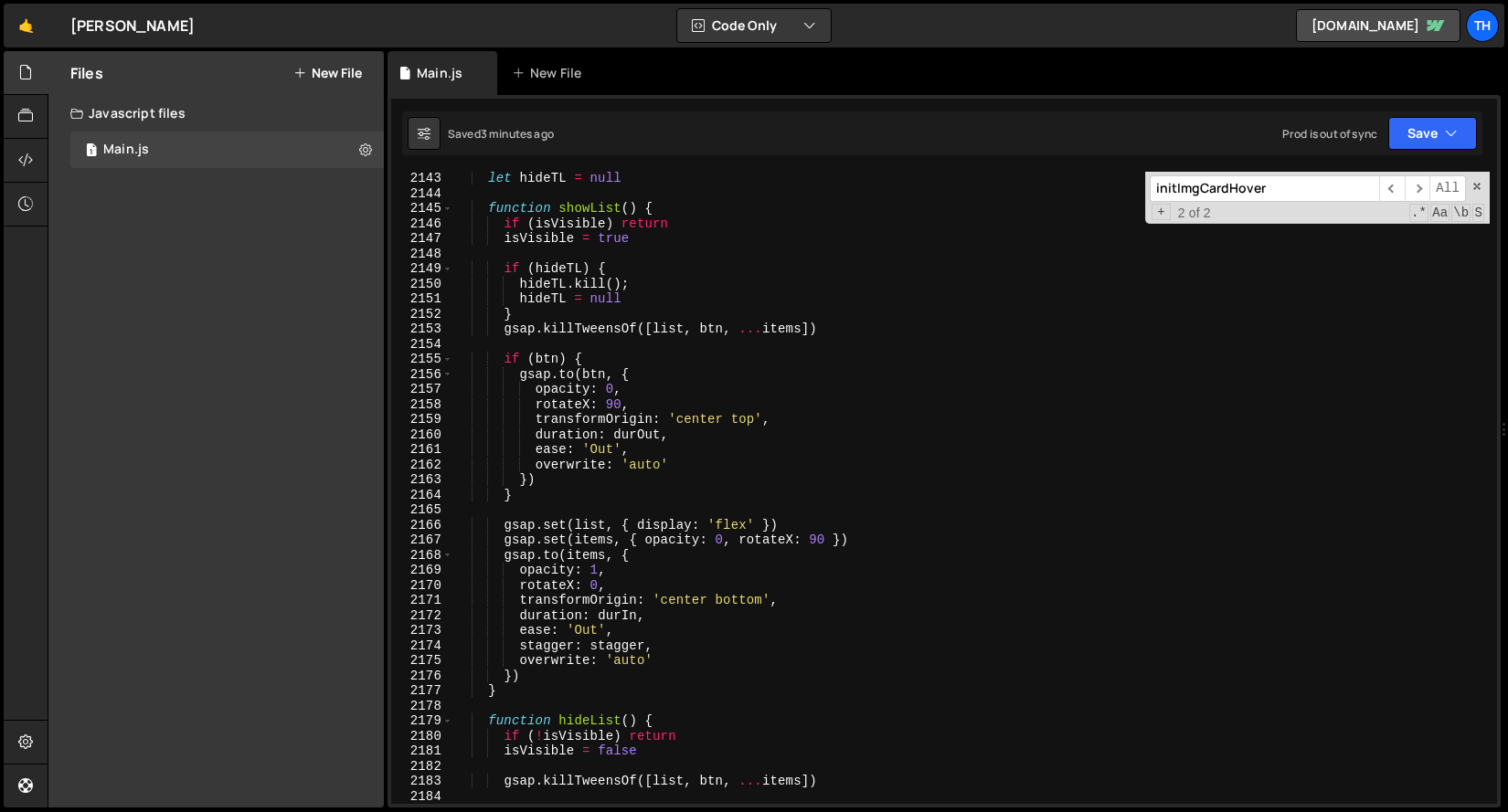
scroll to position [1313, 0]
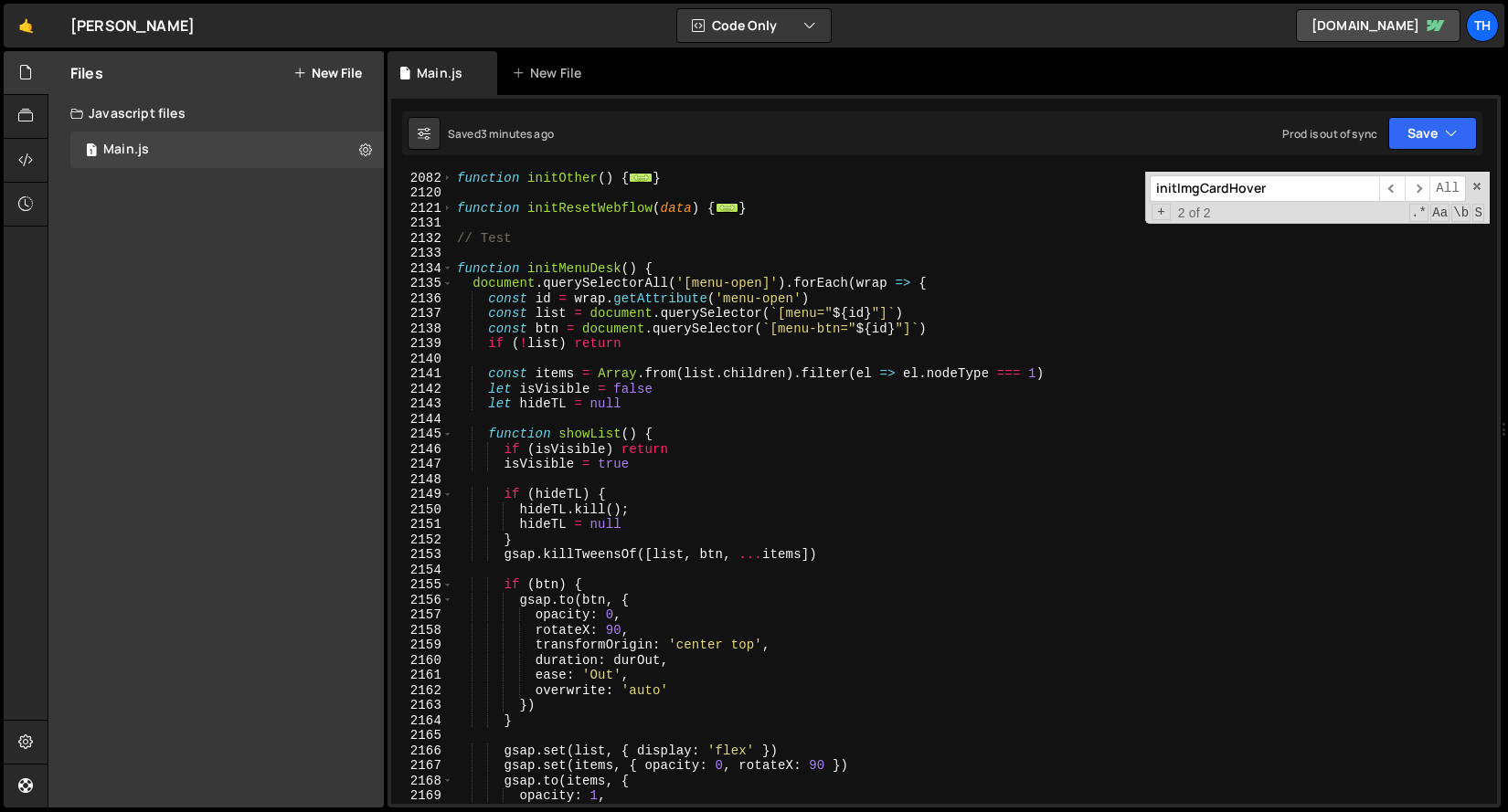
click at [662, 265] on div "function initOther ( ) { ... } function initResetWebflow ( data ) { ... } // Te…" at bounding box center [971, 501] width 1036 height 662
type textarea "function initMenuDesk() {"
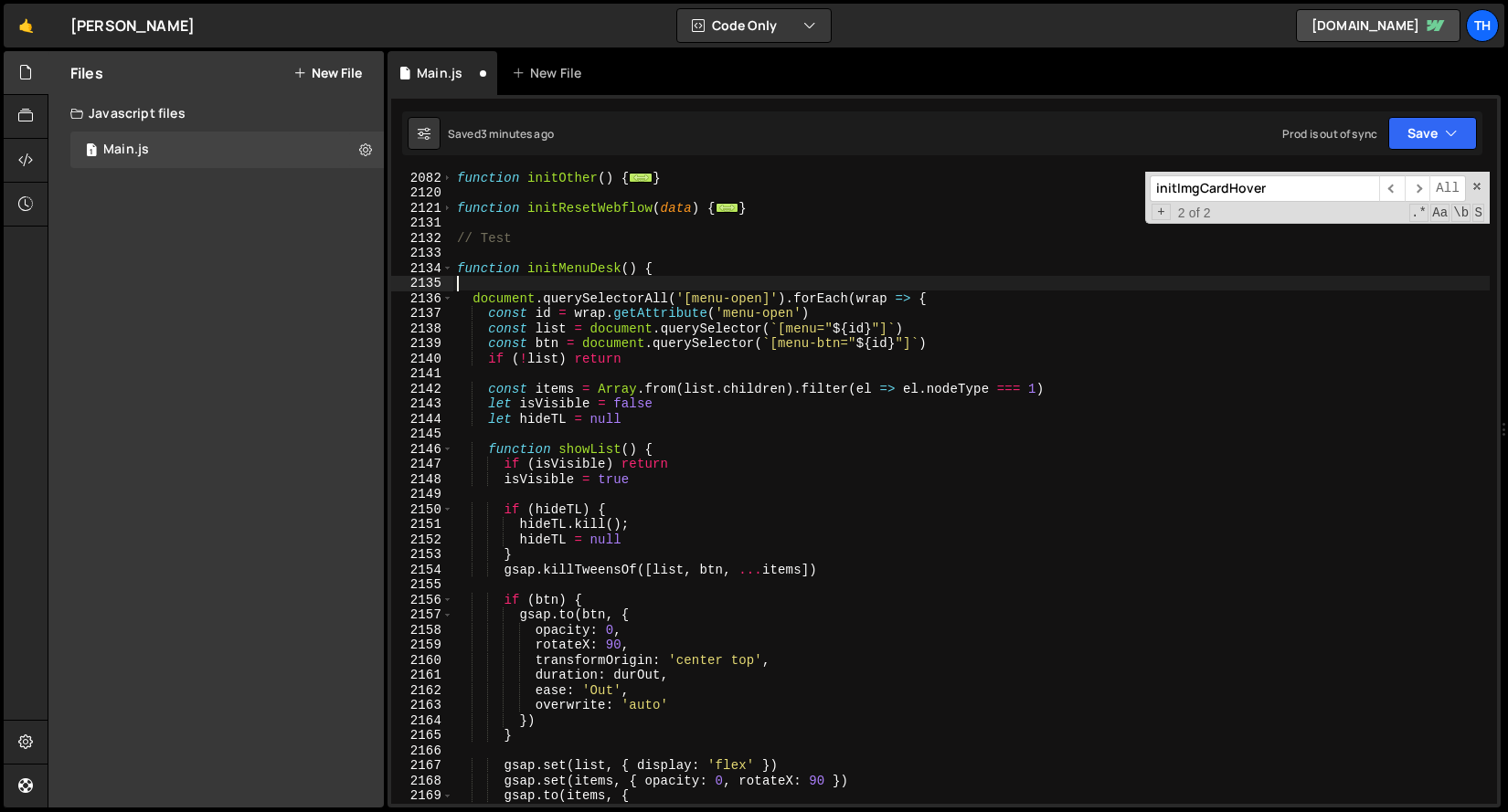
paste textarea "});"
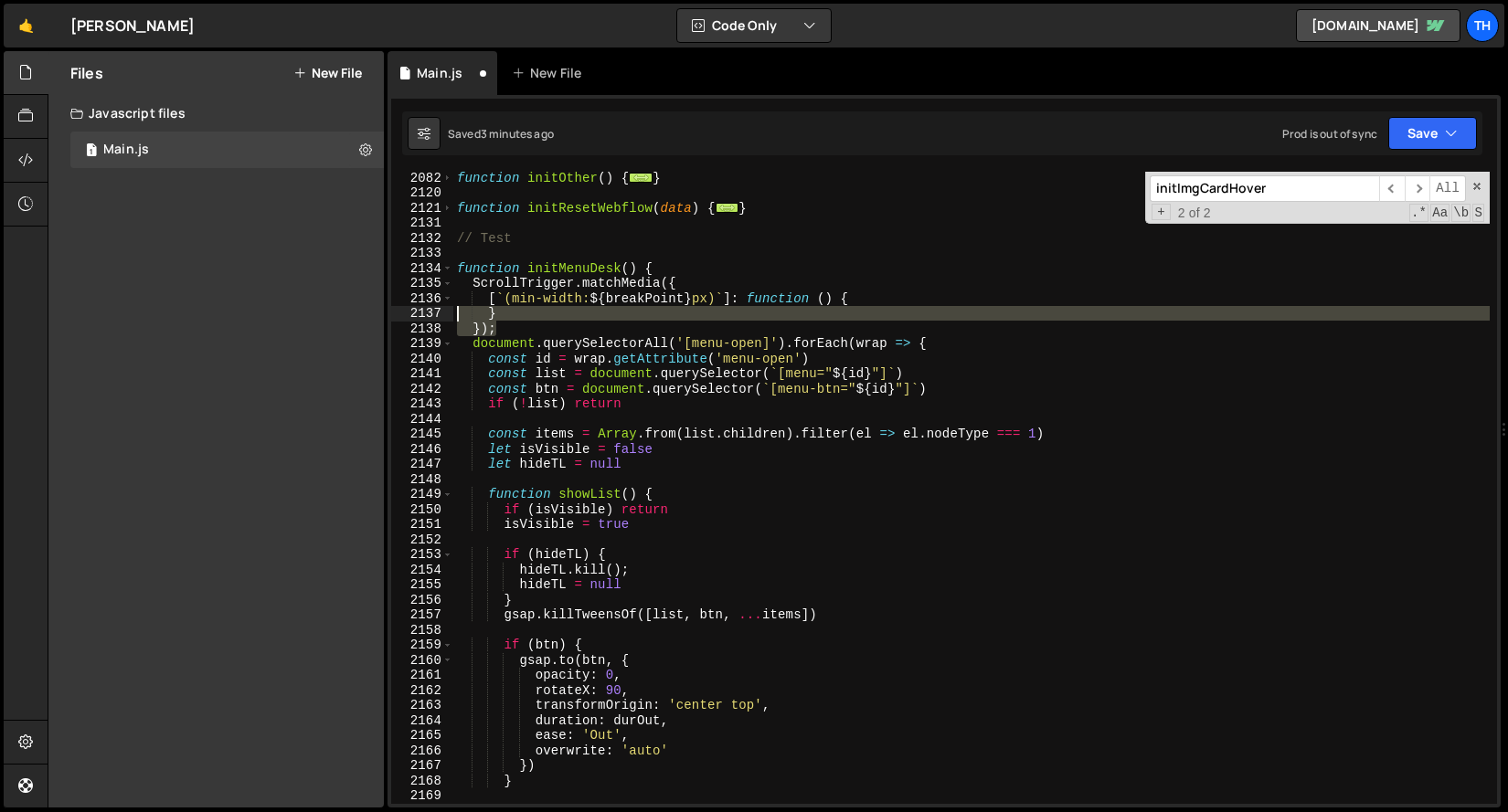
drag, startPoint x: 504, startPoint y: 327, endPoint x: 396, endPoint y: 318, distance: 108.4
click at [396, 318] on div "}); 2082 2120 2121 2131 2132 2133 2134 2135 2136 2137 2138 2139 2140 2141 2142 …" at bounding box center [944, 488] width 1105 height 632
type textarea "} });"
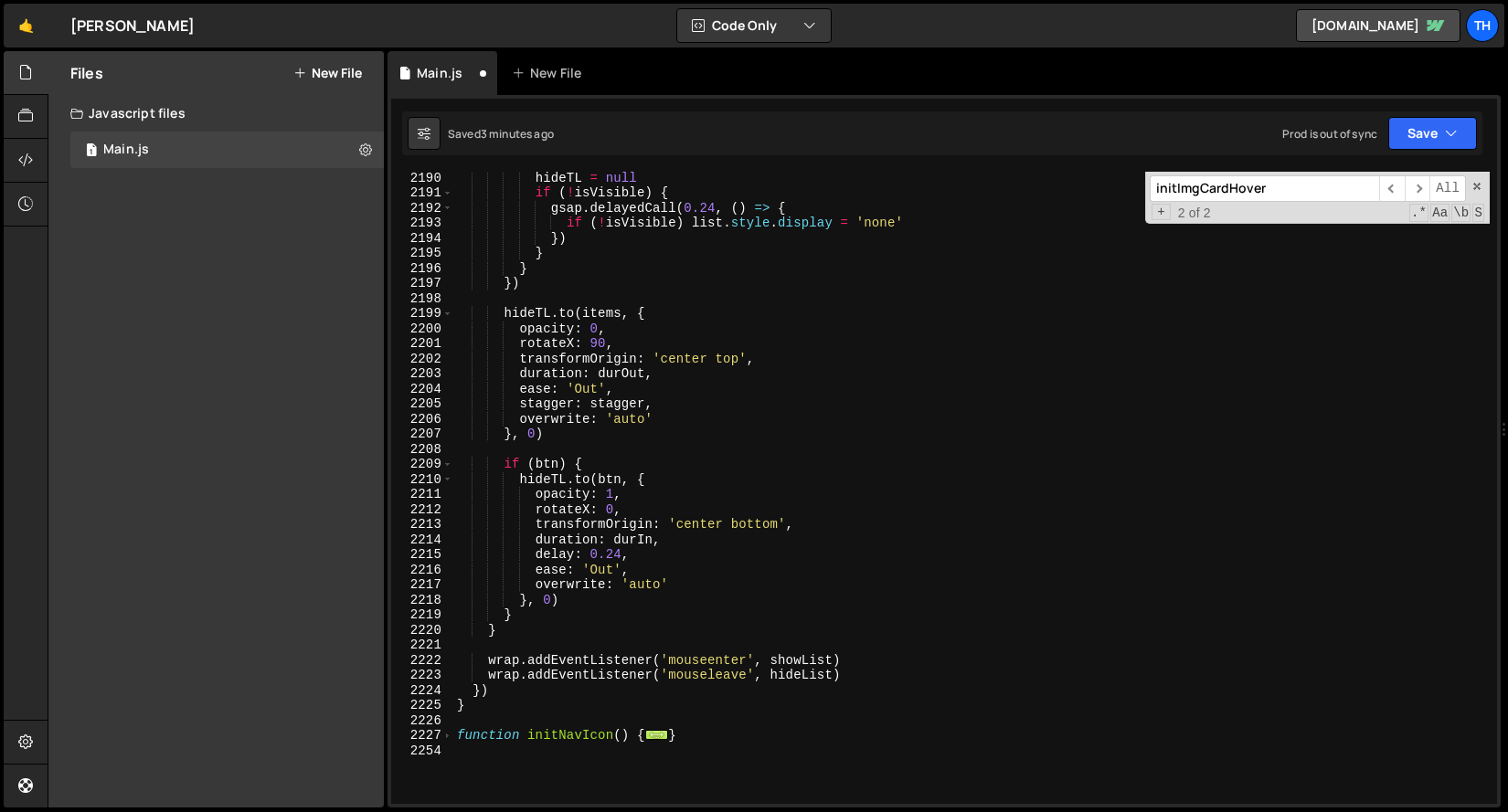
scroll to position [2304, 0]
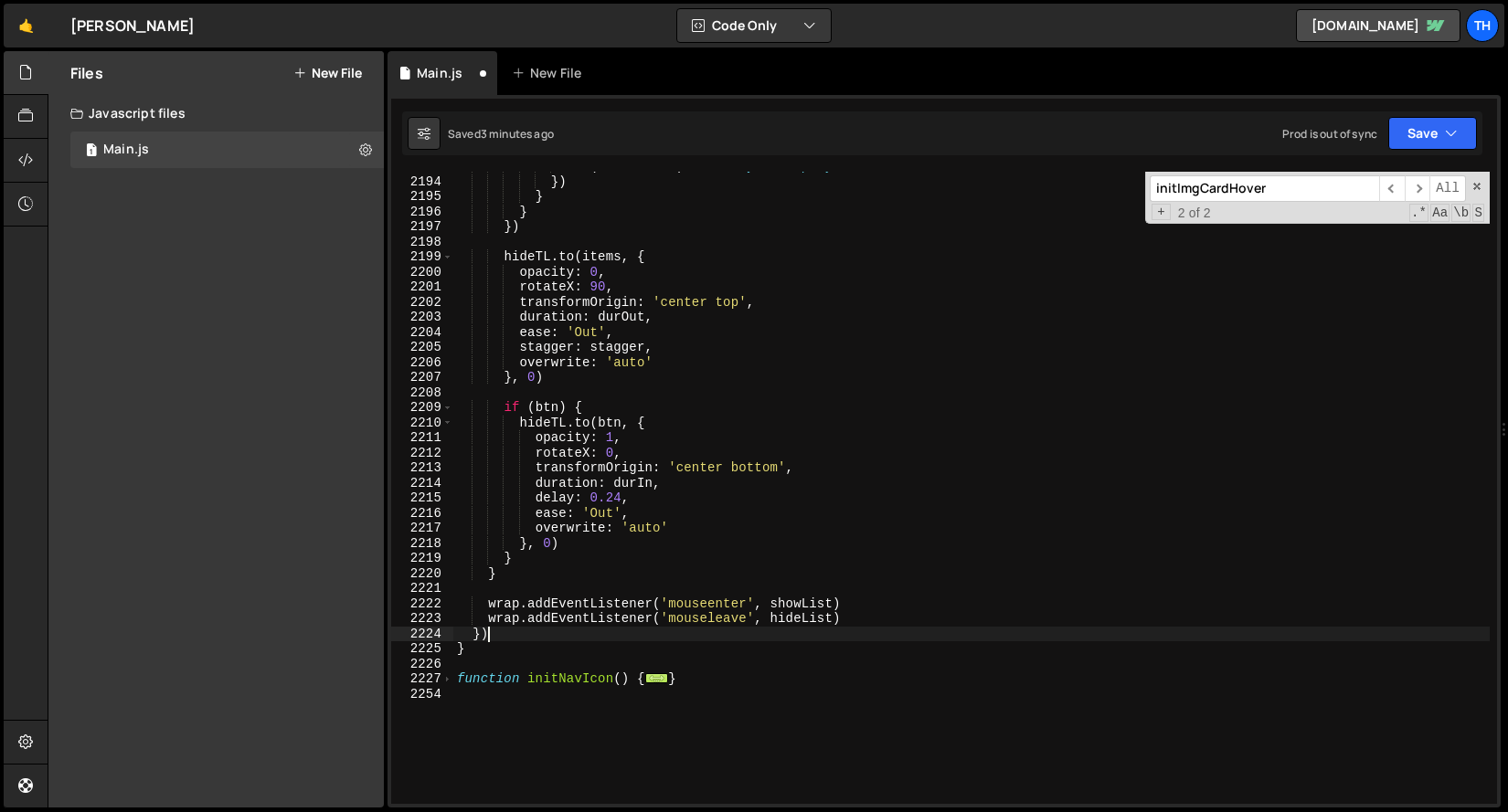
click at [536, 632] on div "if ( ! isVisible ) list . style . display = 'none' }) } } }) hideTL . to ( item…" at bounding box center [971, 489] width 1036 height 662
type textarea "})"
paste textarea "});"
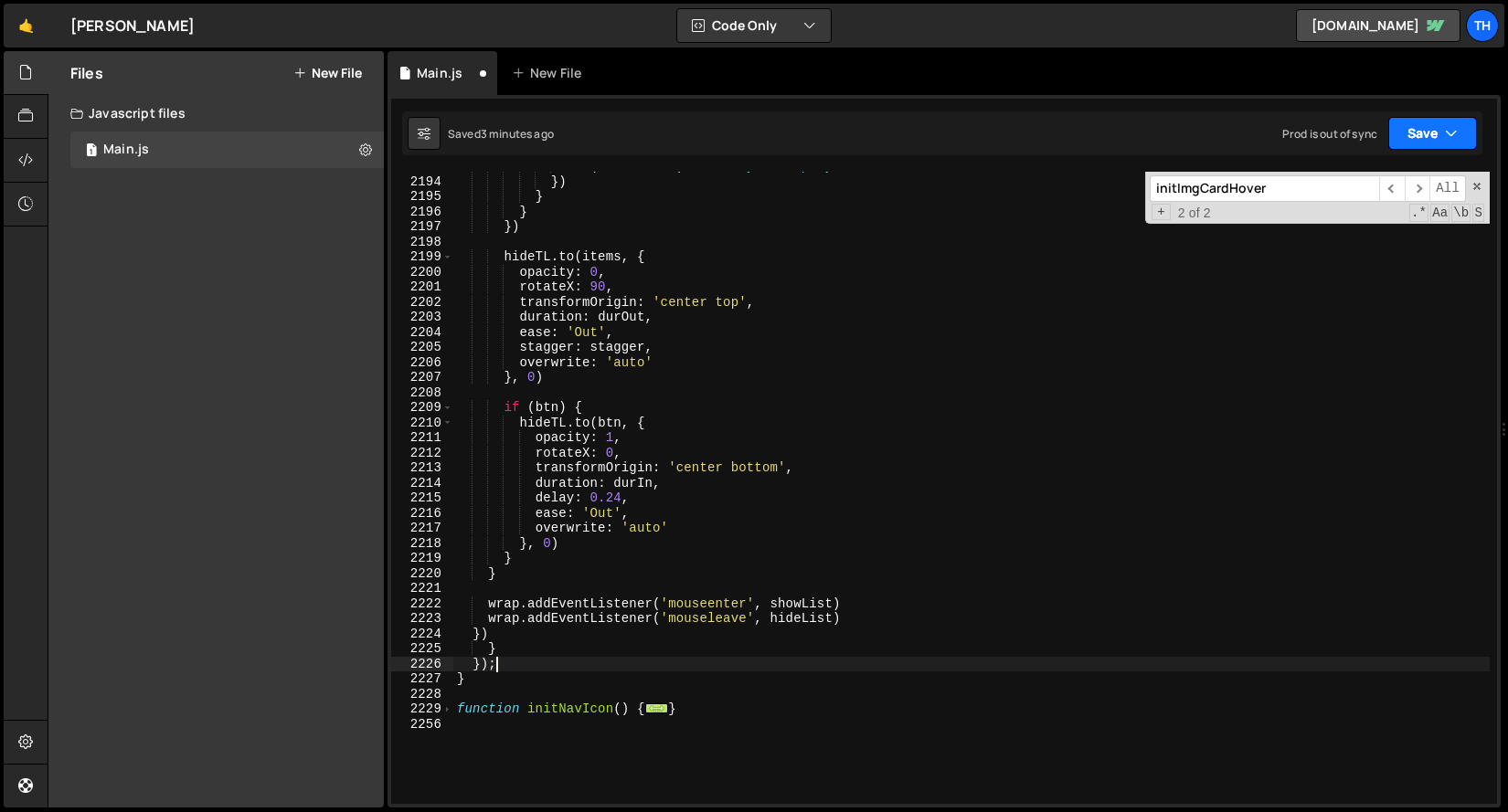
click at [1426, 141] on button "Save" at bounding box center [1432, 133] width 89 height 33
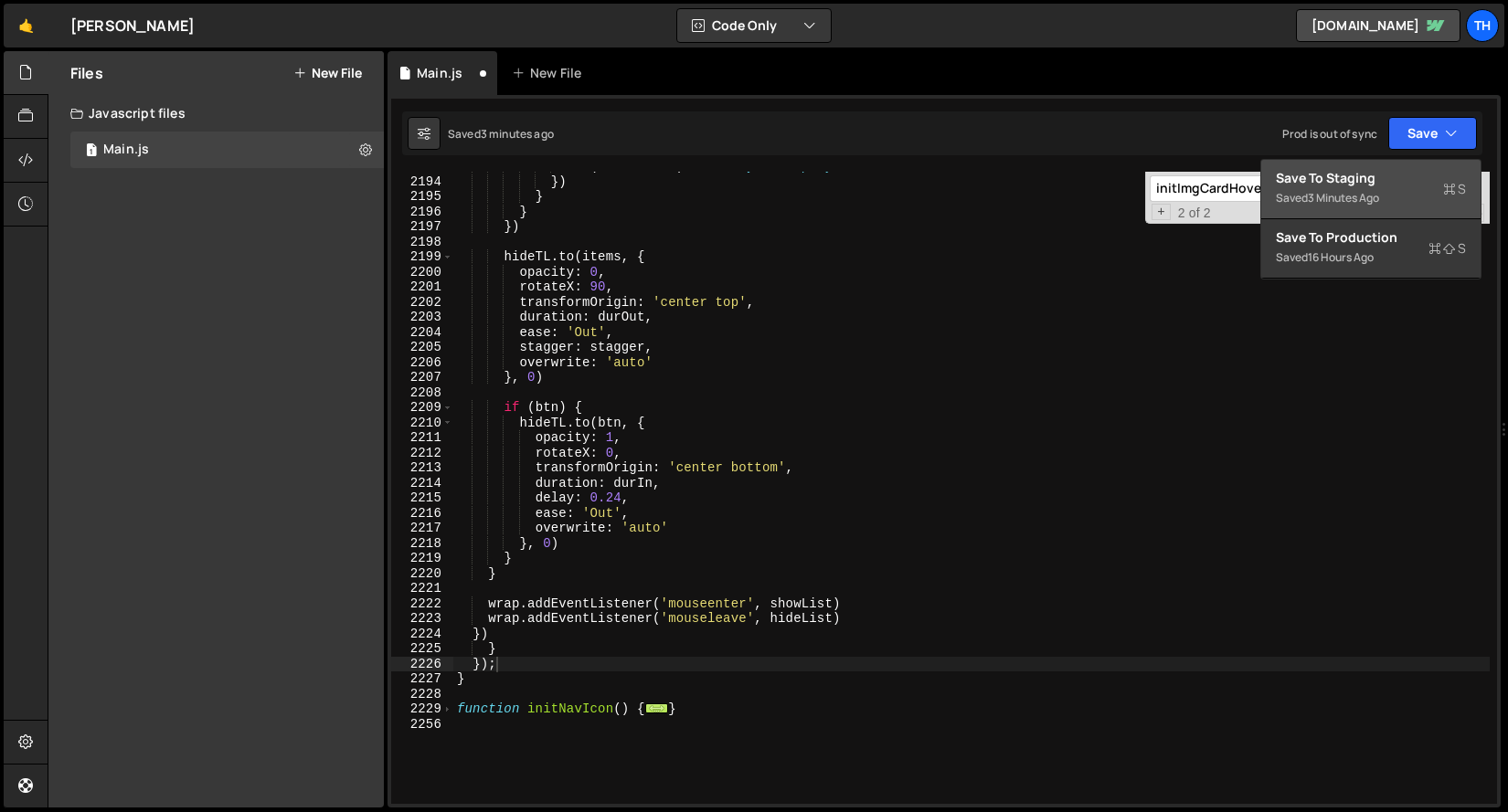
click at [1418, 170] on div "Save to Staging S" at bounding box center [1370, 178] width 190 height 18
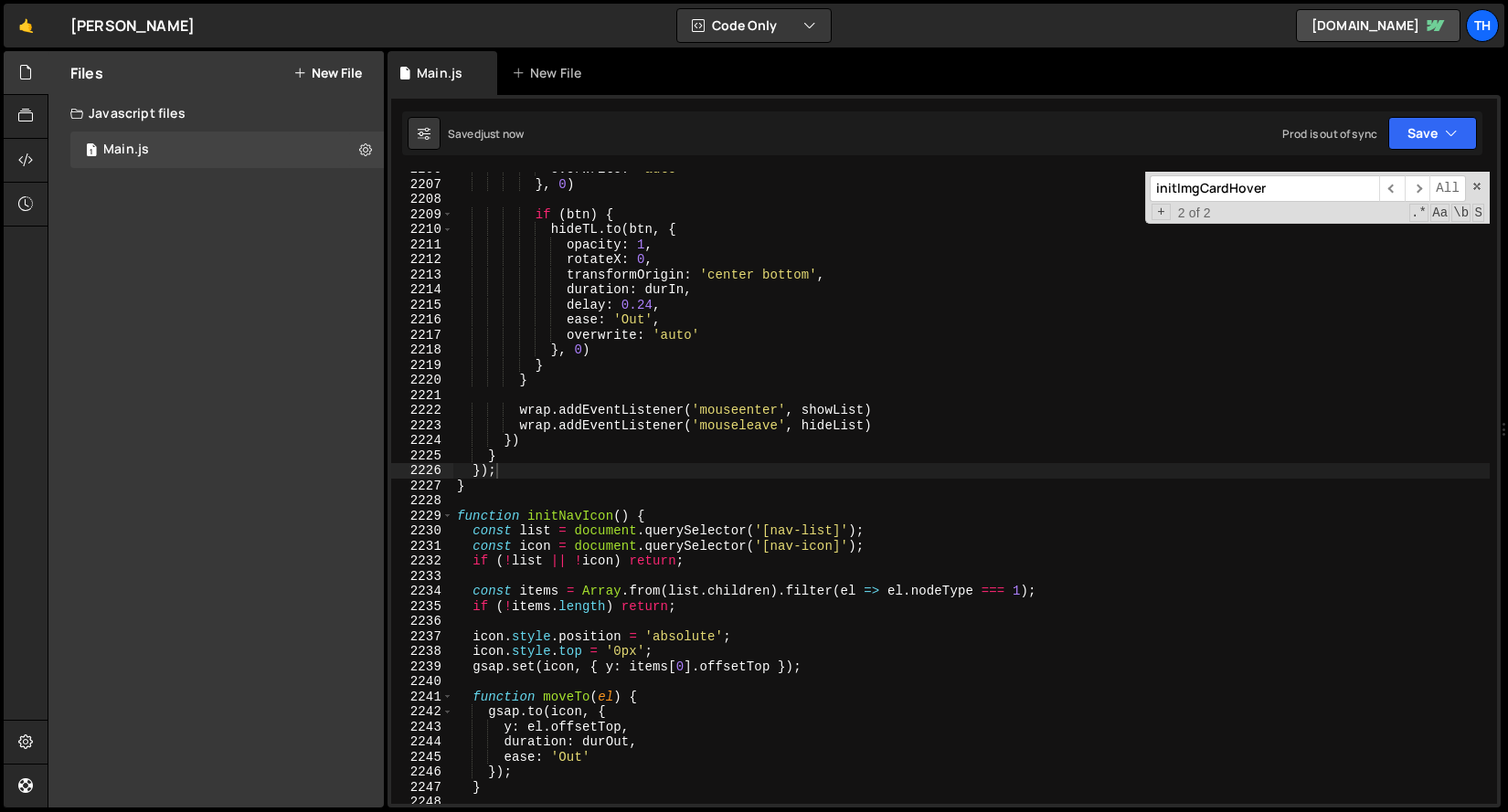
scroll to position [29294, 0]
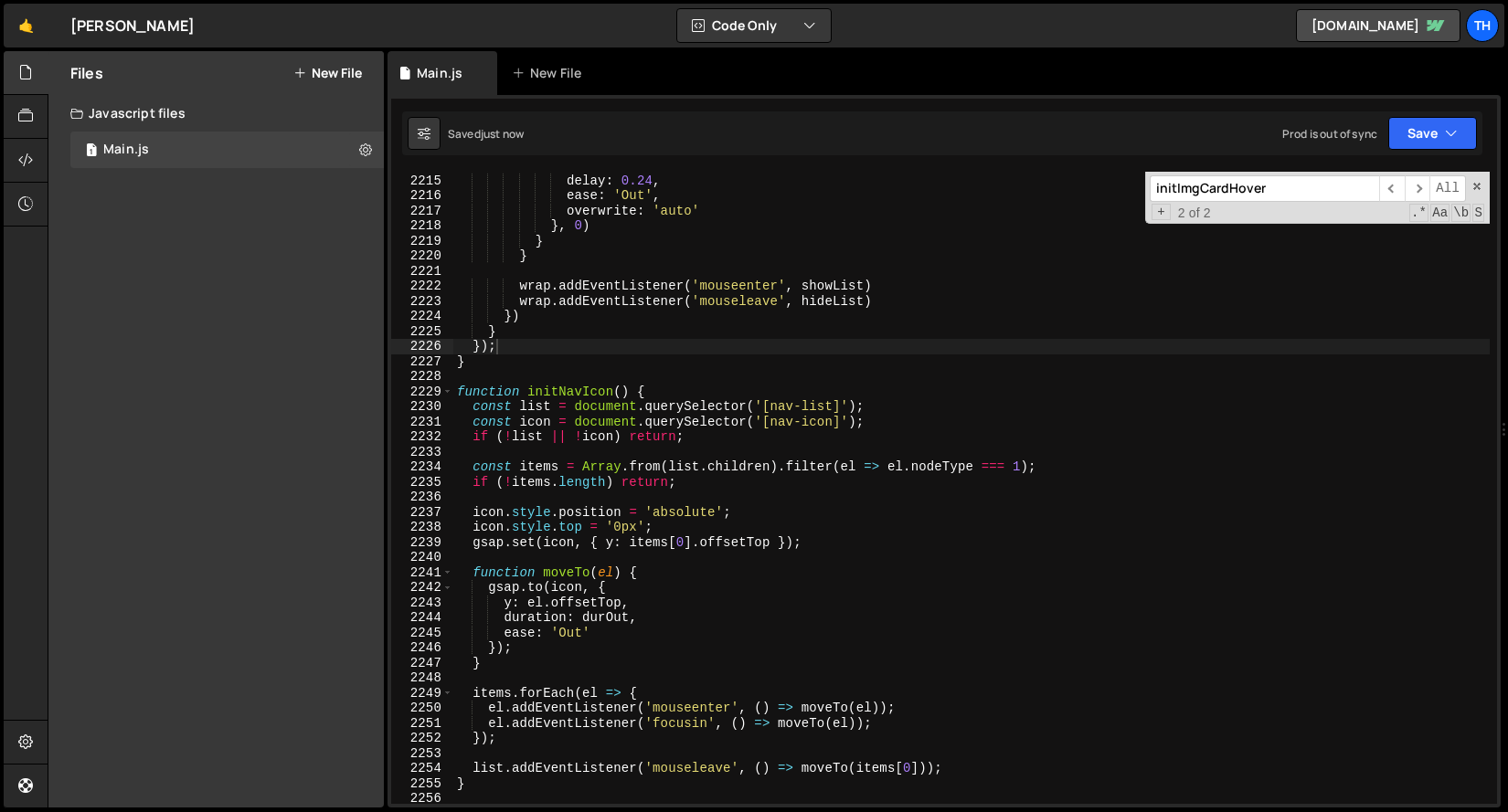
type textarea "function initNavIcon() {"
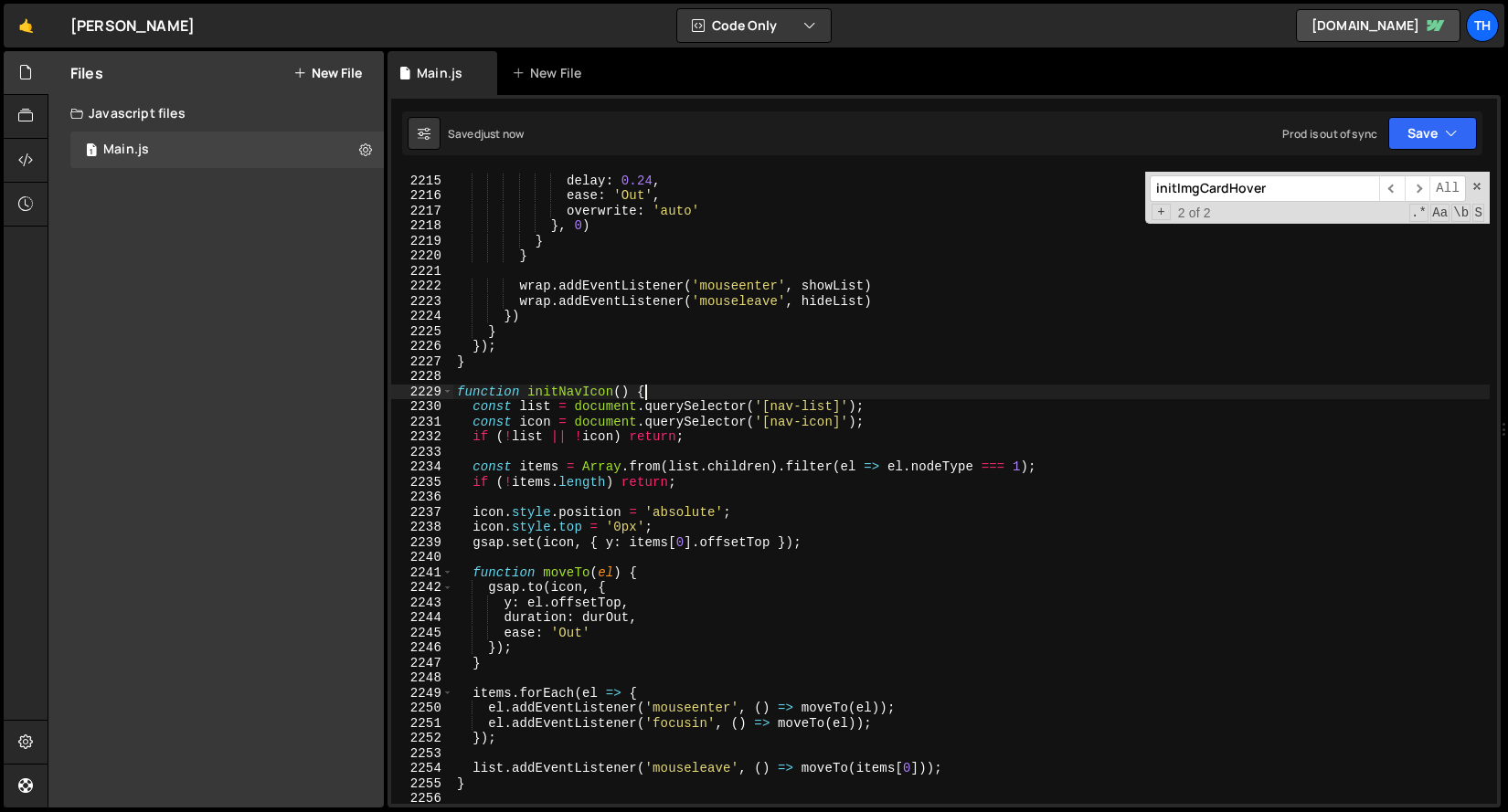
click at [686, 394] on div "duration : durIn , delay : 0.24 , ease : 'Out' , overwrite : 'auto' } , 0 ) } }…" at bounding box center [971, 488] width 1036 height 662
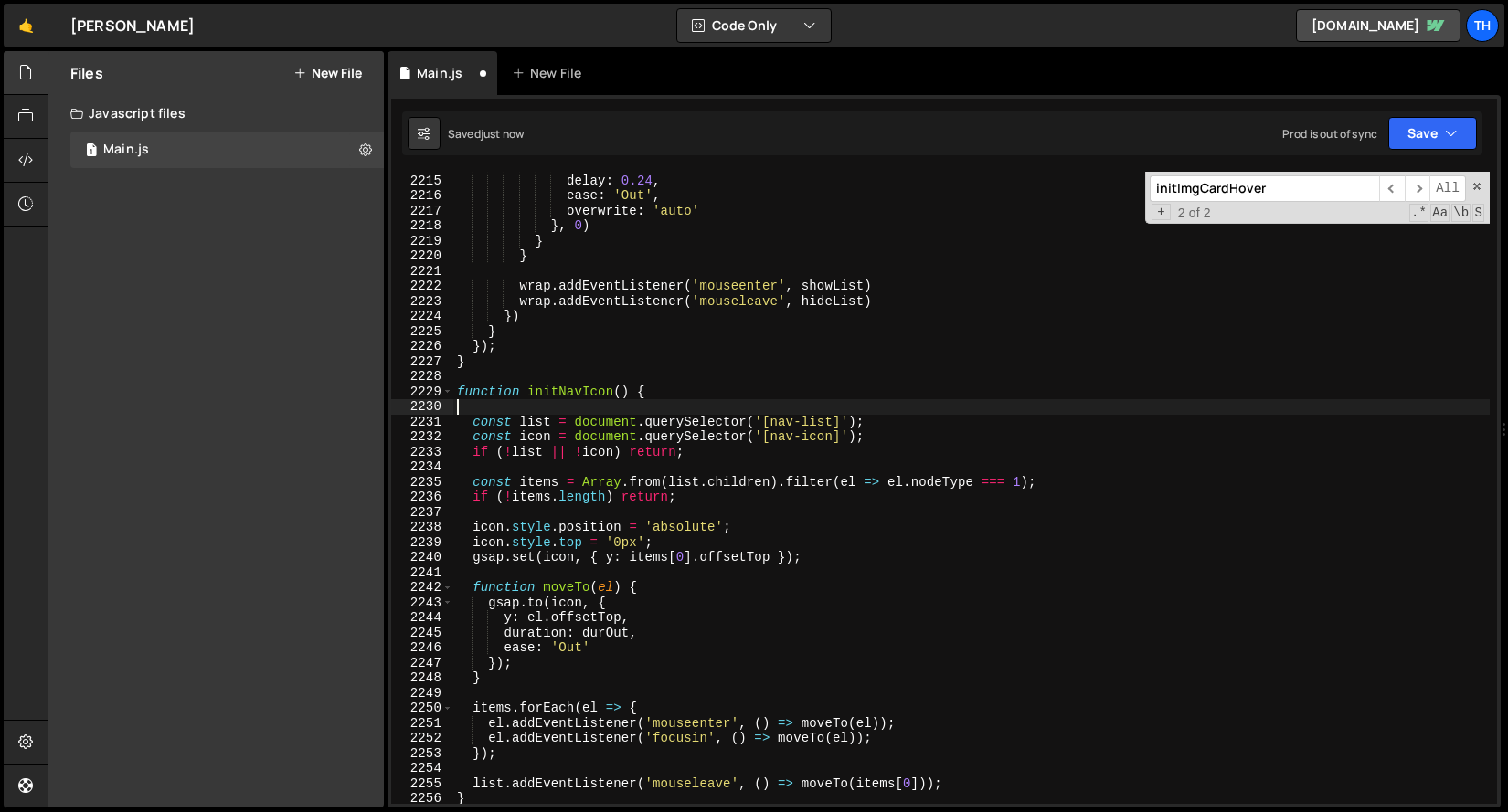
paste textarea "});"
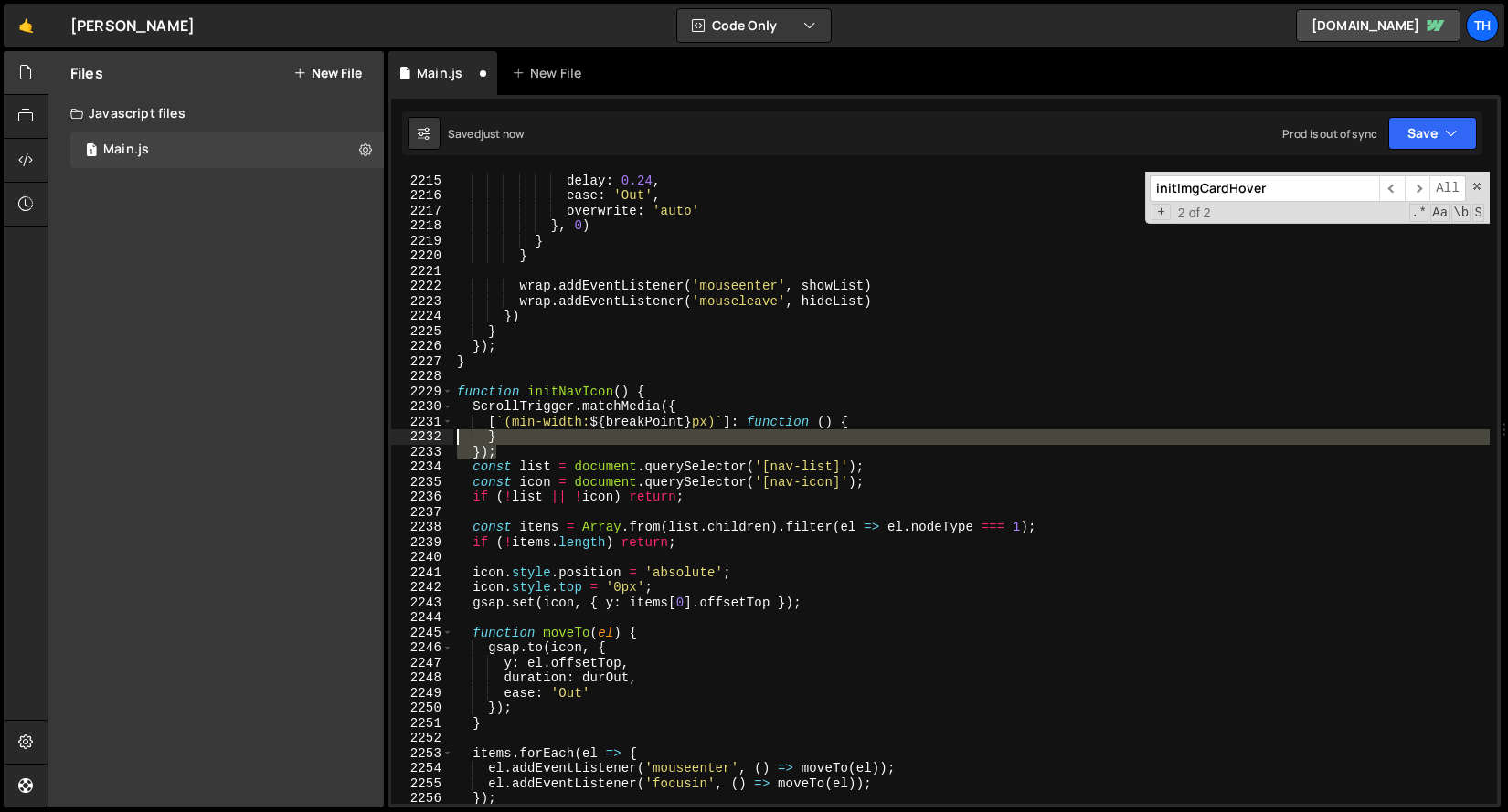
drag, startPoint x: 532, startPoint y: 446, endPoint x: 400, endPoint y: 441, distance: 132.1
click at [400, 441] on div "}); 2214 2215 2216 2217 2218 2219 2220 2221 2222 2223 2224 2225 2226 2227 2228 …" at bounding box center [944, 488] width 1105 height 632
type textarea "} });"
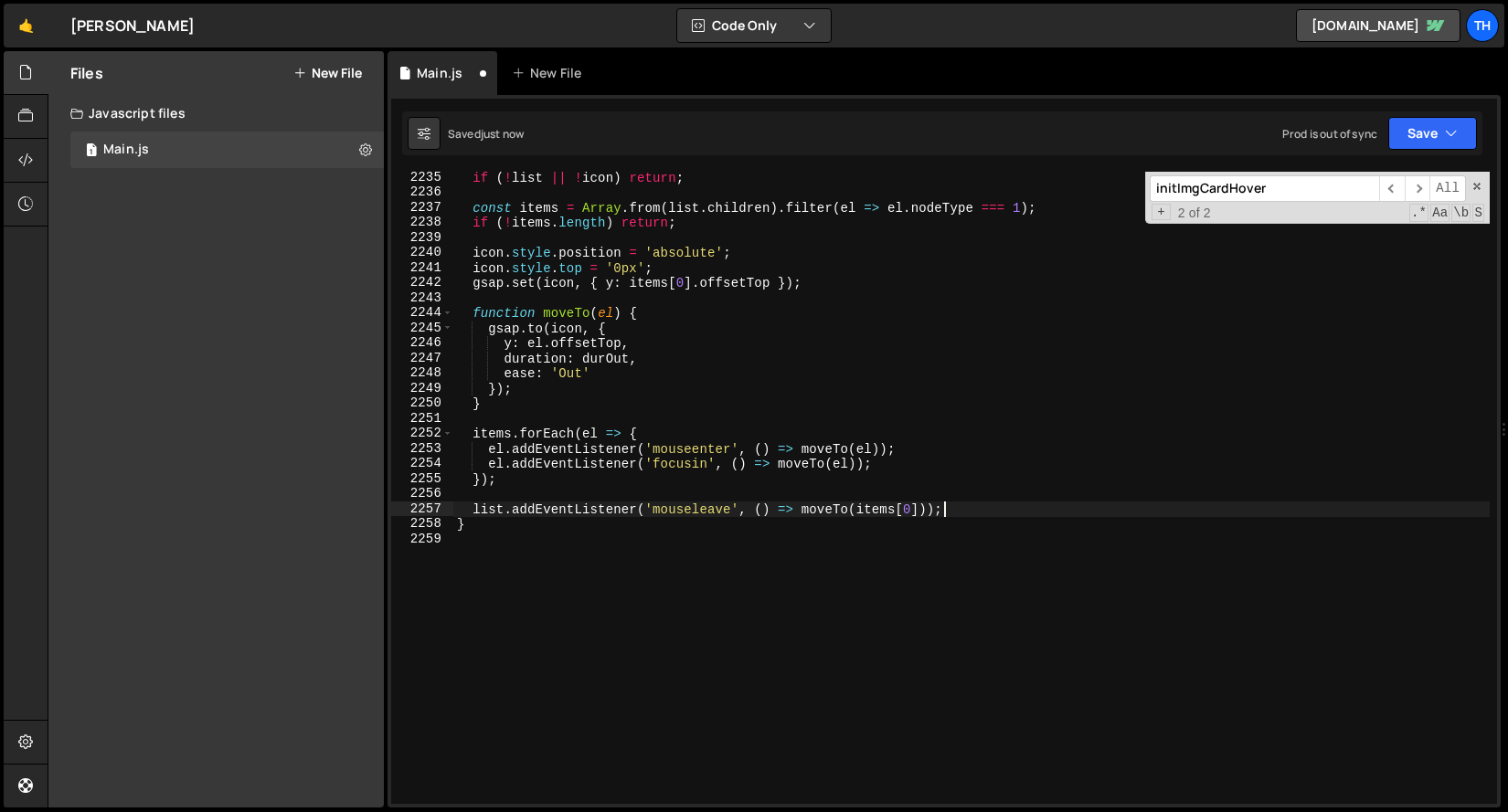
click at [976, 510] on div "if ( ! list || ! icon ) return ; const items = Array . from ( list . children )…" at bounding box center [971, 501] width 1036 height 662
type textarea "list.addEventListener('mouseleave', () => moveTo(items[0]));"
paste textarea "});"
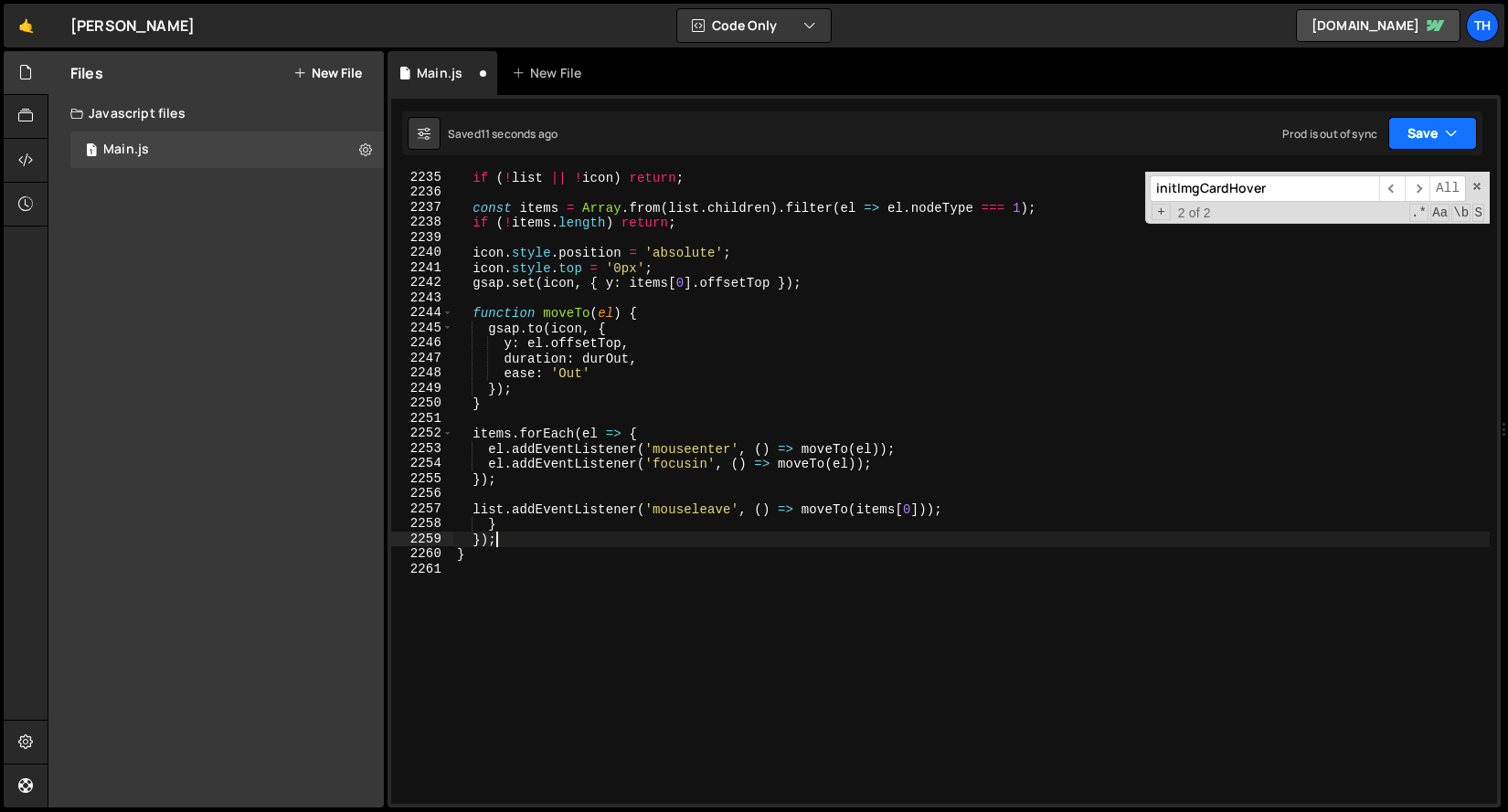
click at [1446, 136] on icon "button" at bounding box center [1451, 133] width 13 height 18
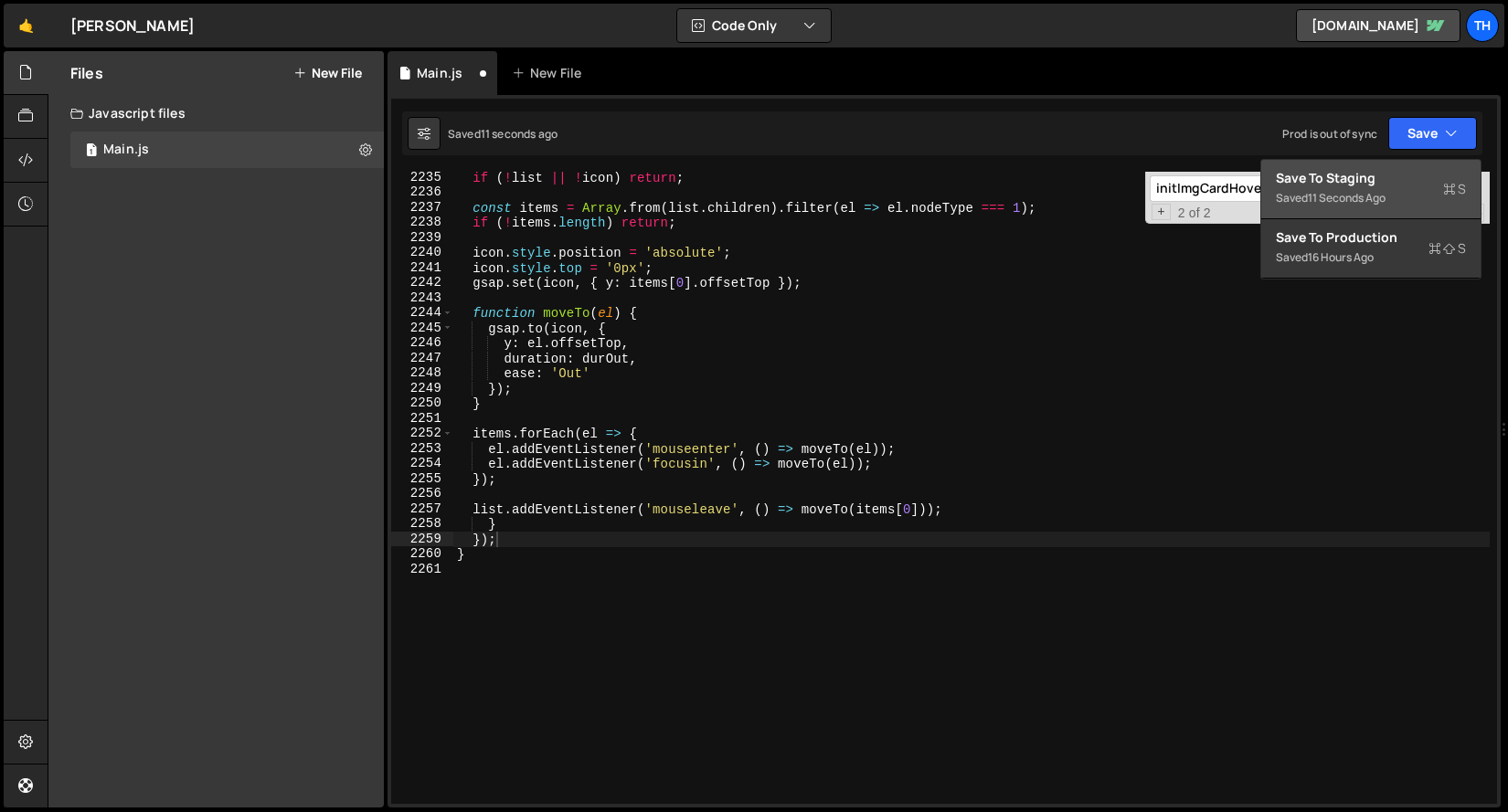
click at [1432, 191] on div "Saved 11 seconds ago" at bounding box center [1370, 198] width 190 height 22
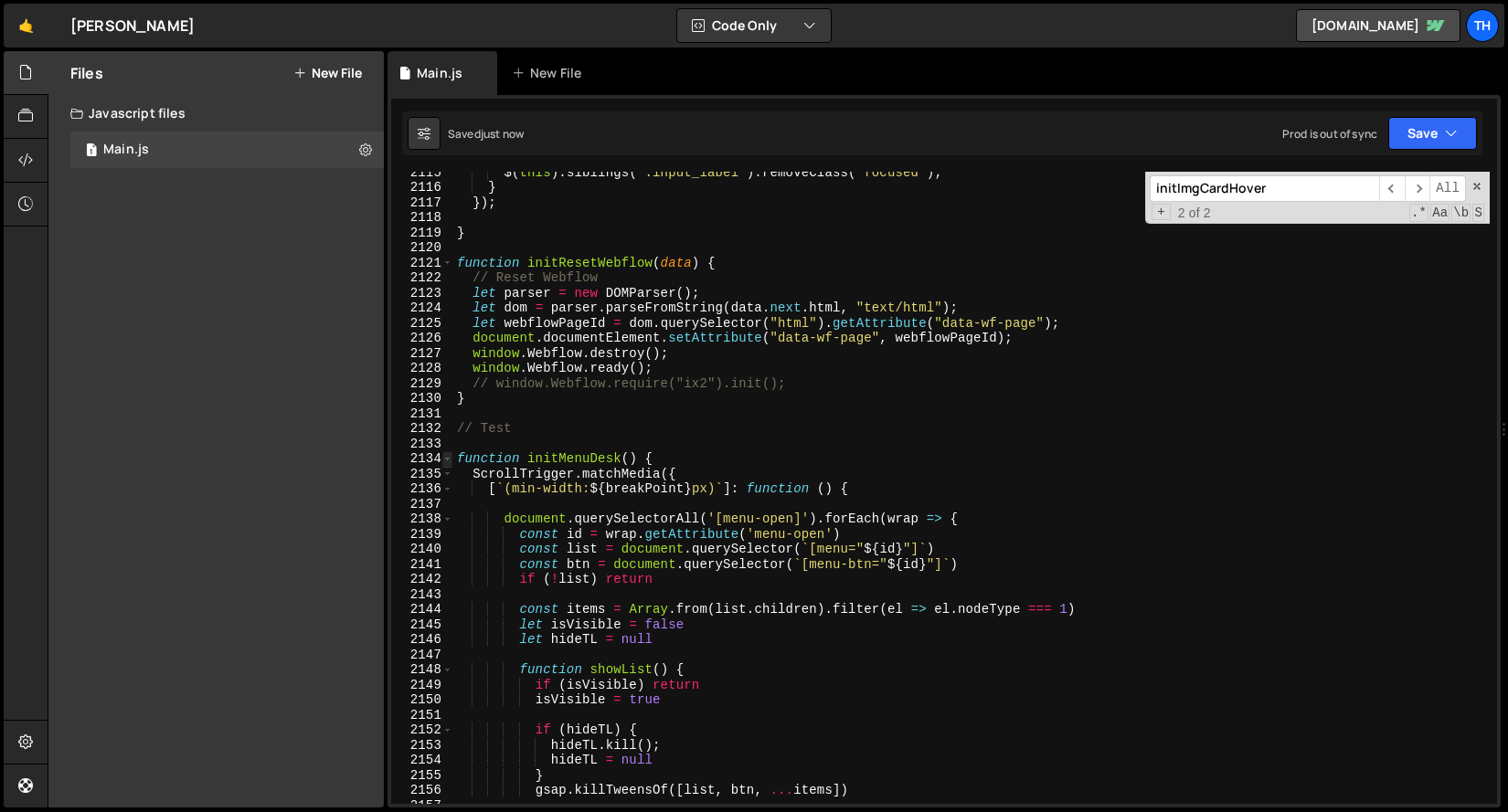
click at [449, 455] on span at bounding box center [448, 459] width 10 height 16
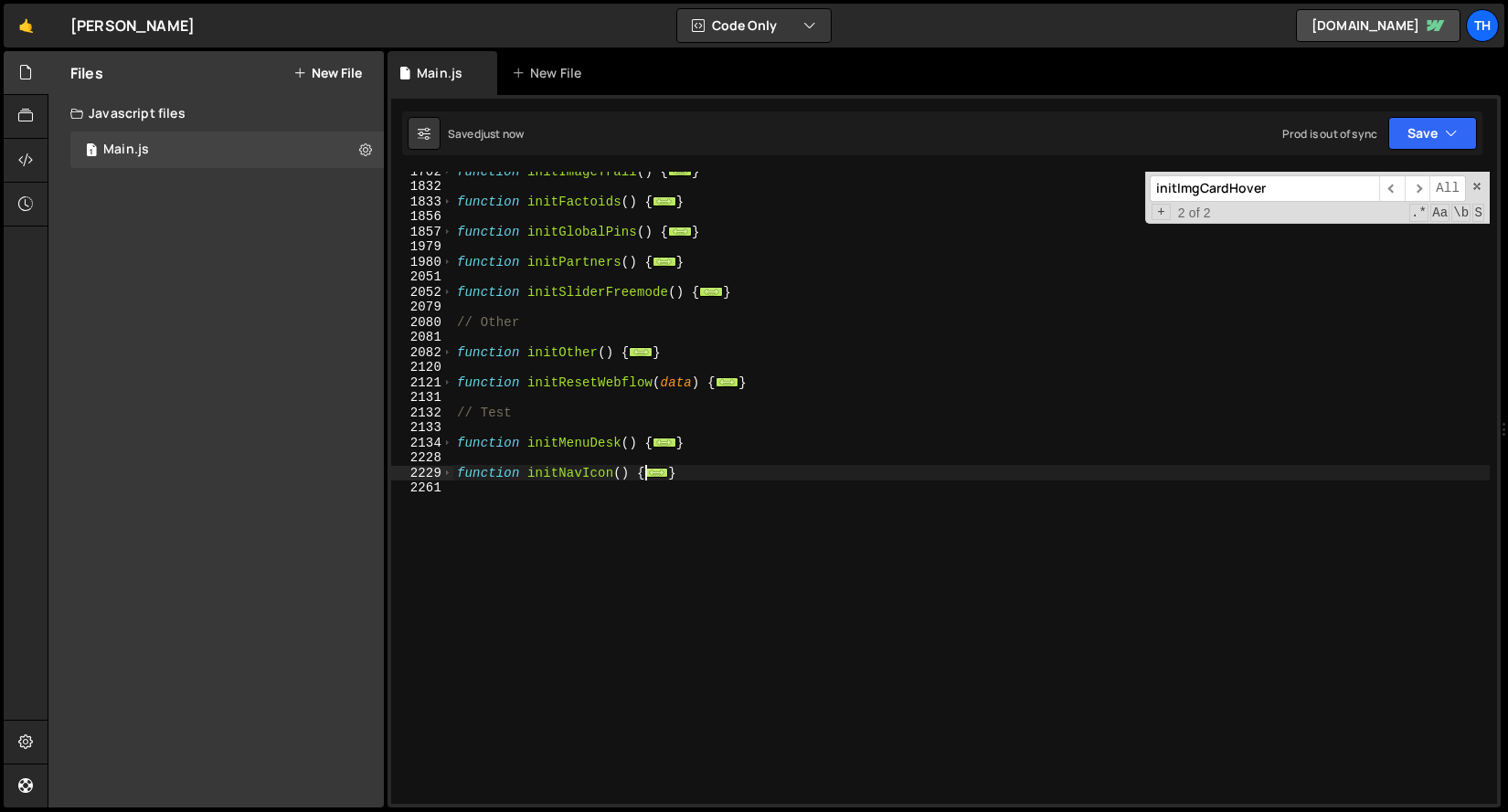
scroll to position [947, 0]
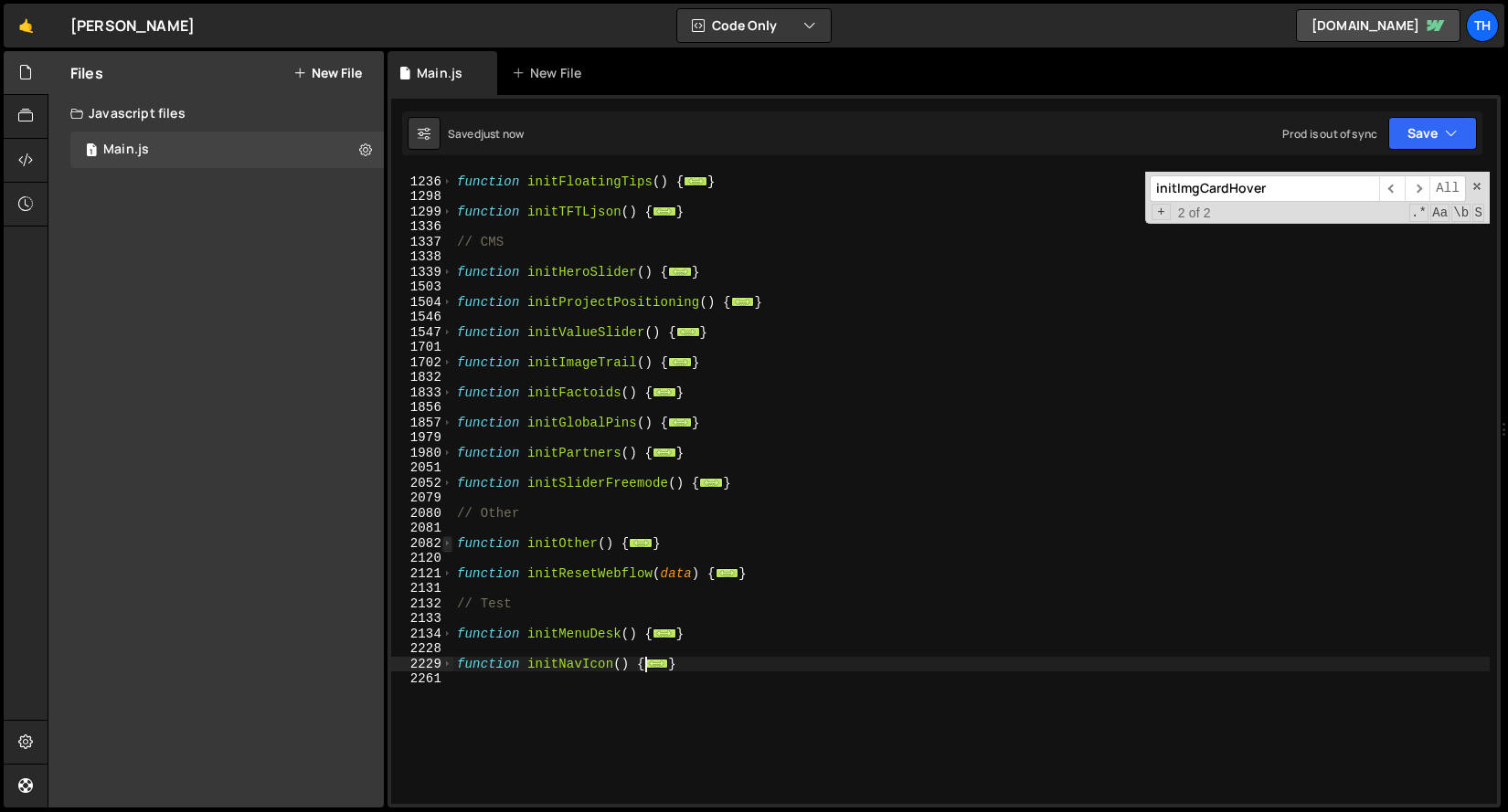
click at [451, 537] on span at bounding box center [448, 544] width 10 height 16
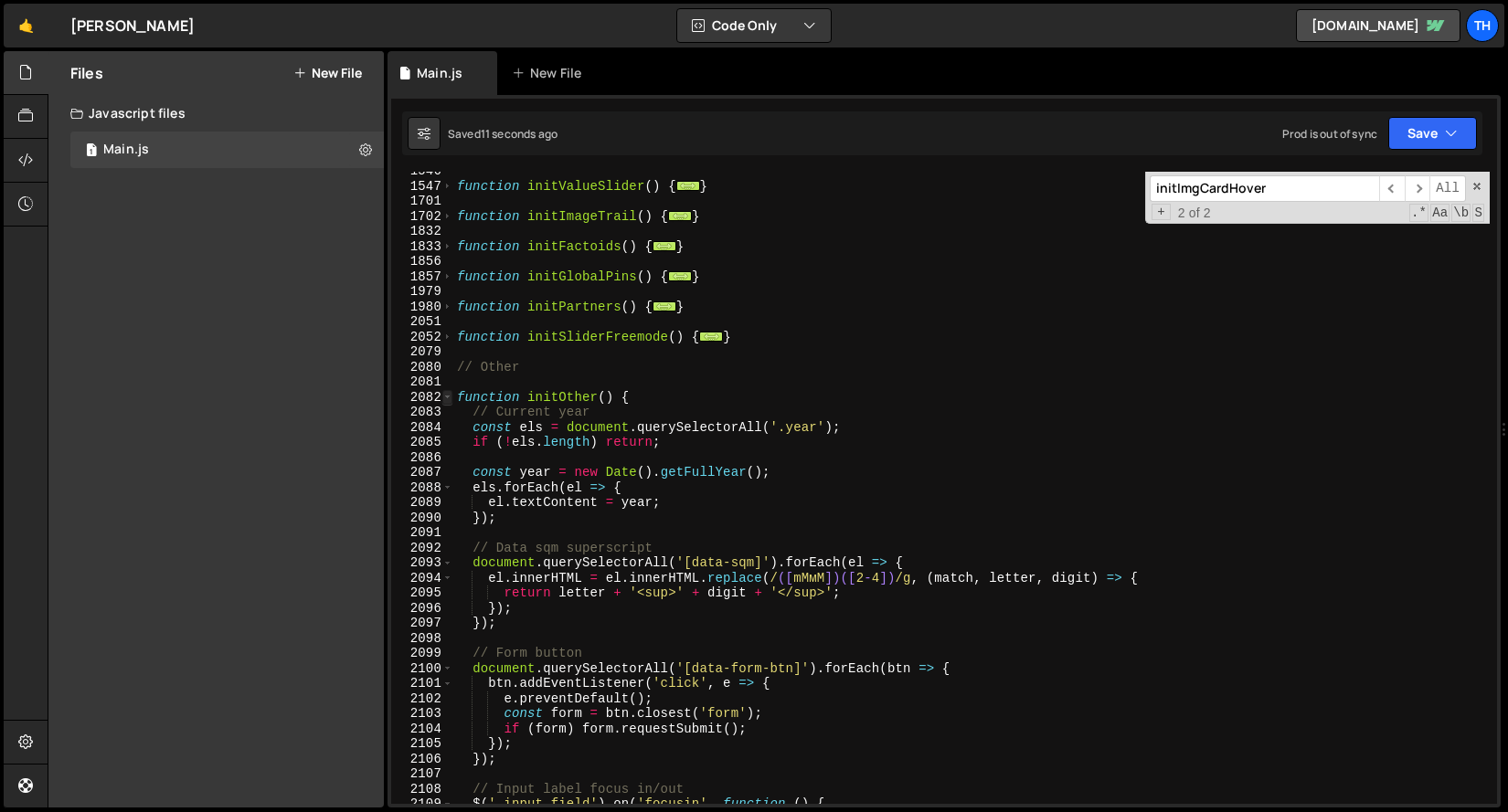
scroll to position [1086, 0]
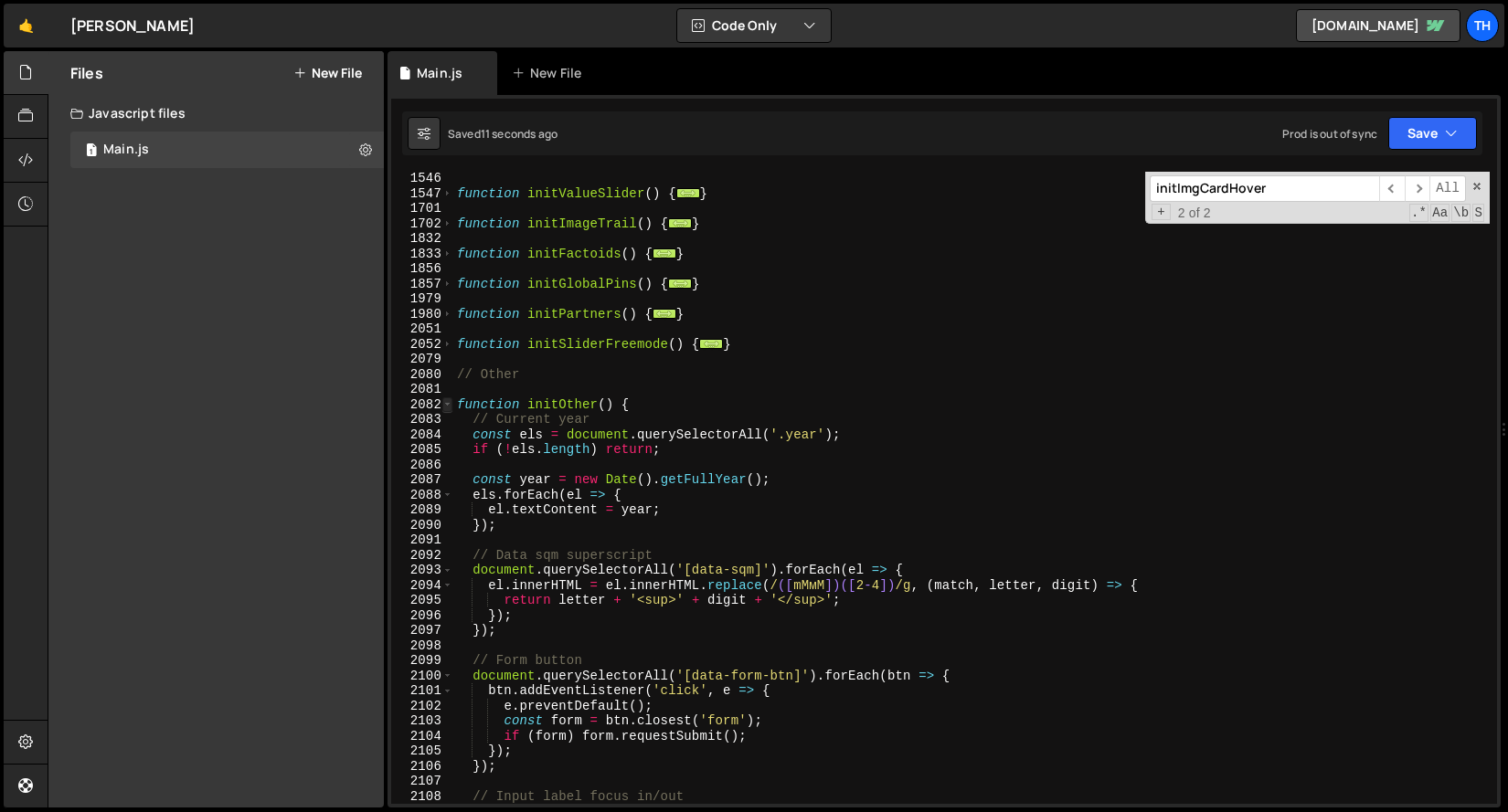
click at [449, 404] on span at bounding box center [448, 406] width 10 height 16
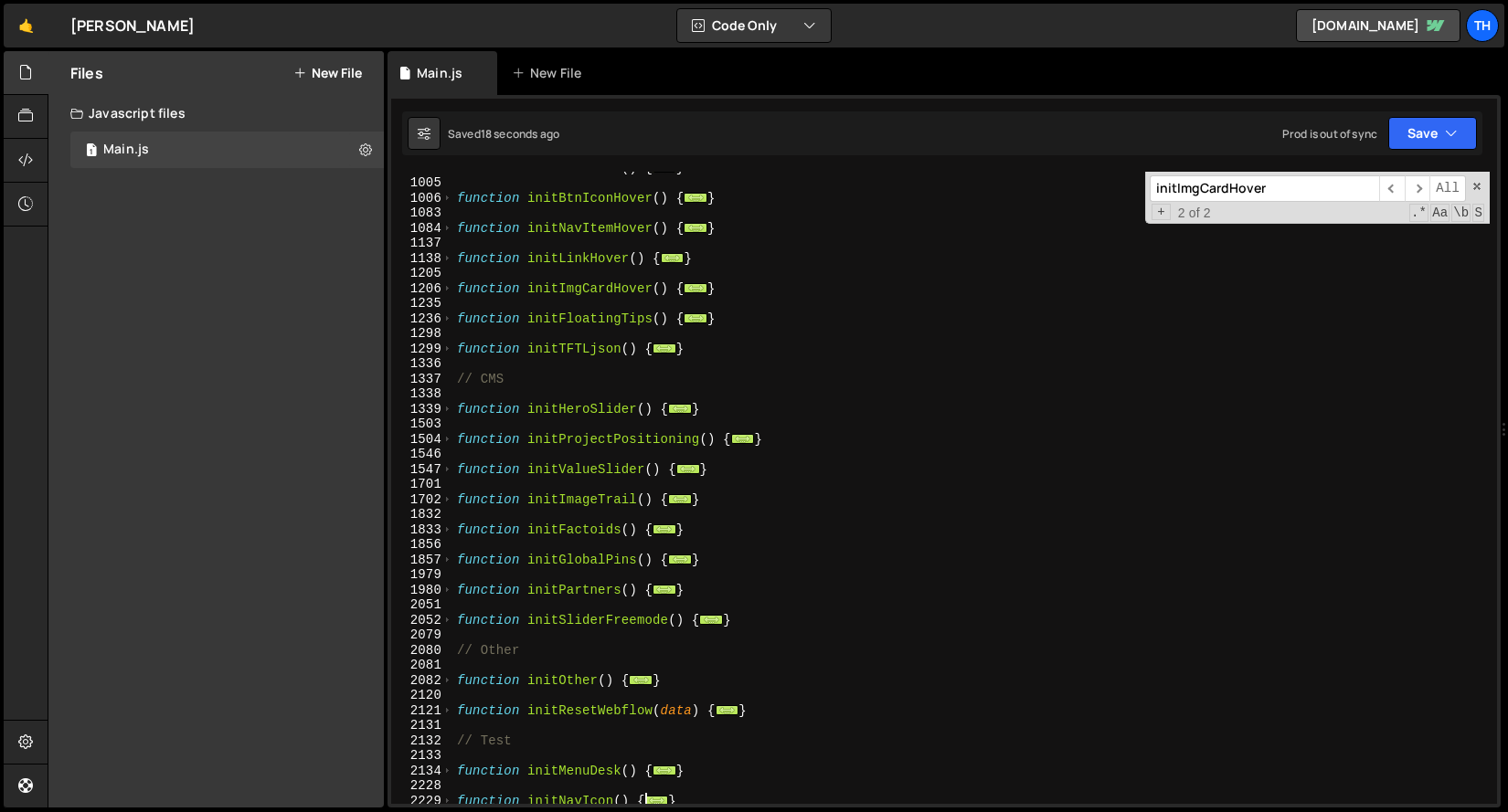
scroll to position [754, 0]
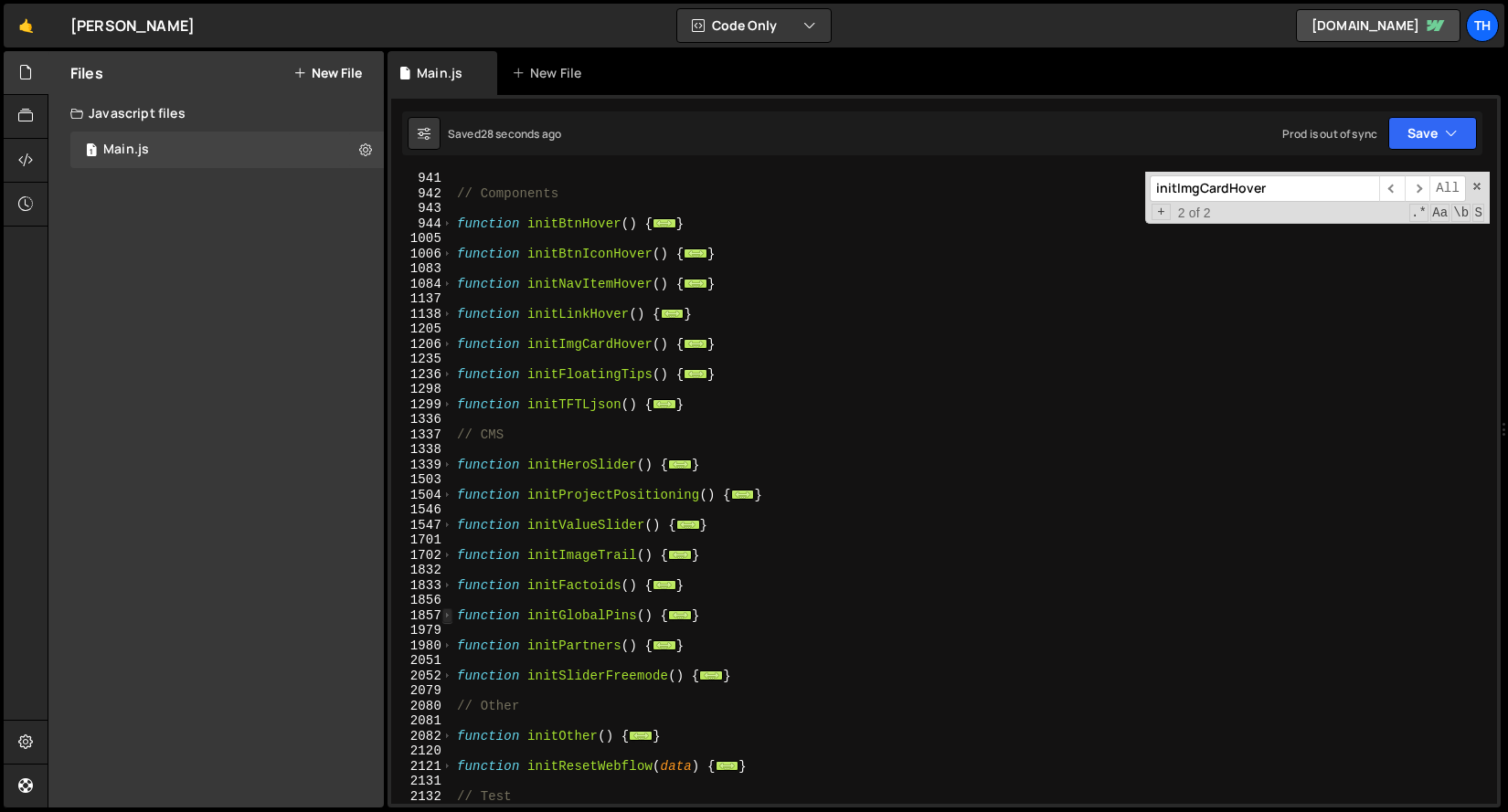
click at [451, 615] on span at bounding box center [448, 616] width 10 height 16
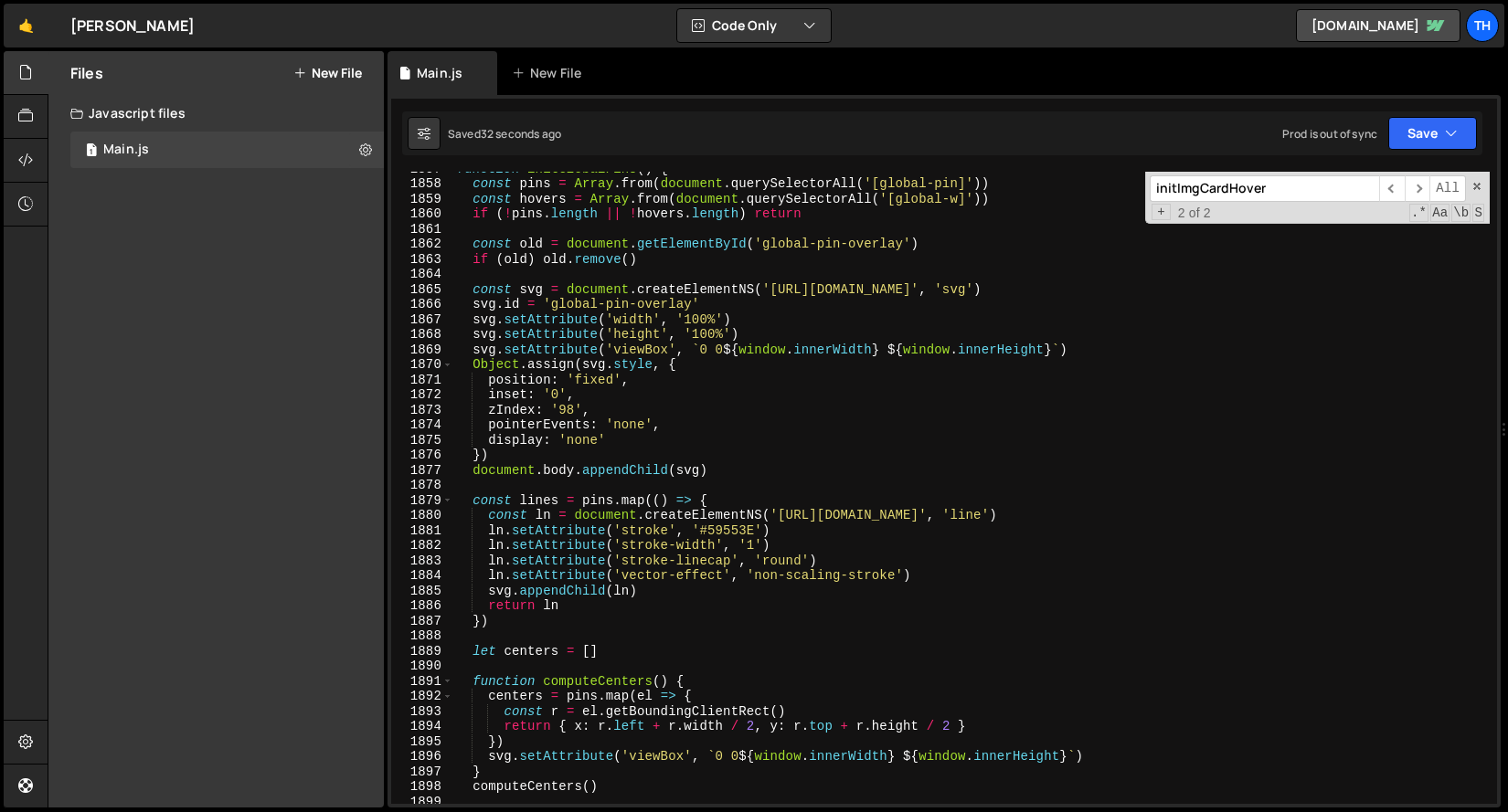
scroll to position [1071, 0]
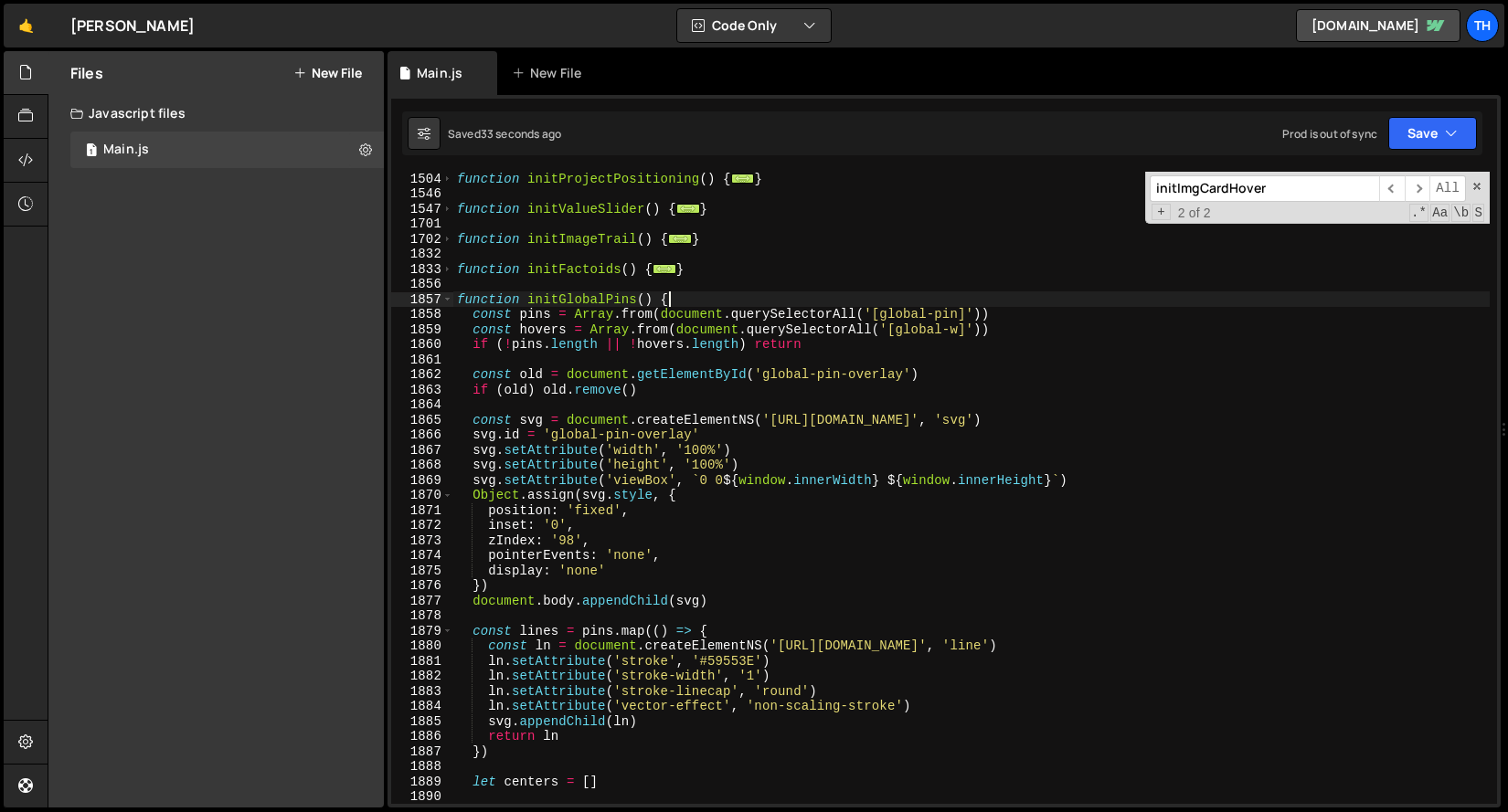
click at [706, 305] on div "function initProjectPositioning ( ) { ... } function initValueSlider ( ) { ... …" at bounding box center [971, 502] width 1036 height 662
type textarea "function initGlobalPins() {"
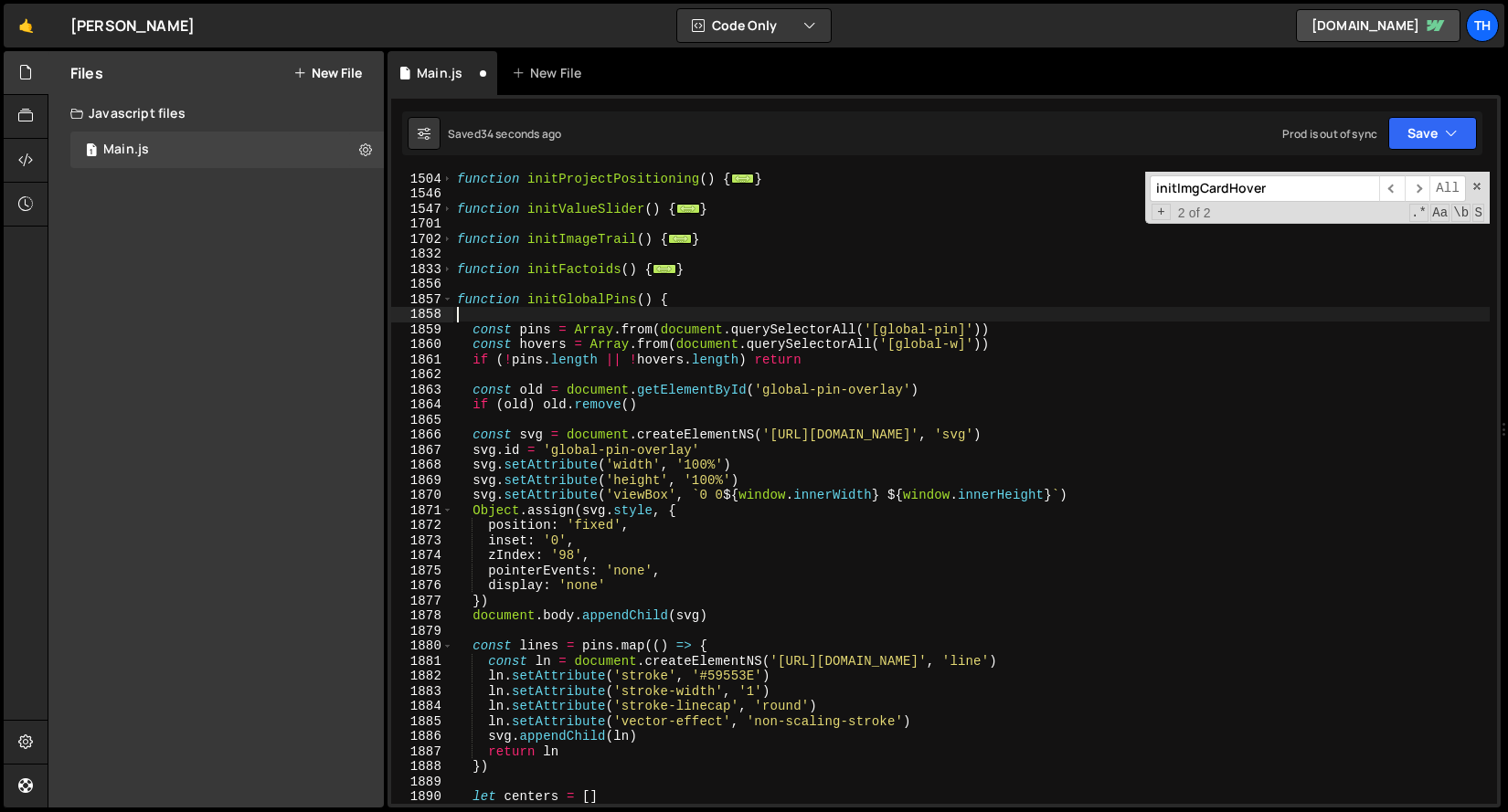
paste textarea "});"
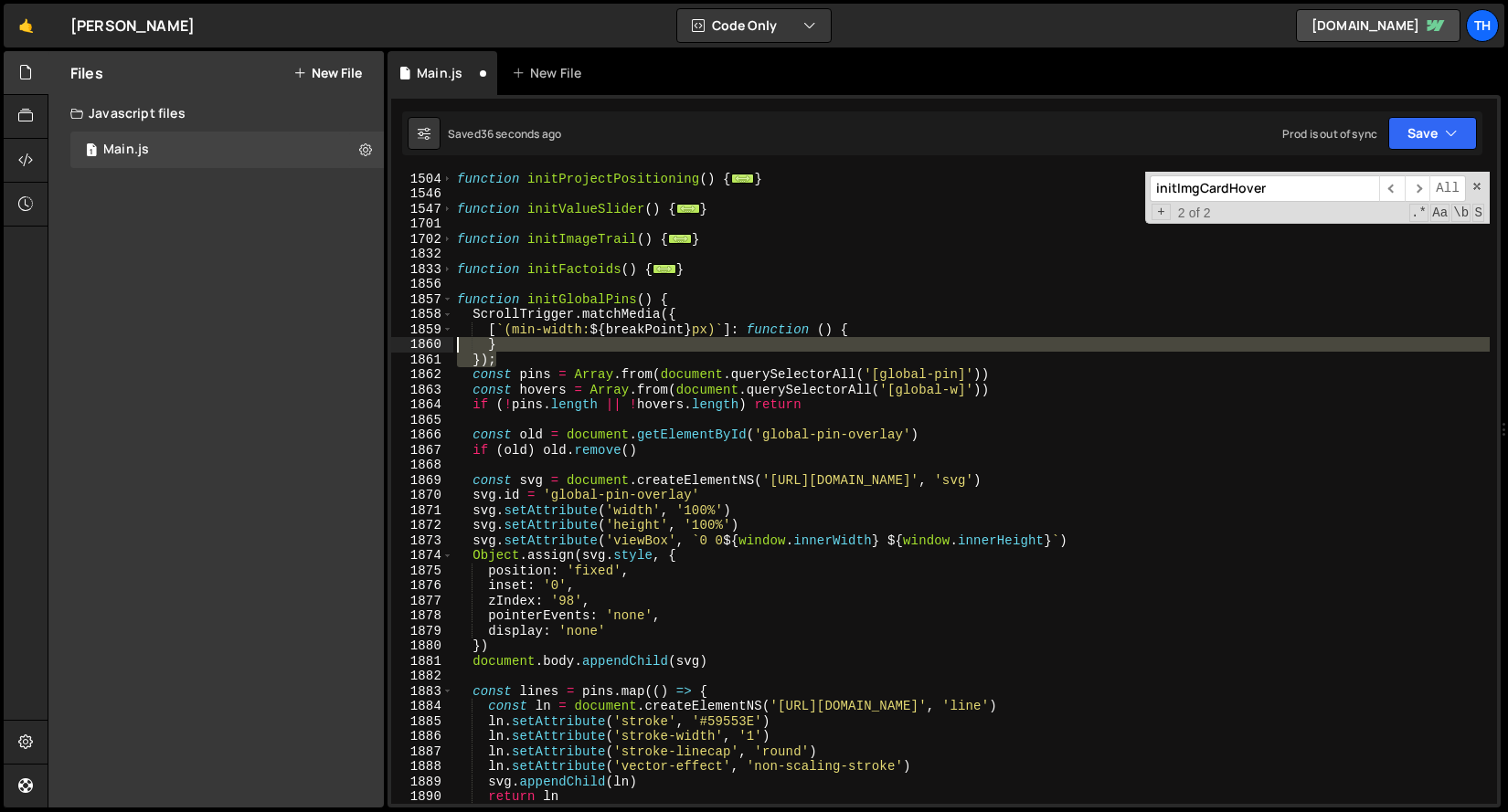
drag, startPoint x: 509, startPoint y: 359, endPoint x: 440, endPoint y: 345, distance: 70.4
click at [436, 345] on div "}); 1504 1546 1547 1701 1702 1832 1833 1856 1857 1858 1859 1860 1861 1862 1863 …" at bounding box center [944, 488] width 1105 height 632
type textarea "} });"
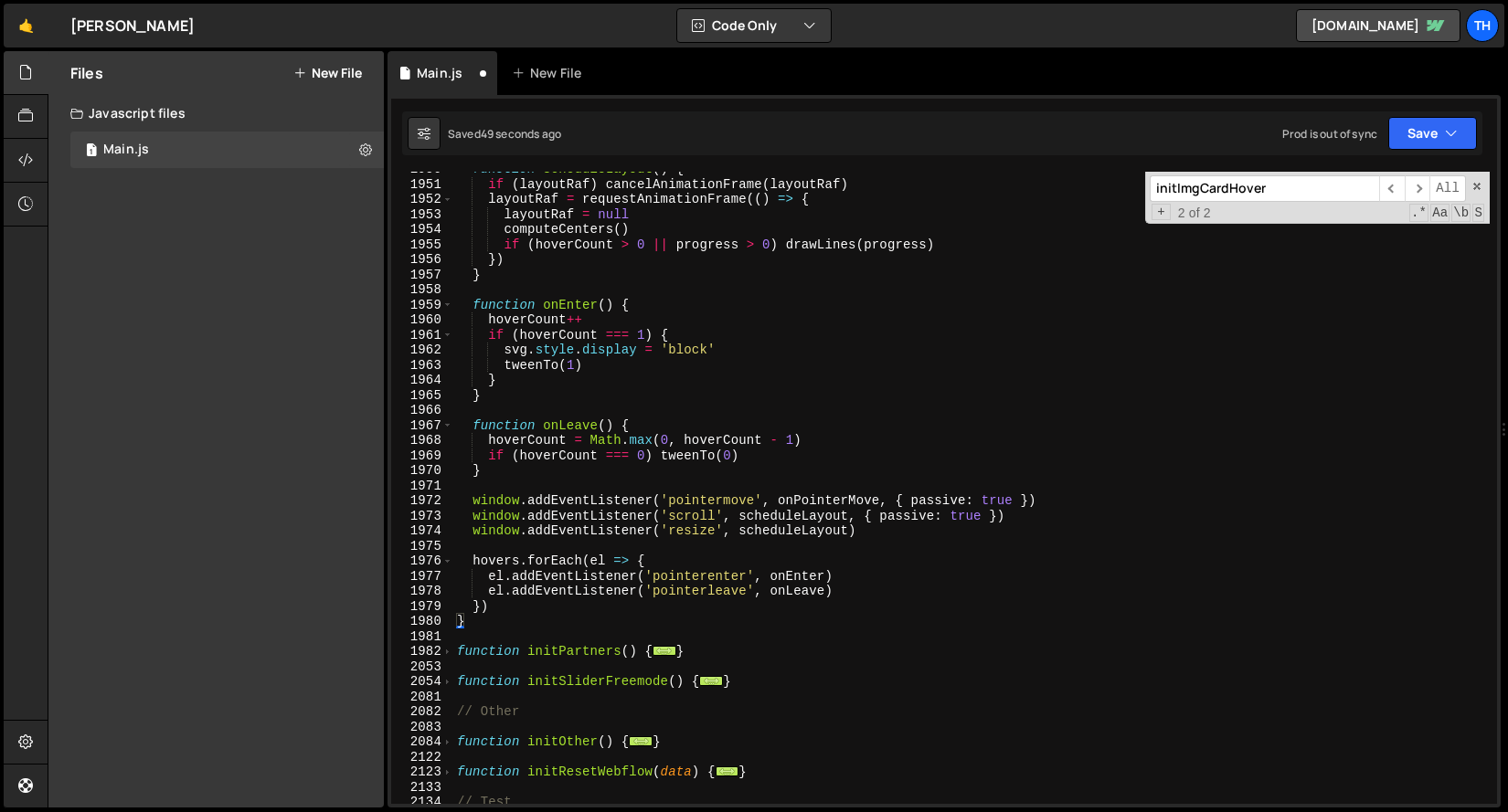
scroll to position [2602, 0]
click at [591, 611] on div "function scheduleLayout ( ) { if ( layoutRaf ) cancelAnimationFrame ( layoutRaf…" at bounding box center [971, 492] width 1036 height 662
type textarea "})"
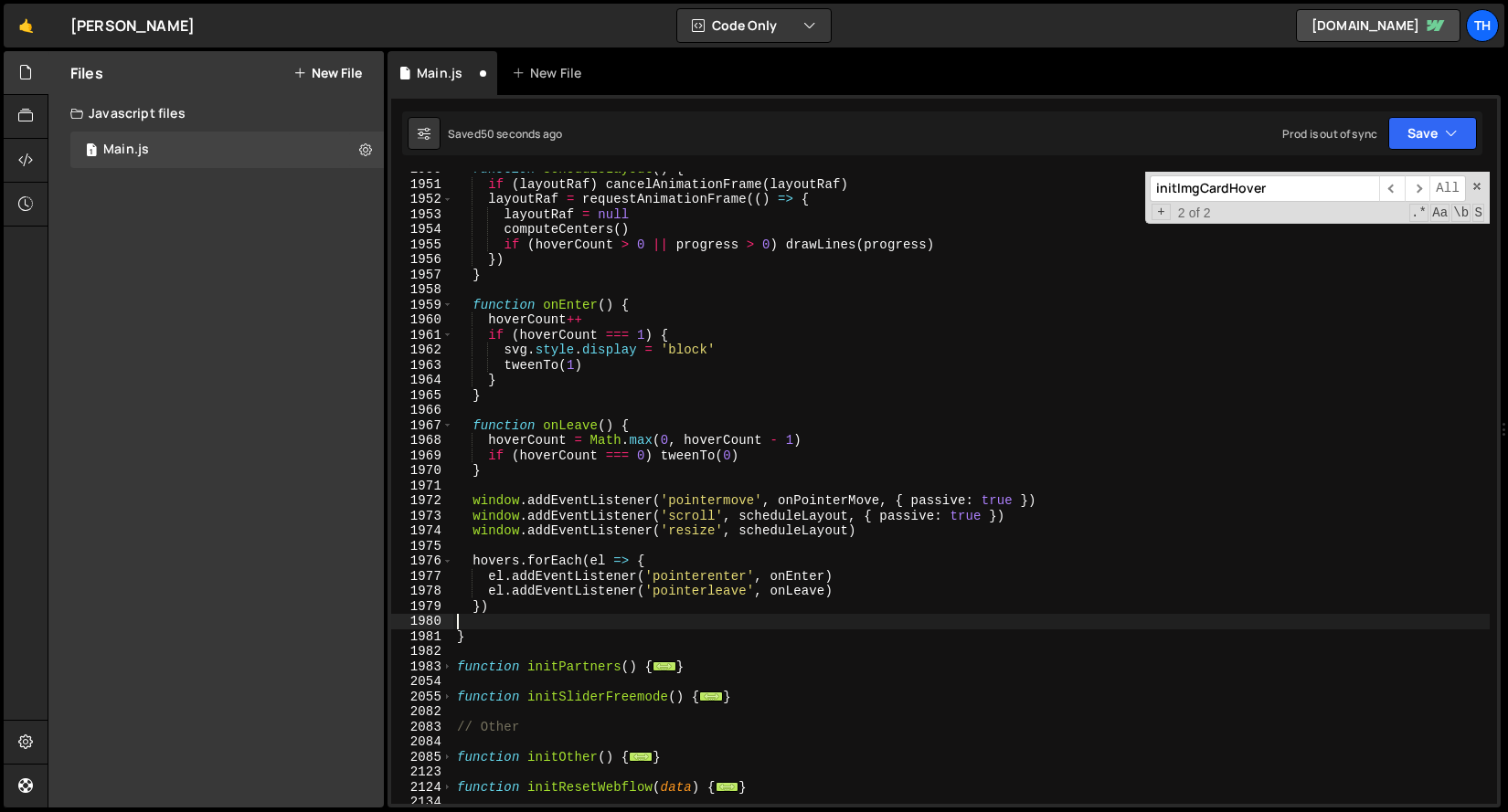
paste textarea "});"
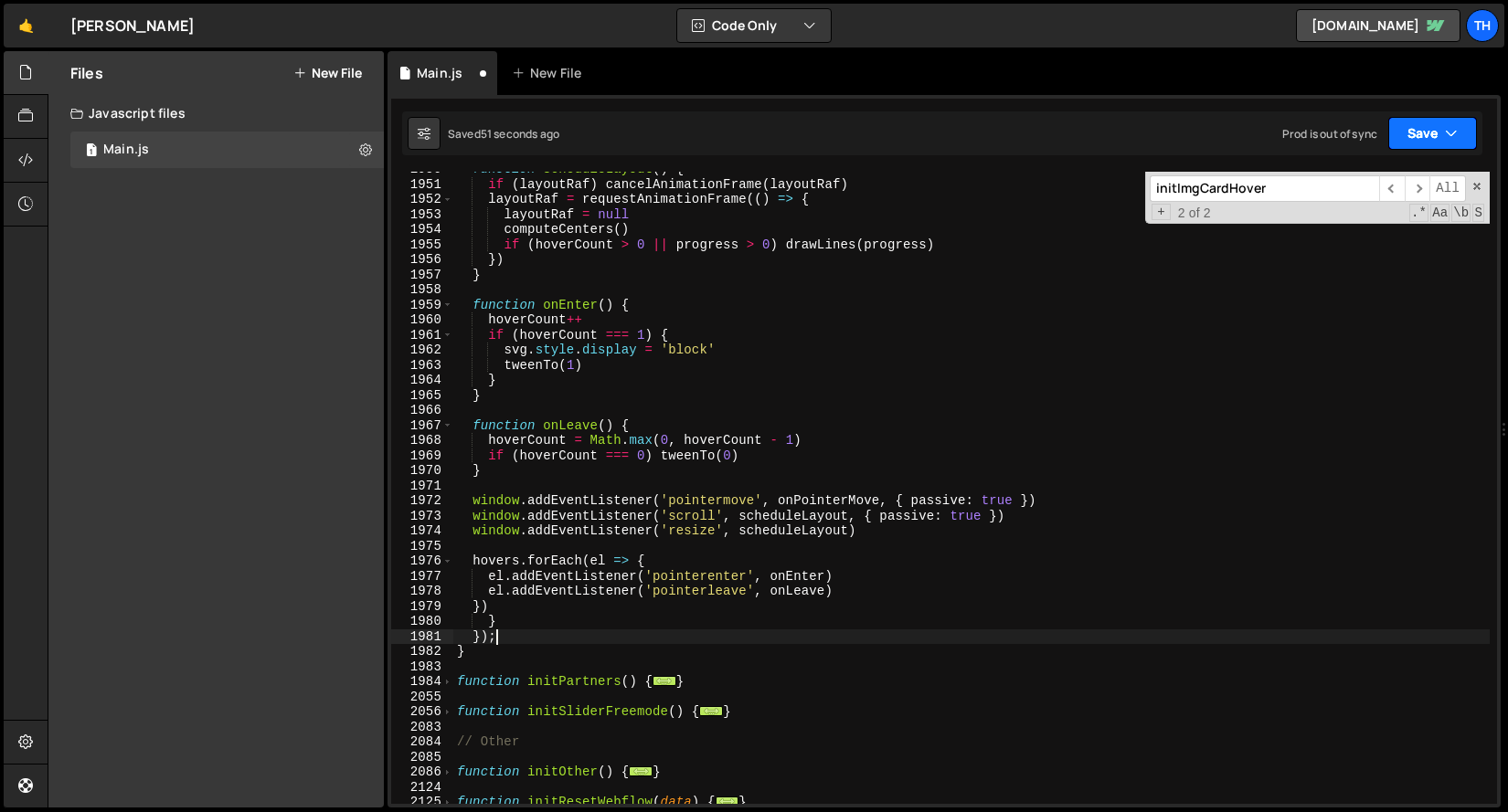
type textarea "});"
click at [1404, 121] on button "Save" at bounding box center [1432, 133] width 89 height 33
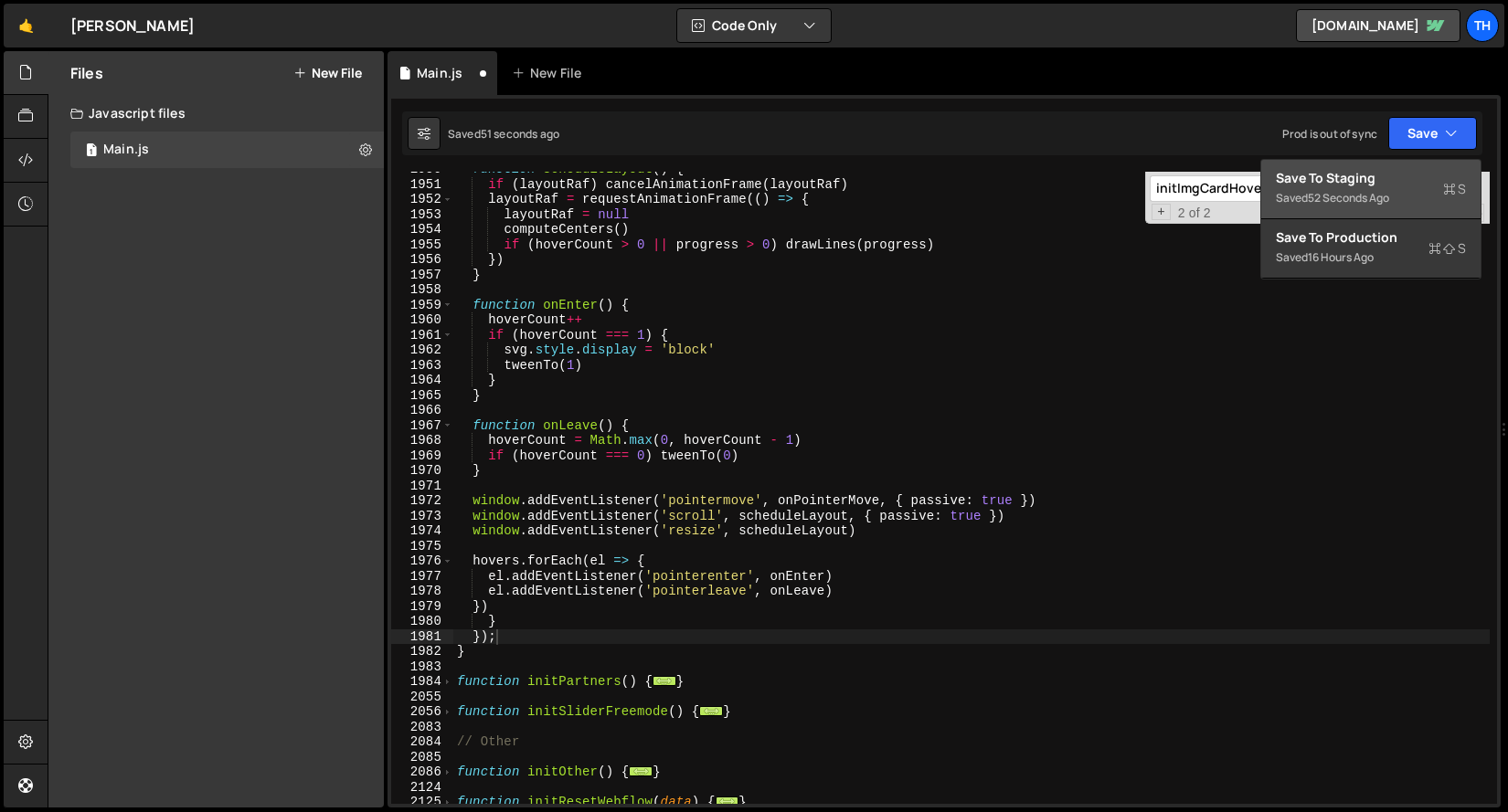
click at [1369, 185] on div "Save to Staging S" at bounding box center [1370, 178] width 190 height 18
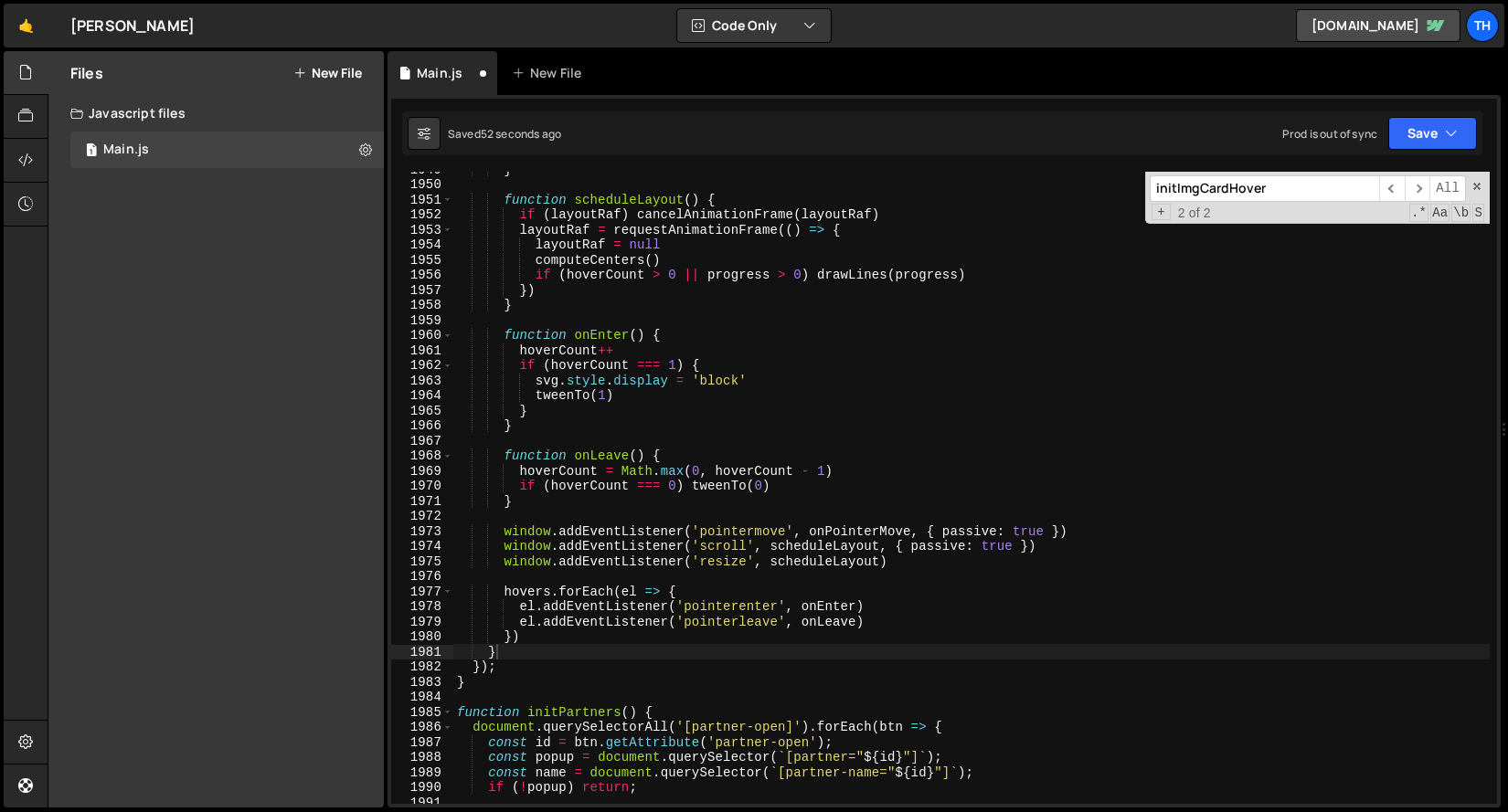
scroll to position [25737, 0]
